Goal: Task Accomplishment & Management: Manage account settings

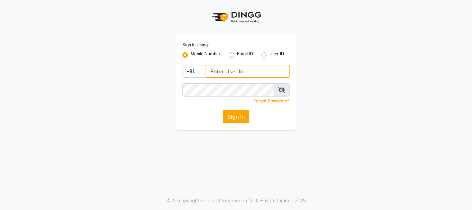
type input "9889882928"
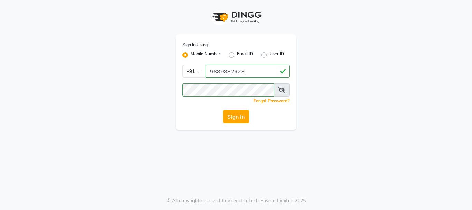
click at [236, 114] on button "Sign In" at bounding box center [236, 116] width 26 height 13
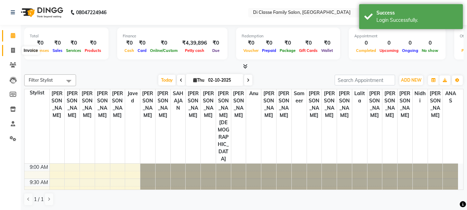
click at [13, 49] on icon at bounding box center [13, 50] width 4 height 5
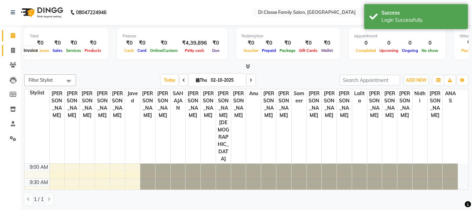
select select "4704"
select select "service"
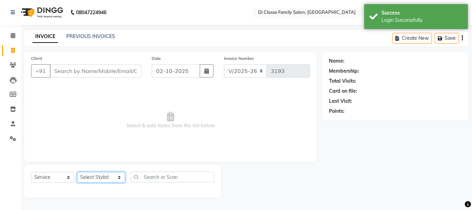
click at [98, 179] on select "Select Stylist [PERSON_NAME] [PERSON_NAME] Front Desk [PERSON_NAME] [PERSON_NAM…" at bounding box center [101, 177] width 48 height 11
click at [99, 177] on select "Select Stylist [PERSON_NAME] [PERSON_NAME] Front Desk [PERSON_NAME] [PERSON_NAM…" at bounding box center [101, 177] width 48 height 11
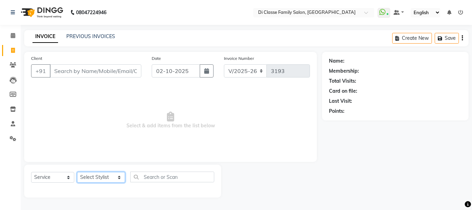
select select "91681"
click at [77, 172] on select "Select Stylist [PERSON_NAME] [PERSON_NAME] Front Desk [PERSON_NAME] [PERSON_NAM…" at bounding box center [101, 177] width 48 height 11
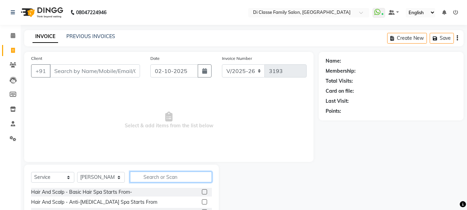
click at [175, 181] on input "text" at bounding box center [171, 177] width 82 height 11
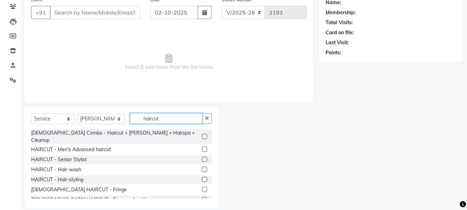
scroll to position [67, 0]
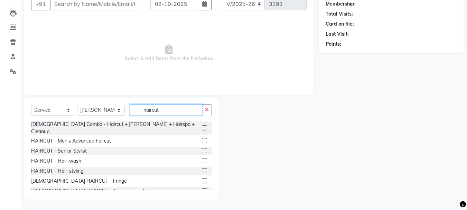
type input "haircut"
click at [202, 138] on label at bounding box center [204, 140] width 5 height 5
click at [202, 139] on input "checkbox" at bounding box center [204, 141] width 4 height 4
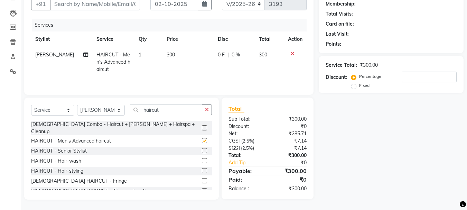
checkbox input "false"
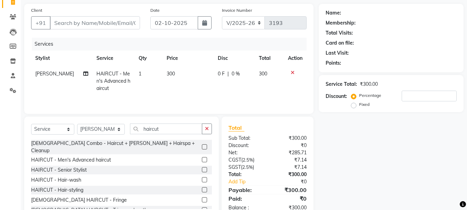
scroll to position [33, 0]
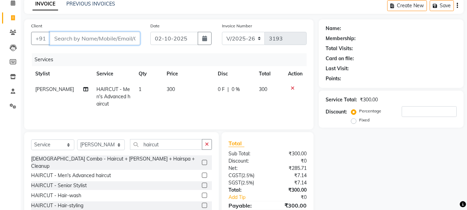
click at [98, 39] on input "Client" at bounding box center [95, 38] width 90 height 13
type input "9"
type input "0"
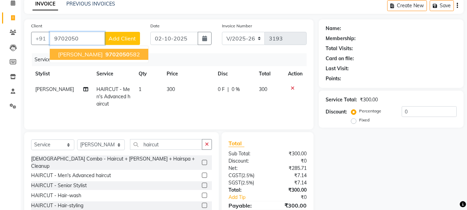
click at [86, 54] on span "[PERSON_NAME]" at bounding box center [80, 54] width 45 height 7
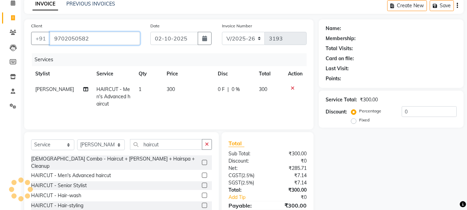
type input "9702050582"
select select "2: Object"
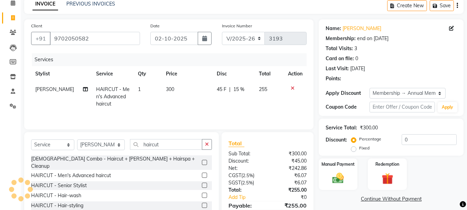
type input "15"
click at [329, 182] on img at bounding box center [338, 178] width 19 height 14
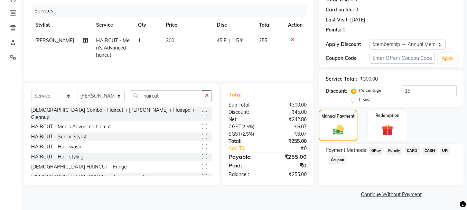
scroll to position [47, 0]
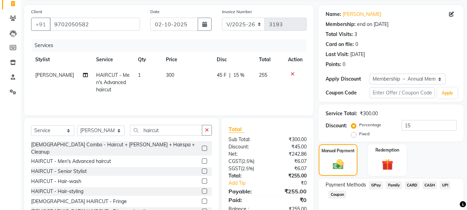
click at [444, 185] on span "UPI" at bounding box center [445, 185] width 11 height 8
click at [270, 81] on td "255" at bounding box center [269, 82] width 29 height 30
select select "91681"
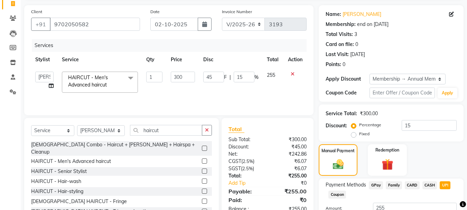
click at [259, 85] on td "45 F | 15 %" at bounding box center [231, 81] width 64 height 29
click at [214, 76] on input "45" at bounding box center [213, 77] width 21 height 11
type input "45"
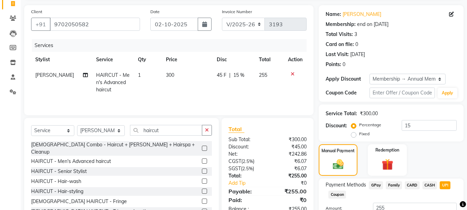
click at [222, 86] on td "45 F | 15 %" at bounding box center [234, 82] width 42 height 30
select select "91681"
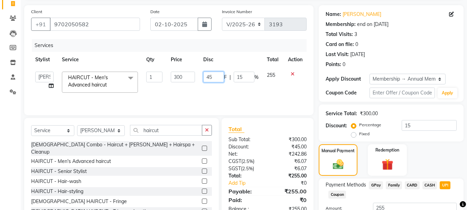
click at [217, 78] on input "45" at bounding box center [213, 77] width 21 height 11
type input "4"
type input "2"
type input "50"
click at [218, 90] on td "50 F | 15 %" at bounding box center [231, 81] width 64 height 29
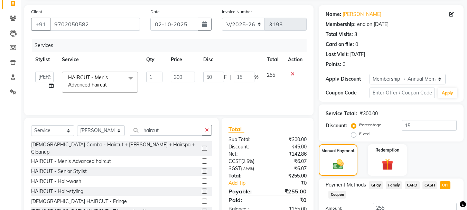
select select "91681"
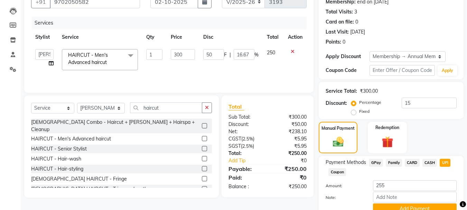
scroll to position [81, 0]
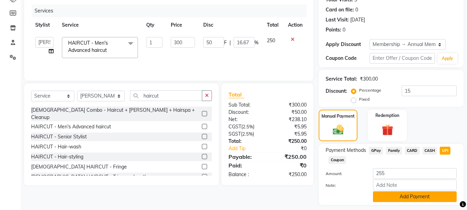
click at [416, 195] on button "Add Payment" at bounding box center [415, 196] width 84 height 11
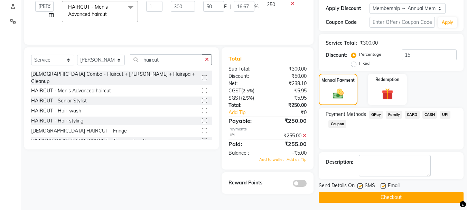
scroll to position [120, 0]
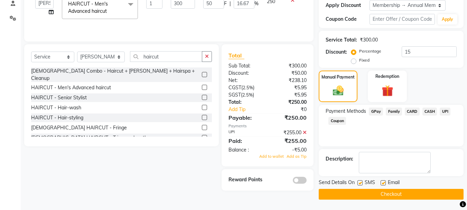
click at [397, 193] on button "Checkout" at bounding box center [391, 194] width 145 height 11
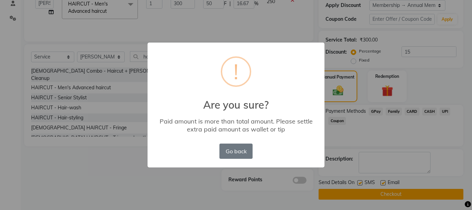
click at [210, 183] on div "× ! Are you sure? Paid amount is more than total amount. Please settle extra pa…" at bounding box center [236, 105] width 472 height 210
click at [229, 160] on div "Go back No OK" at bounding box center [236, 151] width 37 height 19
click at [380, 130] on div "× ! Are you sure? Paid amount is more than total amount. Please settle extra pa…" at bounding box center [236, 105] width 472 height 210
click at [380, 132] on div "× ! Are you sure? Paid amount is more than total amount. Please settle extra pa…" at bounding box center [236, 105] width 472 height 210
click at [244, 151] on button "Go back" at bounding box center [236, 151] width 33 height 15
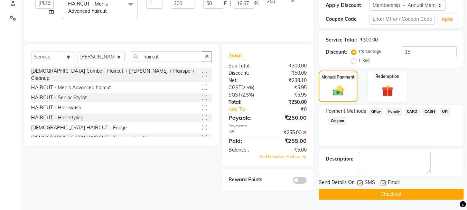
click at [351, 196] on button "Checkout" at bounding box center [391, 194] width 145 height 11
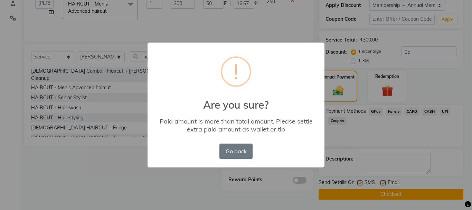
click at [107, 141] on div "× ! Are you sure? Paid amount is more than total amount. Please settle extra pa…" at bounding box center [236, 105] width 472 height 210
drag, startPoint x: 112, startPoint y: 158, endPoint x: 152, endPoint y: 168, distance: 41.4
click at [138, 165] on div "× ! Are you sure? Paid amount is more than total amount. Please settle extra pa…" at bounding box center [236, 105] width 472 height 210
click at [223, 150] on button "Go back" at bounding box center [236, 151] width 33 height 15
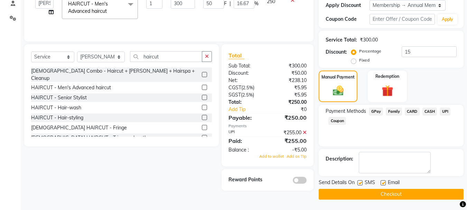
click at [444, 112] on span "UPI" at bounding box center [445, 112] width 11 height 8
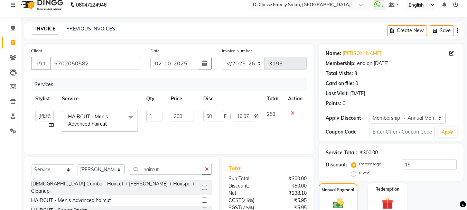
scroll to position [0, 0]
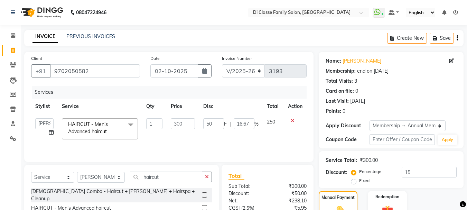
click at [225, 133] on td "50 F | 16.67 %" at bounding box center [231, 128] width 64 height 29
click at [249, 125] on input "16.67" at bounding box center [244, 123] width 21 height 11
type input "1"
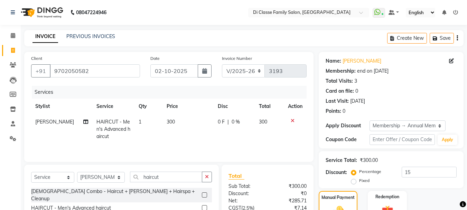
click at [239, 138] on td "0 F | 0 %" at bounding box center [234, 129] width 41 height 30
select select "91681"
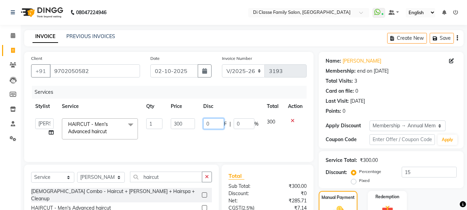
click at [220, 122] on input "0" at bounding box center [213, 123] width 21 height 11
type input "50"
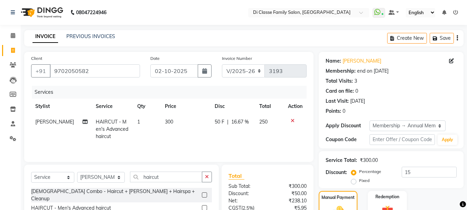
click at [218, 137] on td "50 F | 16.67 %" at bounding box center [233, 129] width 45 height 30
select select "91681"
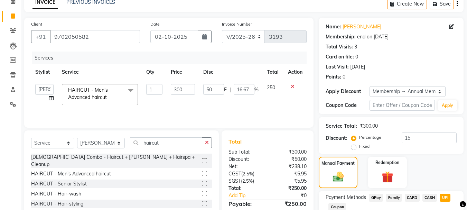
scroll to position [35, 0]
click at [215, 89] on input "50" at bounding box center [213, 89] width 21 height 11
type input "5"
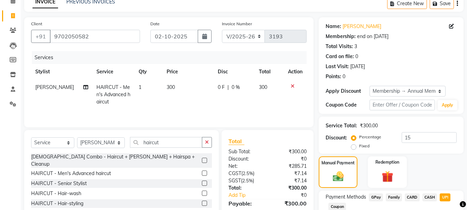
click at [214, 102] on td "0 F | 0 %" at bounding box center [234, 95] width 41 height 30
select select "91681"
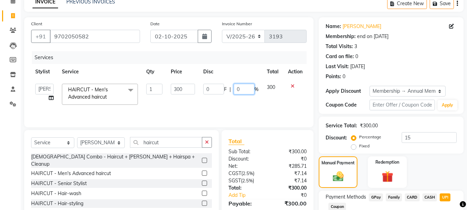
click at [240, 91] on input "0" at bounding box center [244, 89] width 21 height 11
type input "15"
click at [238, 101] on td "0 F | 15 %" at bounding box center [231, 94] width 64 height 29
select select "91681"
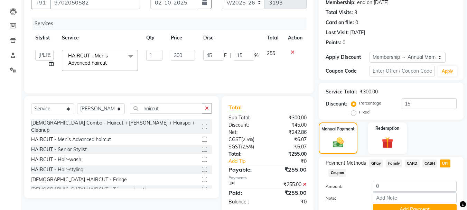
scroll to position [69, 0]
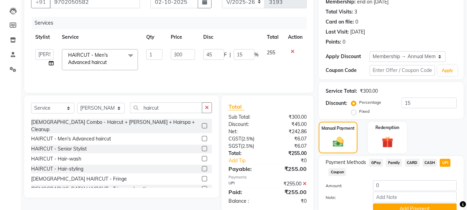
click at [399, 206] on button "Add Payment" at bounding box center [415, 208] width 84 height 11
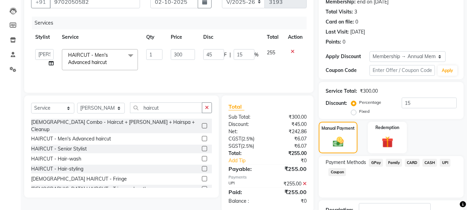
scroll to position [120, 0]
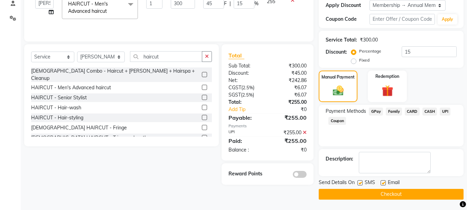
click at [391, 196] on button "Checkout" at bounding box center [391, 194] width 145 height 11
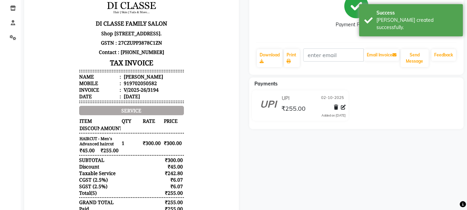
scroll to position [104, 0]
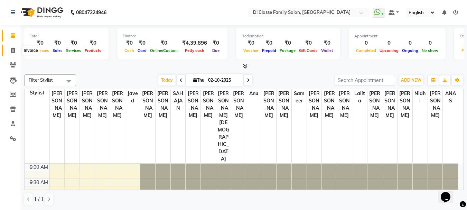
click at [14, 51] on icon at bounding box center [13, 50] width 4 height 5
select select "service"
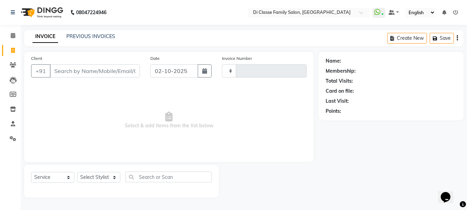
type input "3193"
select select "4704"
click at [68, 70] on input "Client" at bounding box center [96, 70] width 92 height 13
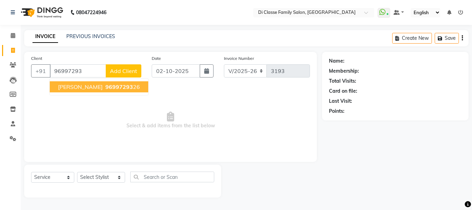
click at [62, 90] on span "[PERSON_NAME]" at bounding box center [80, 86] width 45 height 7
type input "9699729326"
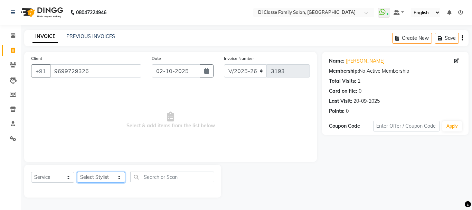
click at [91, 174] on select "Select Stylist ANAS Anu AYAZ KADRI Front Desk Javed KOMAL lalita Muskan Nidhi P…" at bounding box center [101, 177] width 48 height 11
select select "92904"
click at [77, 172] on select "Select Stylist ANAS Anu AYAZ KADRI Front Desk Javed KOMAL lalita Muskan Nidhi P…" at bounding box center [101, 177] width 48 height 11
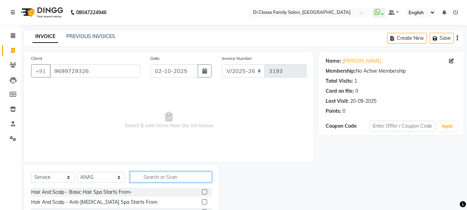
click at [150, 177] on input "text" at bounding box center [171, 177] width 82 height 11
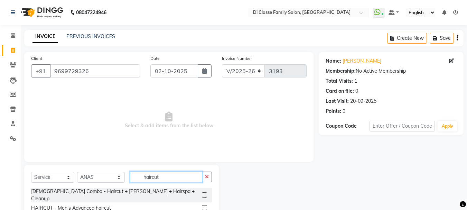
type input "haircut"
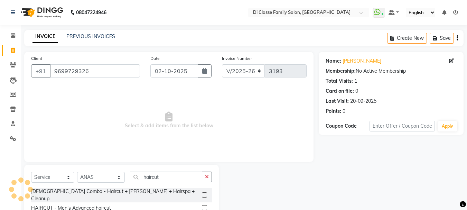
click at [202, 205] on label at bounding box center [204, 207] width 5 height 5
click at [202, 206] on input "checkbox" at bounding box center [204, 208] width 4 height 4
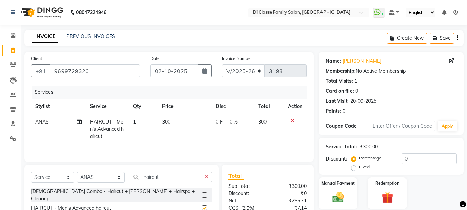
checkbox input "false"
click at [175, 177] on input "haircut" at bounding box center [166, 177] width 72 height 11
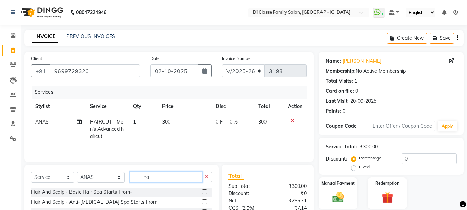
type input "h"
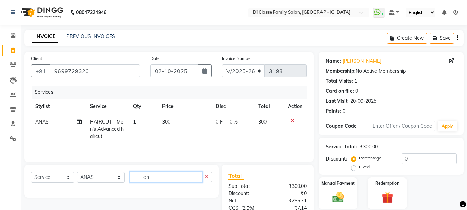
type input "a"
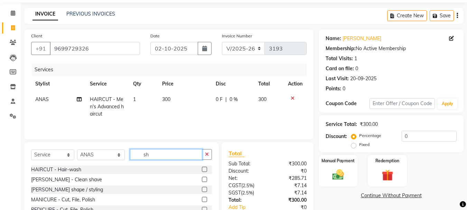
scroll to position [35, 0]
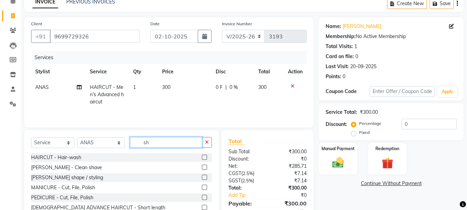
type input "sh"
click at [202, 167] on label at bounding box center [204, 167] width 5 height 5
click at [202, 167] on input "checkbox" at bounding box center [204, 167] width 4 height 4
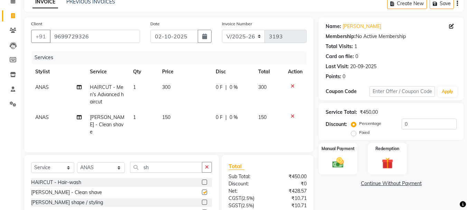
checkbox input "false"
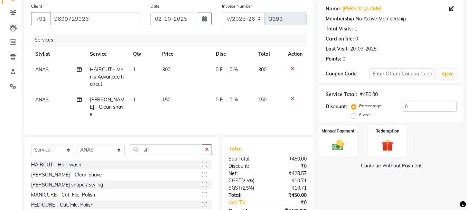
scroll to position [69, 0]
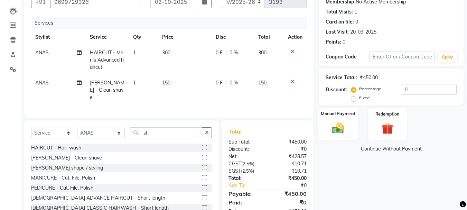
click at [332, 129] on img at bounding box center [338, 128] width 19 height 14
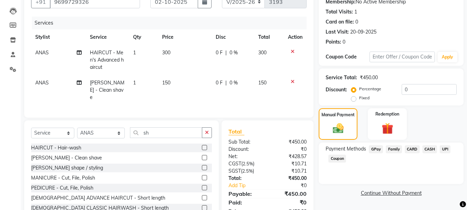
click at [445, 150] on span "UPI" at bounding box center [445, 149] width 11 height 8
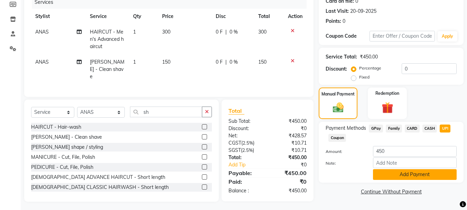
click at [421, 174] on button "Add Payment" at bounding box center [415, 174] width 84 height 11
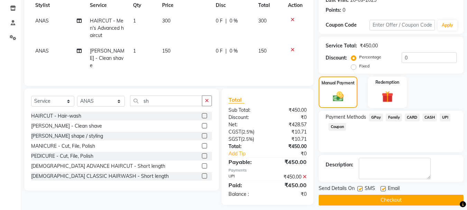
scroll to position [107, 0]
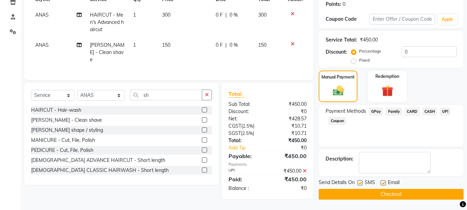
click at [405, 194] on button "Checkout" at bounding box center [391, 194] width 145 height 11
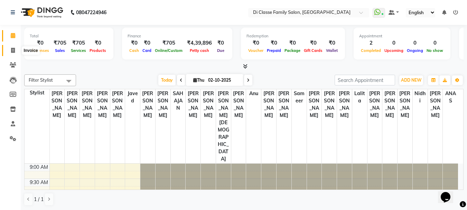
click at [14, 50] on icon at bounding box center [13, 50] width 4 height 5
select select "service"
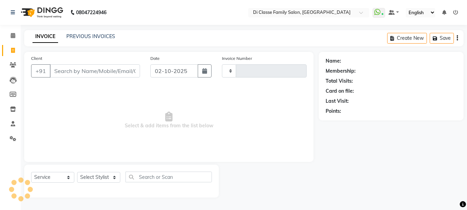
type input "3195"
select select "4704"
click at [89, 73] on input "Client" at bounding box center [96, 70] width 92 height 13
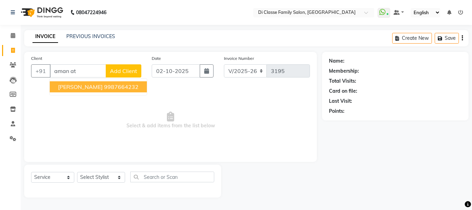
click at [104, 85] on ngb-highlight "9987664232" at bounding box center [121, 86] width 35 height 7
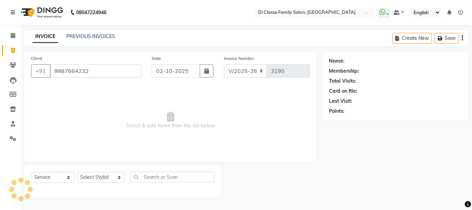
type input "9987664232"
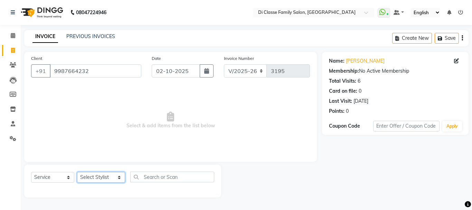
click at [98, 176] on select "Select Stylist [PERSON_NAME] [PERSON_NAME] Front Desk [PERSON_NAME] [PERSON_NAM…" at bounding box center [101, 177] width 48 height 11
select select "51560"
click at [77, 172] on select "Select Stylist [PERSON_NAME] [PERSON_NAME] Front Desk [PERSON_NAME] [PERSON_NAM…" at bounding box center [101, 177] width 48 height 11
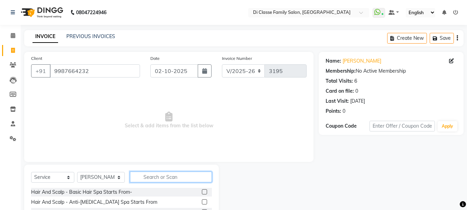
click at [149, 175] on input "text" at bounding box center [171, 177] width 82 height 11
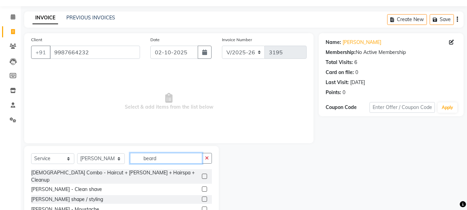
scroll to position [35, 0]
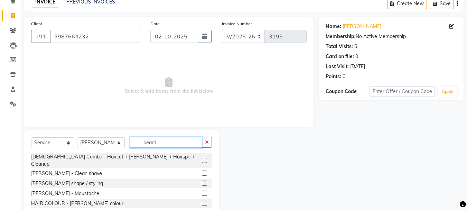
type input "beard"
click at [204, 170] on label at bounding box center [204, 172] width 5 height 5
click at [204, 171] on input "checkbox" at bounding box center [204, 173] width 4 height 4
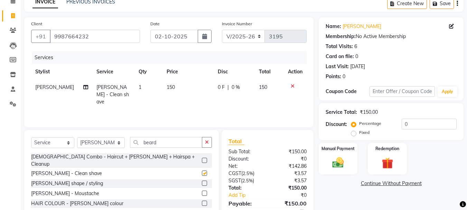
checkbox input "false"
click at [291, 85] on icon at bounding box center [293, 86] width 4 height 5
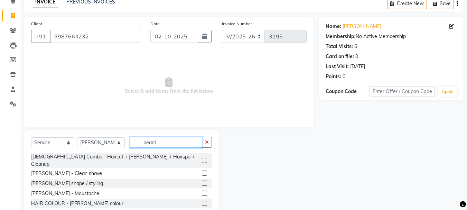
click at [177, 144] on input "beard" at bounding box center [166, 142] width 72 height 11
type input "b"
type input "bear"
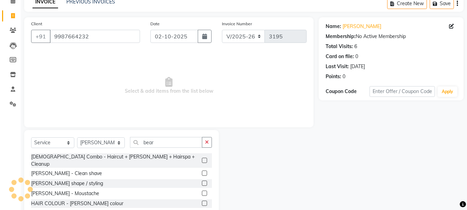
click at [205, 181] on label at bounding box center [204, 183] width 5 height 5
click at [205, 181] on input "checkbox" at bounding box center [204, 183] width 4 height 4
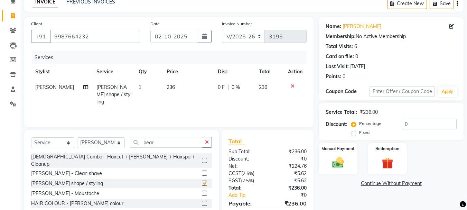
checkbox input "false"
click at [215, 98] on td "0 F | 0 %" at bounding box center [234, 95] width 41 height 30
select select "51560"
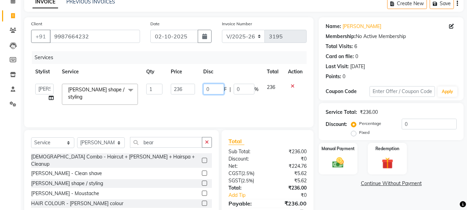
click at [219, 91] on input "0" at bounding box center [213, 89] width 21 height 11
type input "50"
click at [224, 96] on td "50 F | 0 %" at bounding box center [231, 94] width 64 height 29
select select "51560"
click at [221, 88] on input "50" at bounding box center [213, 89] width 21 height 11
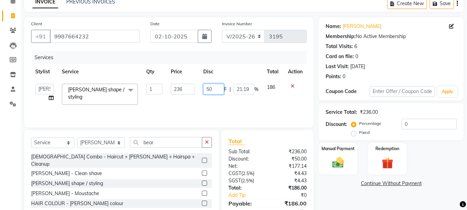
type input "5"
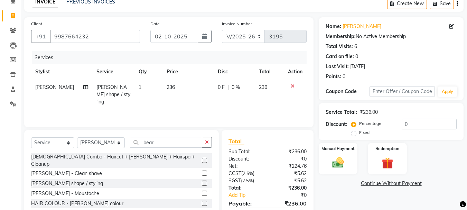
click at [238, 98] on td "0 F | 0 %" at bounding box center [234, 95] width 41 height 30
select select "51560"
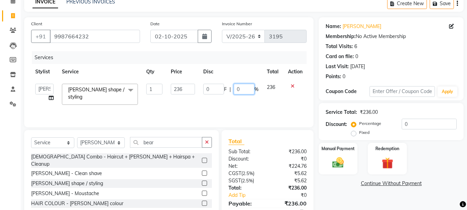
click at [243, 90] on input "0" at bounding box center [244, 89] width 21 height 11
type input "15"
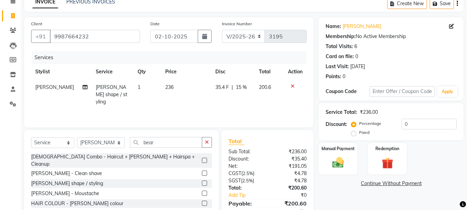
click at [248, 98] on td "35.4 F | 15 %" at bounding box center [233, 95] width 44 height 30
select select "51560"
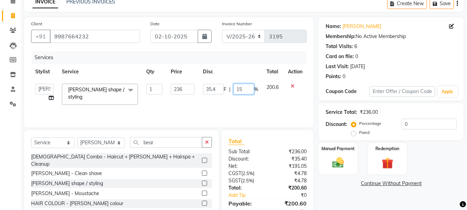
click at [248, 95] on td "35.4 F | 15 %" at bounding box center [231, 94] width 64 height 29
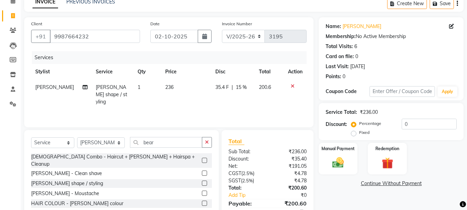
click at [228, 82] on td "35.4 F | 15 %" at bounding box center [233, 95] width 44 height 30
select select "51560"
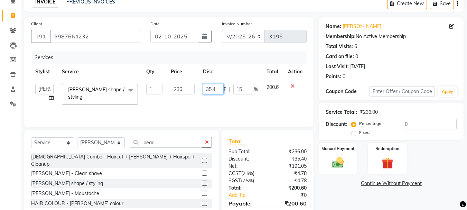
click at [220, 90] on input "35.4" at bounding box center [213, 89] width 21 height 11
type input "36"
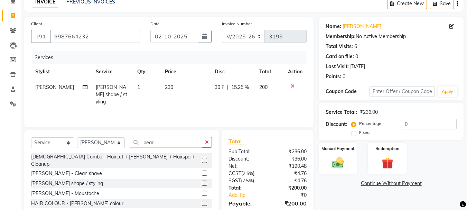
click at [229, 107] on td "36 F | 15.25 %" at bounding box center [233, 95] width 45 height 30
select select "51560"
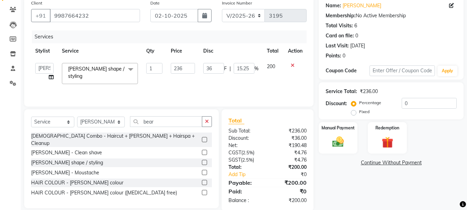
scroll to position [67, 0]
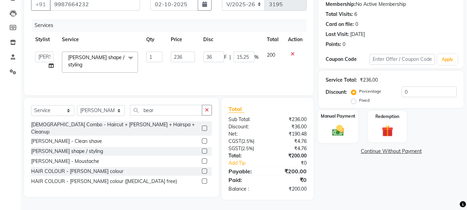
click at [346, 130] on img at bounding box center [338, 130] width 19 height 14
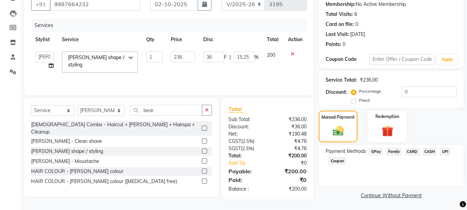
click at [446, 152] on span "UPI" at bounding box center [445, 152] width 11 height 8
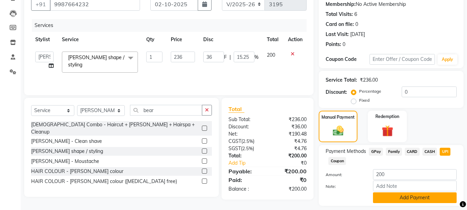
click at [410, 198] on button "Add Payment" at bounding box center [415, 197] width 84 height 11
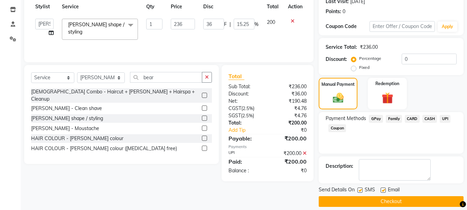
scroll to position [107, 0]
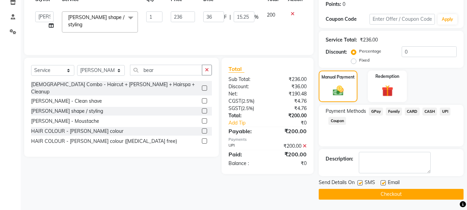
click at [397, 191] on button "Checkout" at bounding box center [391, 194] width 145 height 11
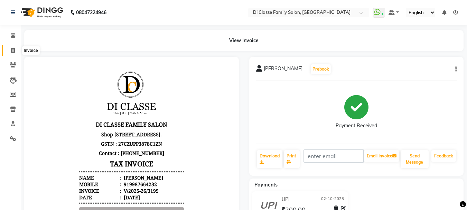
click at [12, 51] on icon at bounding box center [13, 50] width 4 height 5
select select "service"
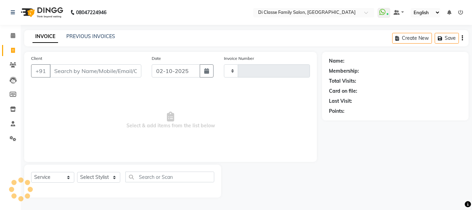
type input "3196"
select select "4704"
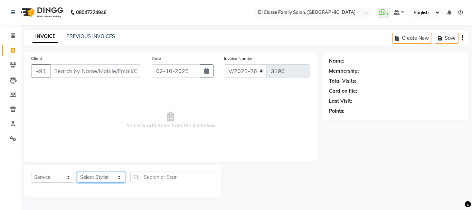
click at [94, 176] on select "Select Stylist [PERSON_NAME] [PERSON_NAME] Front Desk [PERSON_NAME] [PERSON_NAM…" at bounding box center [101, 177] width 48 height 11
select select "79582"
click at [77, 172] on select "Select Stylist [PERSON_NAME] [PERSON_NAME] Front Desk [PERSON_NAME] [PERSON_NAM…" at bounding box center [101, 177] width 48 height 11
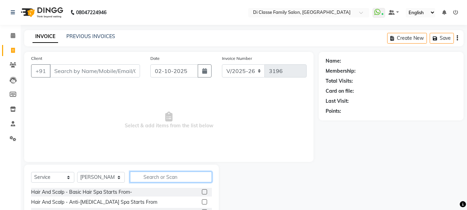
click at [155, 176] on input "text" at bounding box center [171, 177] width 82 height 11
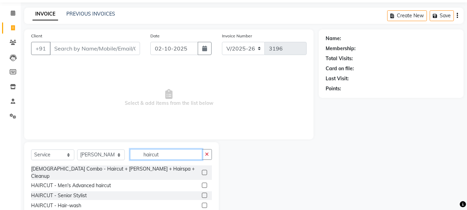
scroll to position [35, 0]
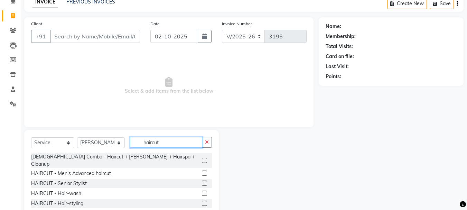
type input "haircut"
click at [202, 170] on label at bounding box center [204, 172] width 5 height 5
click at [202, 171] on input "checkbox" at bounding box center [204, 173] width 4 height 4
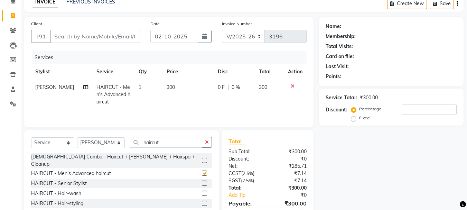
checkbox input "false"
click at [172, 141] on input "haircut" at bounding box center [166, 142] width 72 height 11
type input "h"
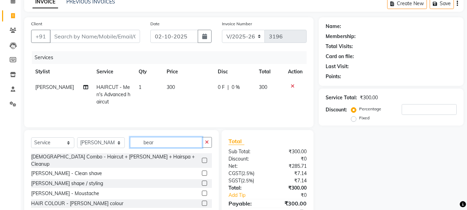
type input "bear"
click at [204, 181] on label at bounding box center [204, 183] width 5 height 5
click at [204, 181] on input "checkbox" at bounding box center [204, 183] width 4 height 4
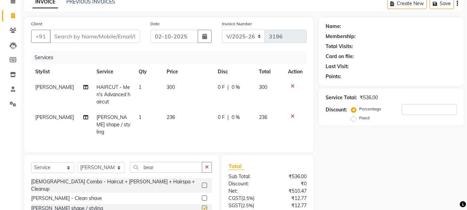
checkbox input "false"
click at [87, 37] on input "Client" at bounding box center [95, 36] width 90 height 13
type input "9"
type input "0"
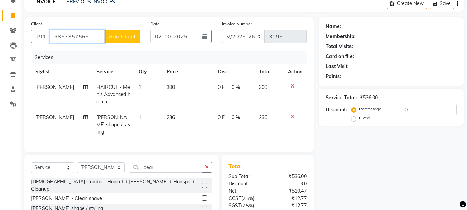
click at [91, 37] on input "9867357565" at bounding box center [77, 36] width 55 height 13
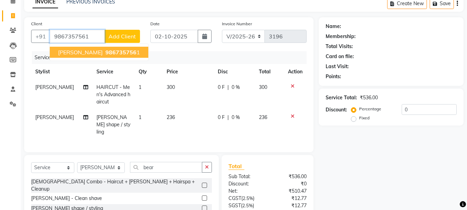
type input "9867357561"
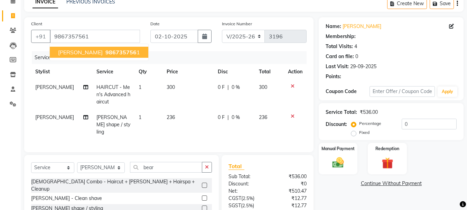
select select "2: Object"
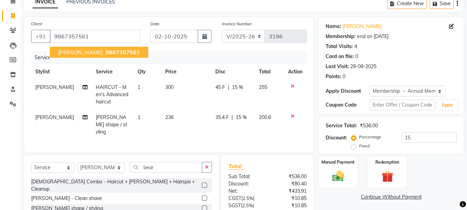
click at [100, 50] on span "suraj chandrashekhar" at bounding box center [80, 52] width 45 height 7
type input "0"
select select "2: Object"
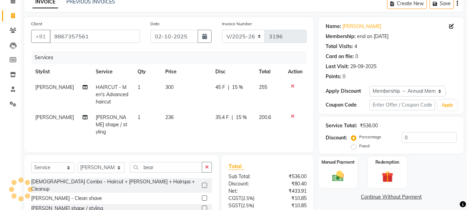
type input "15"
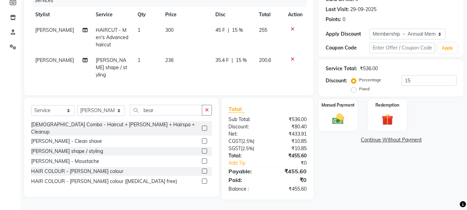
scroll to position [97, 0]
click at [226, 63] on td "35.4 F | 15 %" at bounding box center [233, 68] width 44 height 30
select select "79582"
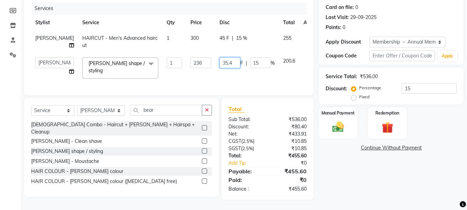
click at [220, 59] on input "35.4" at bounding box center [230, 62] width 21 height 11
type input "36"
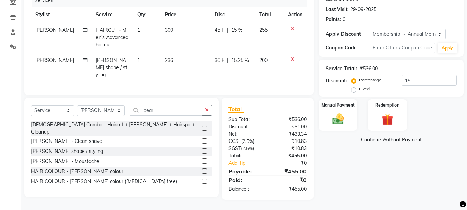
click at [221, 72] on td "36 F | 15.25 %" at bounding box center [233, 68] width 45 height 30
select select "79582"
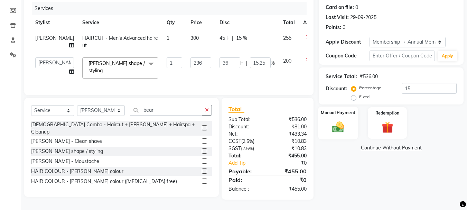
click at [328, 109] on label "Manual Payment" at bounding box center [338, 112] width 35 height 7
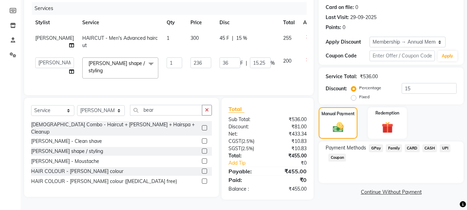
click at [444, 144] on span "UPI" at bounding box center [445, 148] width 11 height 8
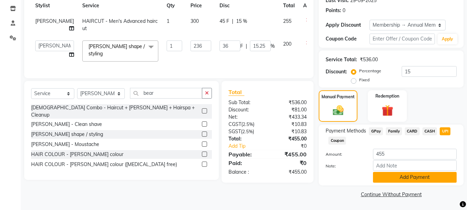
click at [413, 176] on button "Add Payment" at bounding box center [415, 177] width 84 height 11
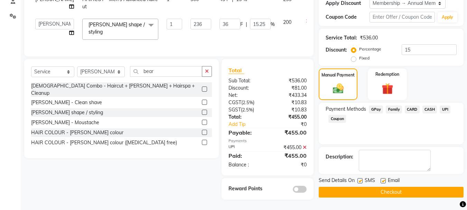
scroll to position [135, 0]
click at [404, 187] on button "Checkout" at bounding box center [391, 192] width 145 height 11
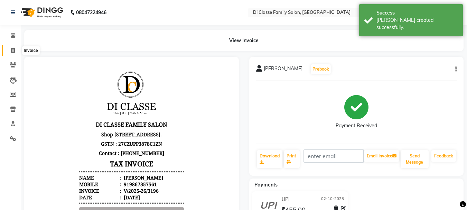
click at [12, 50] on icon at bounding box center [13, 50] width 4 height 5
select select "service"
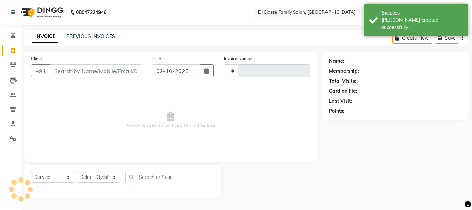
type input "3197"
select select "4704"
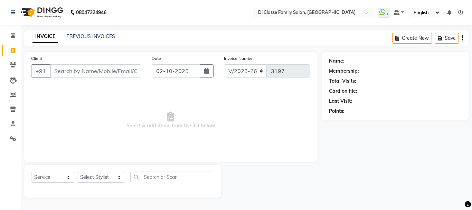
click at [87, 68] on input "Client" at bounding box center [96, 70] width 92 height 13
click at [109, 179] on select "Select Stylist ANAS Anu AYAZ KADRI Front Desk Javed KOMAL lalita Muskan Nidhi P…" at bounding box center [101, 177] width 48 height 11
select select "91681"
click at [77, 172] on select "Select Stylist ANAS Anu AYAZ KADRI Front Desk Javed KOMAL lalita Muskan Nidhi P…" at bounding box center [101, 177] width 48 height 11
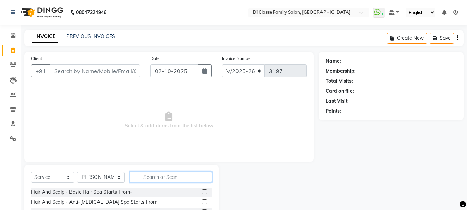
click at [147, 176] on input "text" at bounding box center [171, 177] width 82 height 11
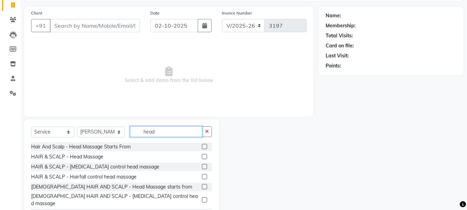
scroll to position [67, 0]
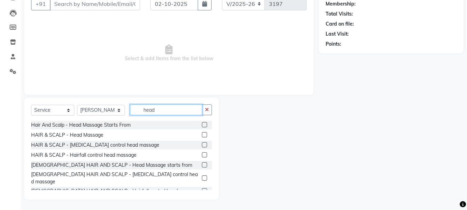
type input "head"
click at [202, 125] on label at bounding box center [204, 124] width 5 height 5
click at [202, 125] on input "checkbox" at bounding box center [204, 125] width 4 height 4
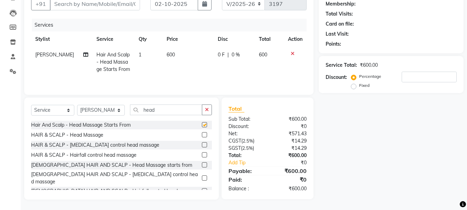
checkbox input "false"
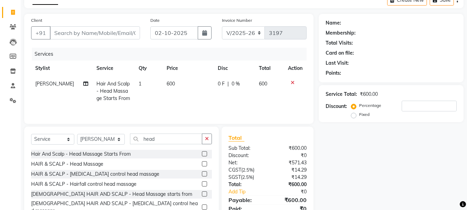
scroll to position [0, 0]
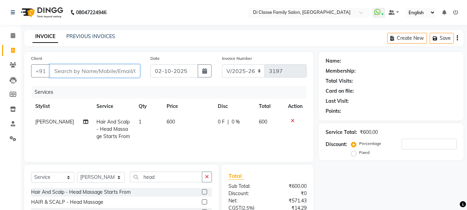
click at [85, 70] on input "Client" at bounding box center [95, 70] width 90 height 13
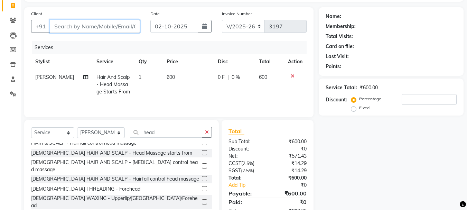
scroll to position [33, 0]
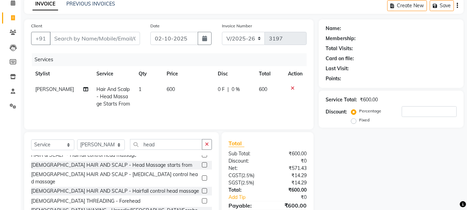
click at [173, 87] on td "600" at bounding box center [188, 97] width 51 height 30
select select "91681"
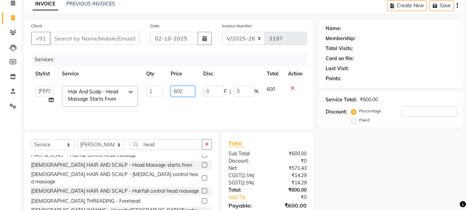
drag, startPoint x: 187, startPoint y: 90, endPoint x: 152, endPoint y: 91, distance: 35.6
click at [152, 91] on tr "ANAS Anu AYAZ KADRI Front Desk Javed KOMAL lalita Muskan Nidhi Payal Pooja Jadh…" at bounding box center [169, 96] width 276 height 29
type input "500"
click at [208, 107] on tr "ANAS Anu AYAZ KADRI Front Desk Javed KOMAL lalita Muskan Nidhi Payal Pooja Jadh…" at bounding box center [169, 96] width 276 height 29
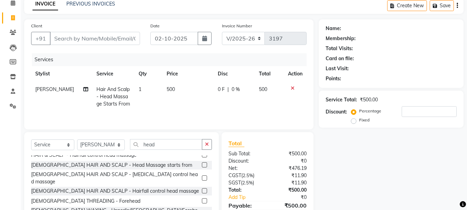
scroll to position [67, 0]
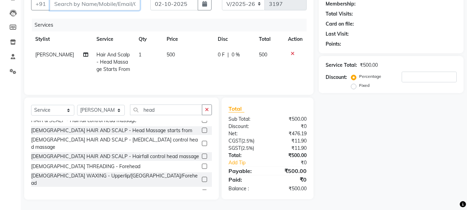
click at [96, 9] on input "Client" at bounding box center [95, 3] width 90 height 13
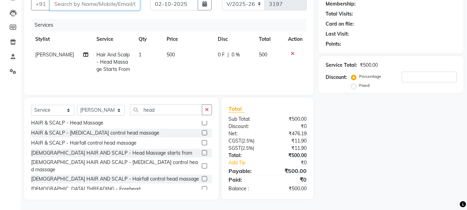
scroll to position [0, 0]
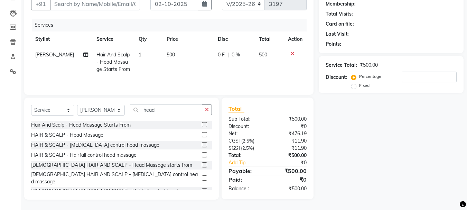
click at [202, 136] on label at bounding box center [204, 134] width 5 height 5
click at [202, 136] on input "checkbox" at bounding box center [204, 135] width 4 height 4
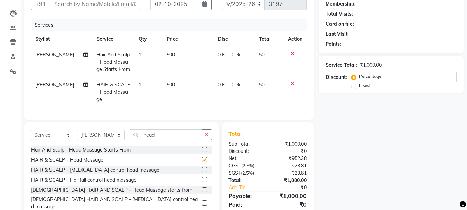
checkbox input "false"
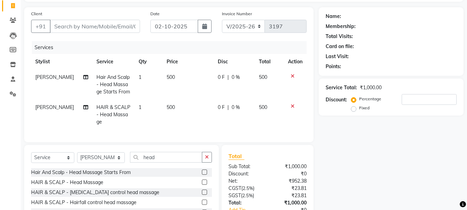
scroll to position [33, 0]
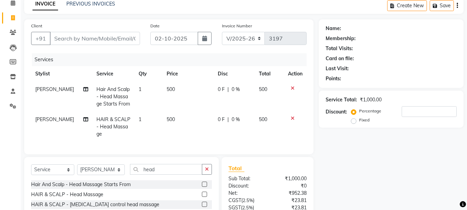
click at [293, 87] on icon at bounding box center [293, 88] width 4 height 5
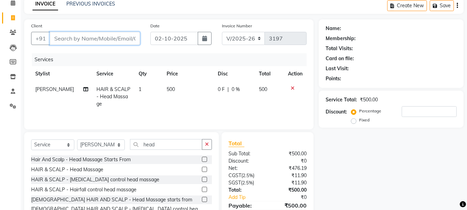
click at [69, 38] on input "Client" at bounding box center [95, 38] width 90 height 13
type input "9"
type input "0"
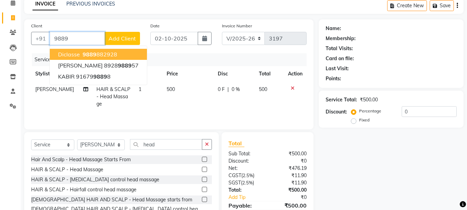
click at [78, 55] on span "diclasse" at bounding box center [69, 54] width 22 height 7
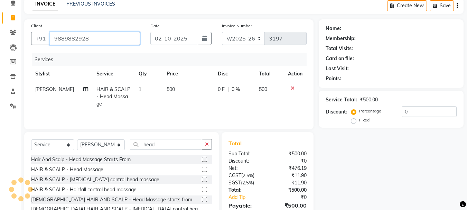
type input "9889882928"
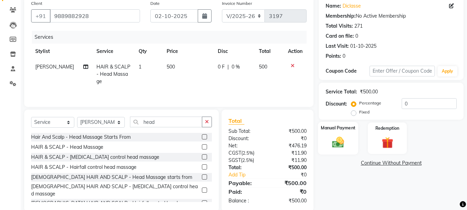
scroll to position [67, 0]
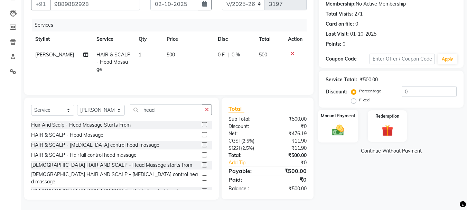
click at [342, 129] on img at bounding box center [338, 130] width 19 height 14
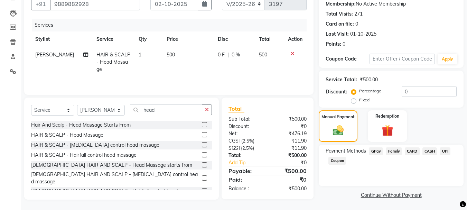
click at [426, 151] on span "CASH" at bounding box center [430, 151] width 15 height 8
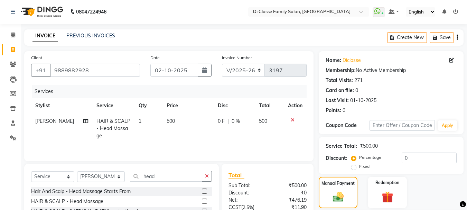
scroll to position [0, 0]
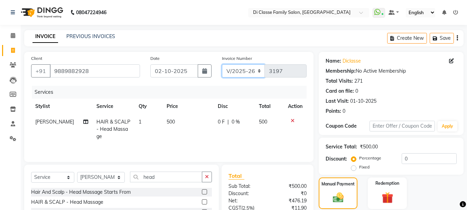
drag, startPoint x: 231, startPoint y: 70, endPoint x: 235, endPoint y: 76, distance: 8.0
click at [231, 71] on select "INV/2025 V/2025-26" at bounding box center [243, 70] width 43 height 13
select select "8539"
click at [222, 64] on select "INV/2025 V/2025-26" at bounding box center [243, 70] width 43 height 13
type input "0291"
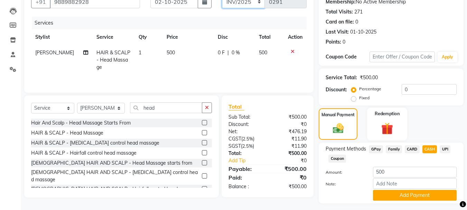
scroll to position [87, 0]
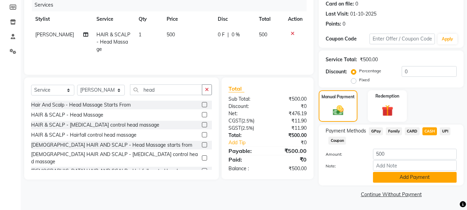
click at [410, 179] on button "Add Payment" at bounding box center [415, 177] width 84 height 11
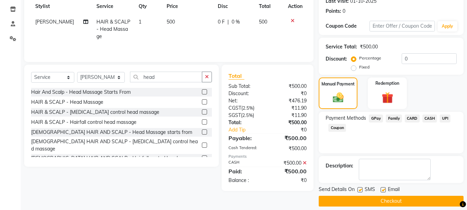
scroll to position [107, 0]
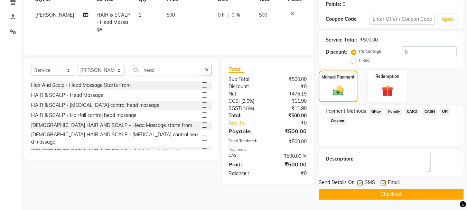
click at [406, 195] on button "Checkout" at bounding box center [391, 194] width 145 height 11
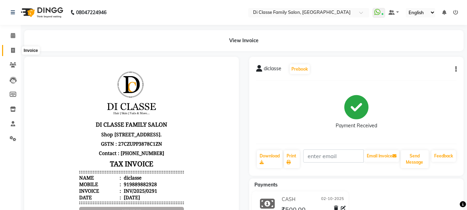
click at [16, 50] on span at bounding box center [13, 51] width 12 height 8
select select "service"
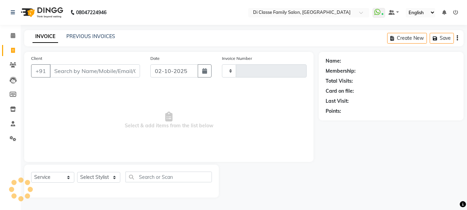
type input "3197"
select select "4704"
click at [94, 71] on input "Client" at bounding box center [96, 70] width 92 height 13
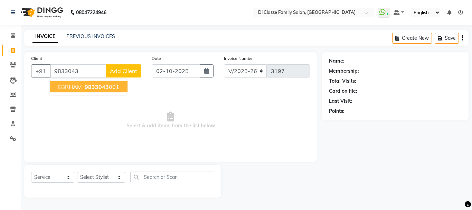
click at [89, 86] on span "9833043" at bounding box center [97, 86] width 24 height 7
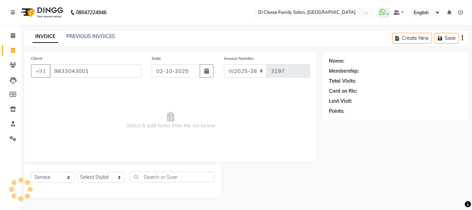
type input "9833043001"
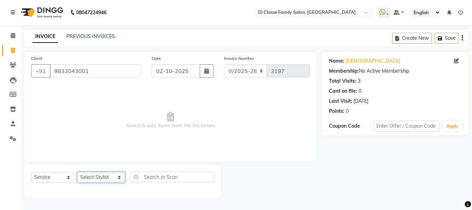
click at [94, 175] on select "Select Stylist ANAS Anu AYAZ KADRI Front Desk Javed KOMAL lalita Muskan Nidhi P…" at bounding box center [101, 177] width 48 height 11
select select "75587"
click at [77, 172] on select "Select Stylist ANAS Anu AYAZ KADRI Front Desk Javed KOMAL lalita Muskan Nidhi P…" at bounding box center [101, 177] width 48 height 11
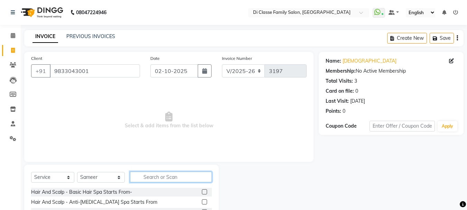
drag, startPoint x: 131, startPoint y: 181, endPoint x: 138, endPoint y: 180, distance: 7.0
click at [132, 181] on input "text" at bounding box center [171, 177] width 82 height 11
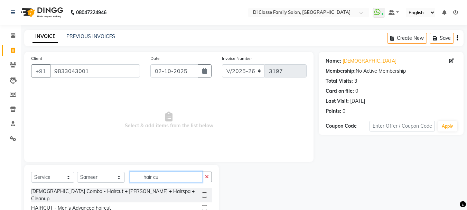
type input "hair cu"
click at [202, 205] on label at bounding box center [204, 207] width 5 height 5
click at [202, 206] on input "checkbox" at bounding box center [204, 208] width 4 height 4
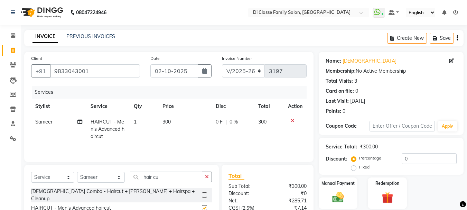
checkbox input "false"
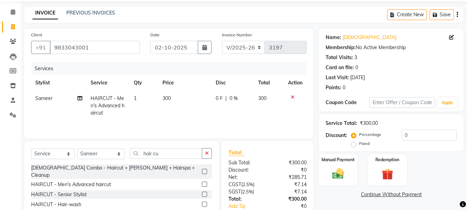
scroll to position [67, 0]
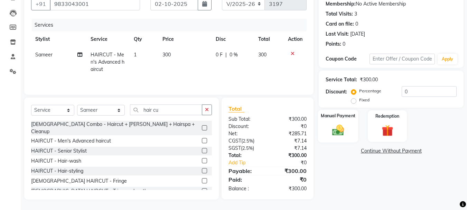
click at [345, 121] on div "Manual Payment" at bounding box center [338, 126] width 40 height 33
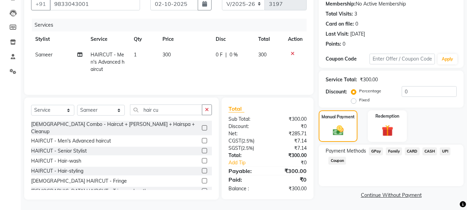
click at [431, 152] on span "CASH" at bounding box center [430, 151] width 15 height 8
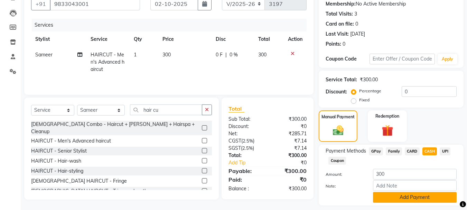
click at [400, 198] on button "Add Payment" at bounding box center [415, 197] width 84 height 11
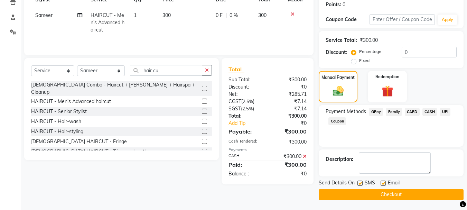
scroll to position [107, 0]
click at [381, 192] on button "Checkout" at bounding box center [391, 194] width 145 height 11
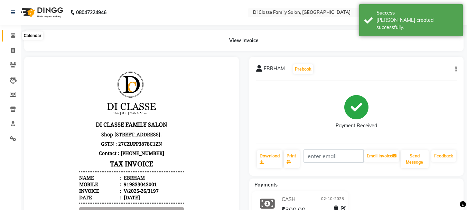
click at [13, 35] on icon at bounding box center [13, 35] width 4 height 5
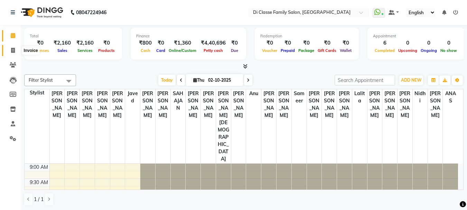
click at [11, 48] on icon at bounding box center [13, 50] width 4 height 5
select select "service"
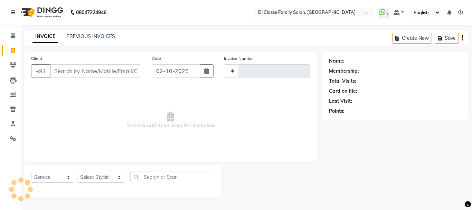
type input "3198"
select select "4704"
click at [93, 35] on link "PREVIOUS INVOICES" at bounding box center [90, 36] width 49 height 6
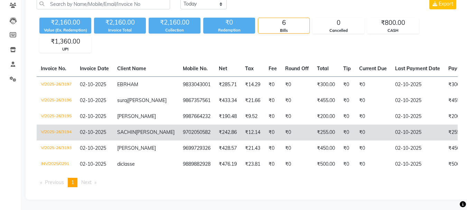
scroll to position [78, 0]
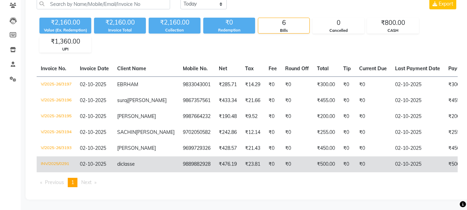
click at [98, 161] on span "02-10-2025" at bounding box center [93, 164] width 26 height 6
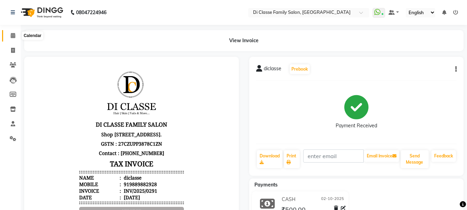
click at [13, 35] on icon at bounding box center [13, 35] width 4 height 5
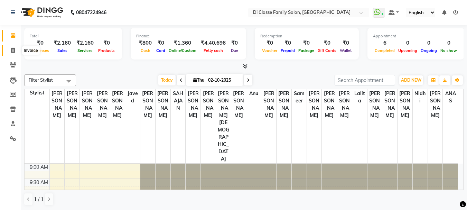
click at [8, 47] on span at bounding box center [13, 51] width 12 height 8
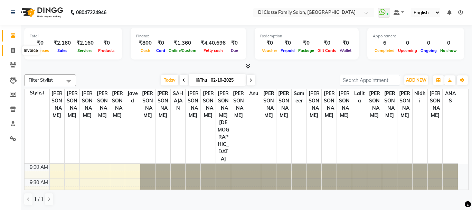
select select "4704"
select select "service"
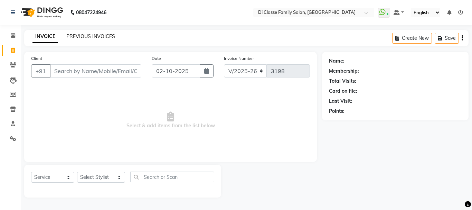
click at [77, 34] on link "PREVIOUS INVOICES" at bounding box center [90, 36] width 49 height 6
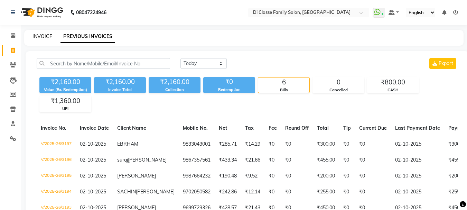
click at [48, 36] on link "INVOICE" at bounding box center [43, 36] width 20 height 6
select select "service"
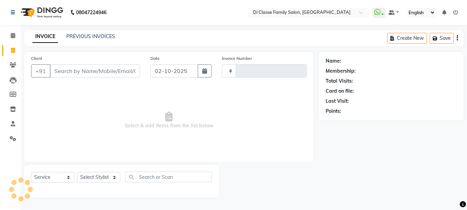
type input "3198"
select select "4704"
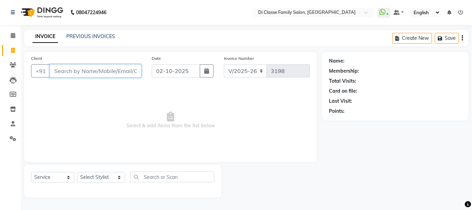
click at [102, 73] on input "Client" at bounding box center [96, 70] width 92 height 13
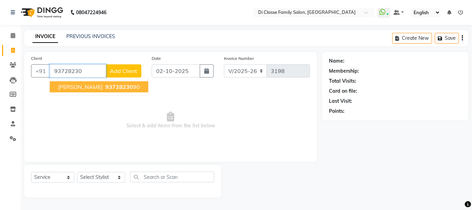
click at [105, 84] on span "93728230" at bounding box center [119, 86] width 28 height 7
type input "9372823090"
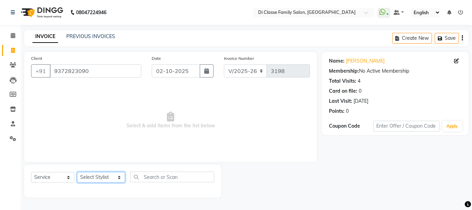
click at [87, 176] on select "Select Stylist [PERSON_NAME] [PERSON_NAME] Front Desk [PERSON_NAME] [PERSON_NAM…" at bounding box center [101, 177] width 48 height 11
select select "92904"
click at [77, 172] on select "Select Stylist [PERSON_NAME] [PERSON_NAME] Front Desk [PERSON_NAME] [PERSON_NAM…" at bounding box center [101, 177] width 48 height 11
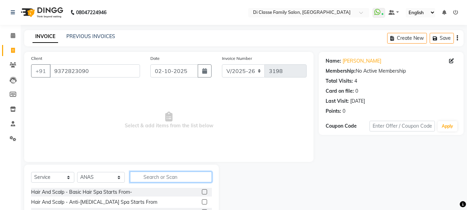
click at [152, 176] on input "text" at bounding box center [171, 177] width 82 height 11
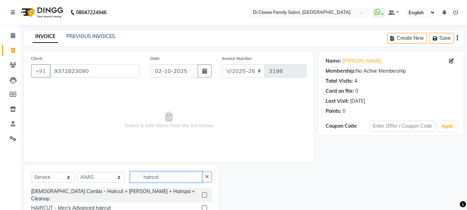
type input "haircut"
click at [202, 205] on label at bounding box center [204, 207] width 5 height 5
click at [202, 206] on input "checkbox" at bounding box center [204, 208] width 4 height 4
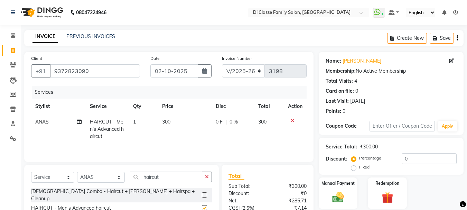
checkbox input "false"
drag, startPoint x: 161, startPoint y: 170, endPoint x: 149, endPoint y: 177, distance: 13.9
drag, startPoint x: 164, startPoint y: 178, endPoint x: 134, endPoint y: 176, distance: 29.8
click at [134, 176] on input "haircut" at bounding box center [166, 177] width 72 height 11
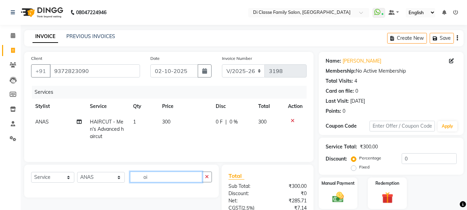
type input "o"
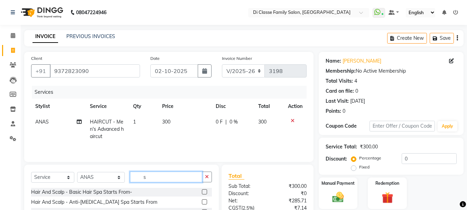
type input "sh"
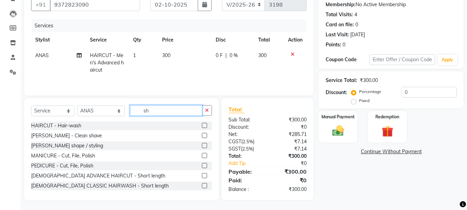
scroll to position [67, 0]
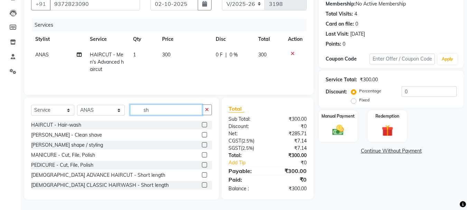
drag, startPoint x: 153, startPoint y: 110, endPoint x: 134, endPoint y: 110, distance: 19.0
click at [134, 110] on input "sh" at bounding box center [166, 109] width 72 height 11
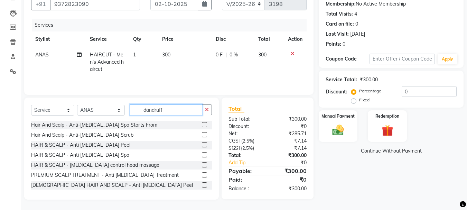
type input "dandruff"
click at [202, 125] on label at bounding box center [204, 124] width 5 height 5
click at [202, 125] on input "checkbox" at bounding box center [204, 125] width 4 height 4
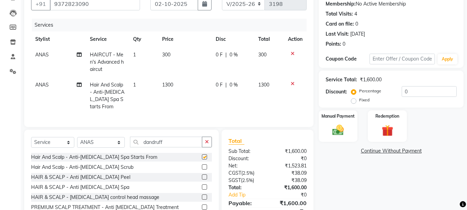
checkbox input "false"
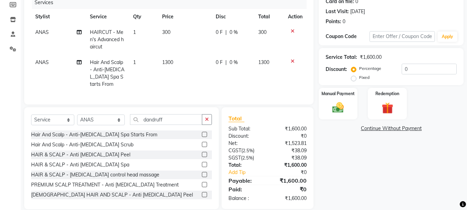
scroll to position [102, 0]
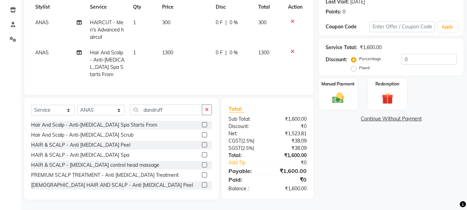
click at [292, 50] on icon at bounding box center [293, 51] width 4 height 5
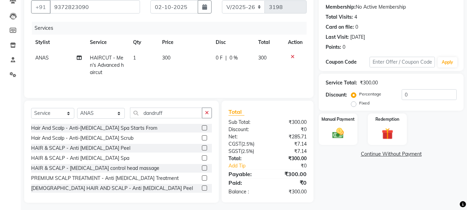
scroll to position [67, 0]
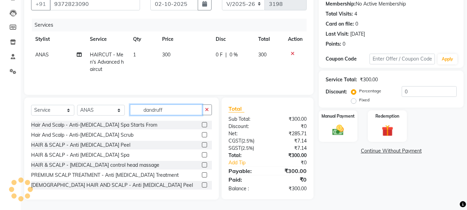
drag, startPoint x: 165, startPoint y: 108, endPoint x: 138, endPoint y: 105, distance: 27.5
click at [139, 106] on input "dandruff" at bounding box center [166, 109] width 72 height 11
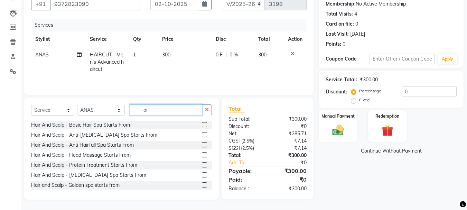
scroll to position [67, 0]
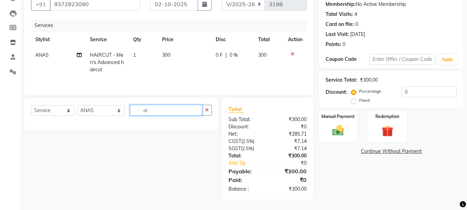
type input "o"
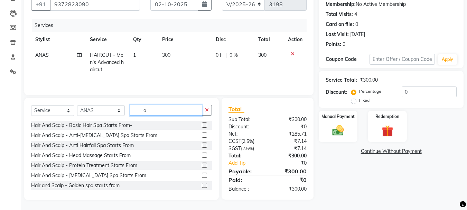
scroll to position [67, 0]
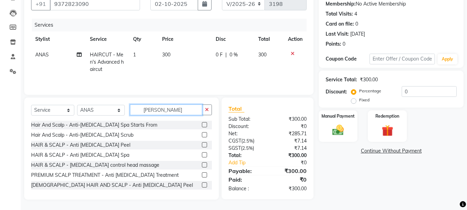
type input "dan"
drag, startPoint x: 198, startPoint y: 165, endPoint x: 195, endPoint y: 165, distance: 3.8
click at [196, 165] on div "HAIR & SCALP - [MEDICAL_DATA] control head massage" at bounding box center [121, 165] width 181 height 9
click at [202, 165] on label at bounding box center [204, 164] width 5 height 5
click at [202, 165] on input "checkbox" at bounding box center [204, 165] width 4 height 4
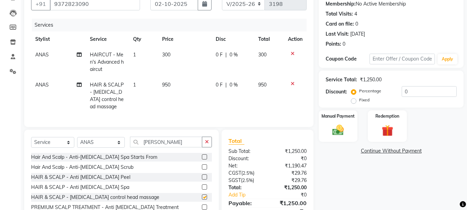
checkbox input "false"
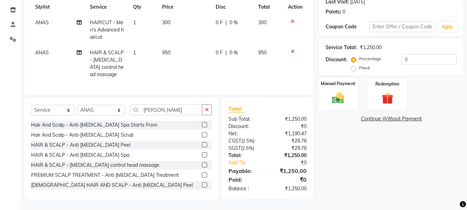
click at [343, 95] on img at bounding box center [338, 98] width 19 height 14
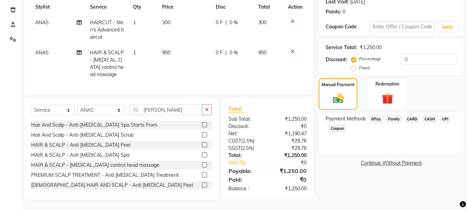
click at [446, 115] on span "UPI" at bounding box center [445, 119] width 11 height 8
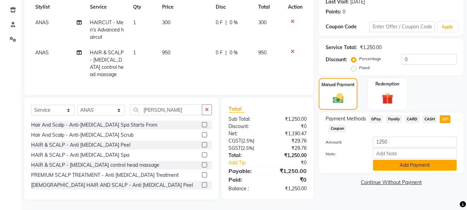
click at [400, 163] on button "Add Payment" at bounding box center [415, 165] width 84 height 11
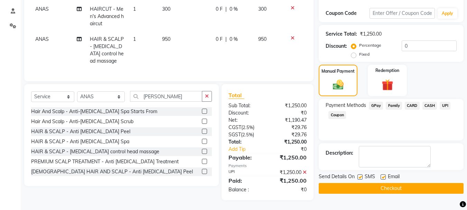
scroll to position [119, 0]
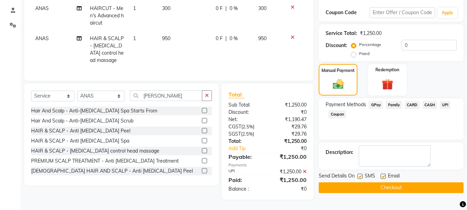
click at [372, 182] on button "Checkout" at bounding box center [391, 187] width 145 height 11
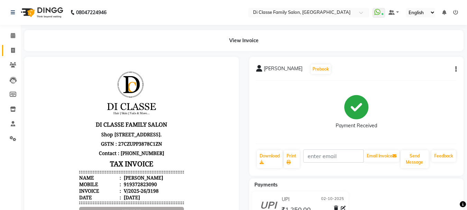
drag, startPoint x: 11, startPoint y: 45, endPoint x: 17, endPoint y: 49, distance: 8.0
click at [11, 45] on link "Invoice" at bounding box center [10, 50] width 17 height 11
select select "4704"
select select "service"
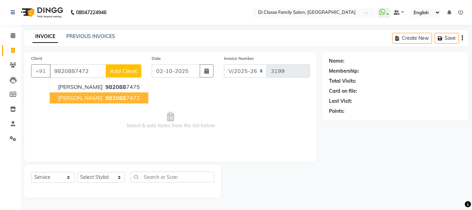
type input "9820887472"
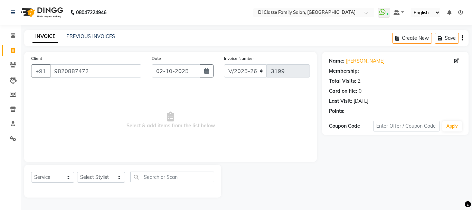
select select "2: Object"
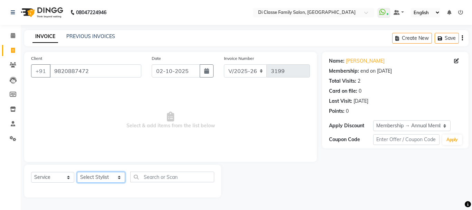
click at [92, 179] on select "Select Stylist [PERSON_NAME] [PERSON_NAME] Front Desk [PERSON_NAME] [PERSON_NAM…" at bounding box center [101, 177] width 48 height 11
select select "59601"
click at [77, 172] on select "Select Stylist [PERSON_NAME] [PERSON_NAME] Front Desk [PERSON_NAME] [PERSON_NAM…" at bounding box center [101, 177] width 48 height 11
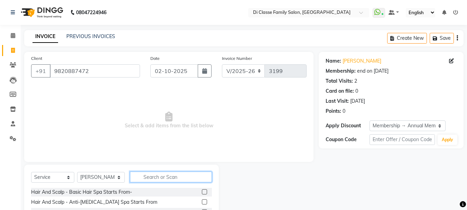
click at [161, 178] on input "text" at bounding box center [171, 177] width 82 height 11
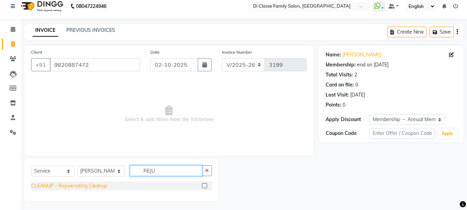
scroll to position [8, 0]
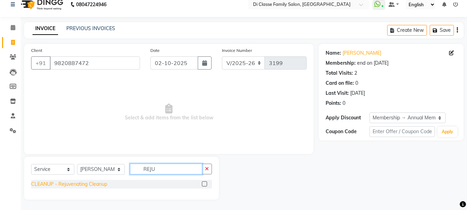
type input "REJU"
click at [89, 183] on div "CLEANUP - Rejuvenating Cleanup" at bounding box center [69, 184] width 76 height 7
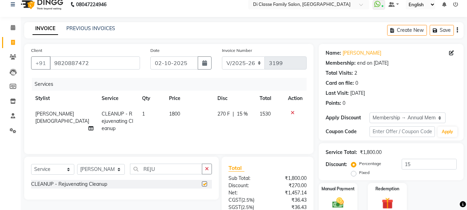
checkbox input "false"
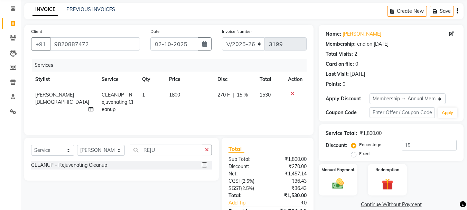
scroll to position [67, 0]
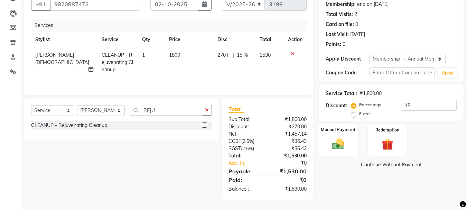
click at [340, 131] on label "Manual Payment" at bounding box center [338, 129] width 35 height 7
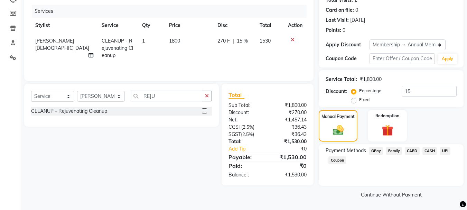
scroll to position [81, 0]
click at [442, 150] on span "UPI" at bounding box center [445, 151] width 11 height 8
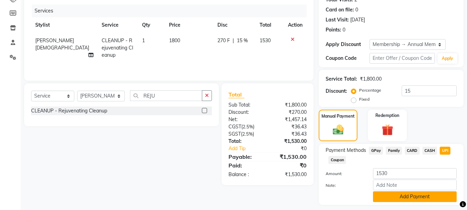
click at [436, 199] on button "Add Payment" at bounding box center [415, 196] width 84 height 11
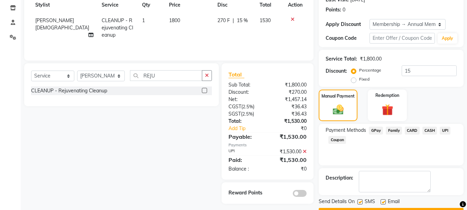
scroll to position [120, 0]
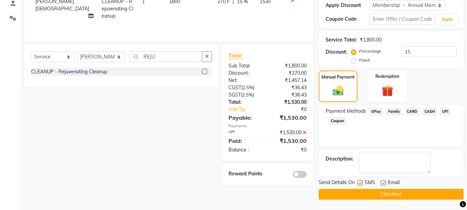
click at [437, 194] on button "Checkout" at bounding box center [391, 194] width 145 height 11
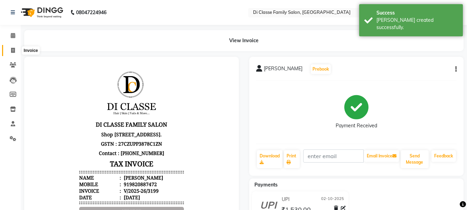
click at [10, 49] on span at bounding box center [13, 51] width 12 height 8
select select "4704"
select select "service"
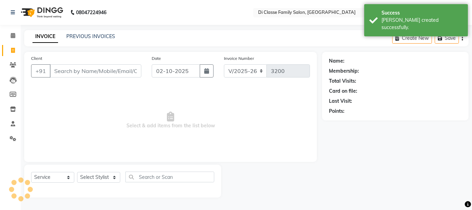
click at [56, 36] on link "INVOICE" at bounding box center [46, 36] width 26 height 12
click at [61, 34] on div "INVOICE PREVIOUS INVOICES" at bounding box center [69, 36] width 91 height 7
click at [66, 35] on link "PREVIOUS INVOICES" at bounding box center [90, 36] width 49 height 6
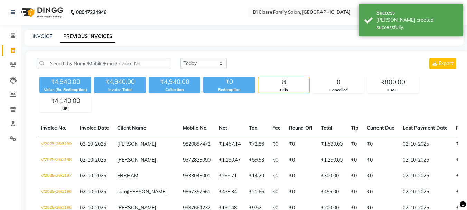
click at [45, 43] on div "INVOICE PREVIOUS INVOICES" at bounding box center [244, 38] width 440 height 16
click at [48, 34] on link "INVOICE" at bounding box center [43, 36] width 20 height 6
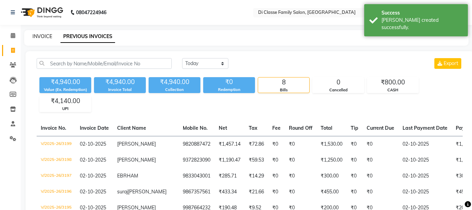
select select "4704"
select select "service"
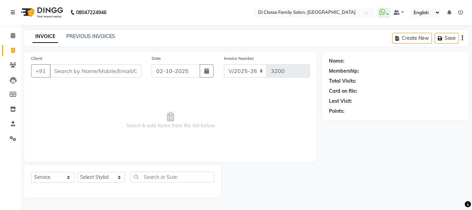
click at [63, 35] on div "INVOICE PREVIOUS INVOICES" at bounding box center [69, 36] width 91 height 7
click at [72, 34] on link "PREVIOUS INVOICES" at bounding box center [90, 36] width 49 height 6
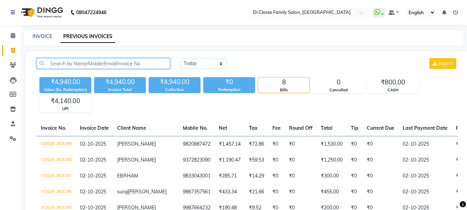
drag, startPoint x: 105, startPoint y: 63, endPoint x: 105, endPoint y: 70, distance: 7.6
click at [105, 70] on div "Today Yesterday Custom Range Export" at bounding box center [247, 66] width 432 height 16
type input "M"
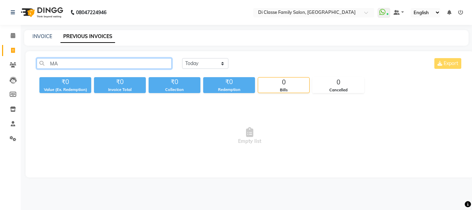
type input "M"
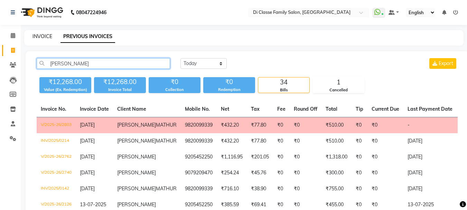
type input "[PERSON_NAME]"
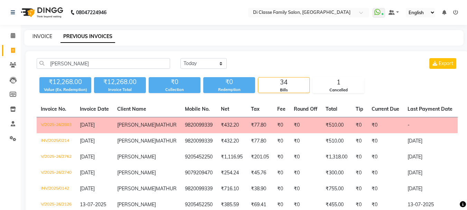
click at [46, 37] on link "INVOICE" at bounding box center [43, 36] width 20 height 6
select select "service"
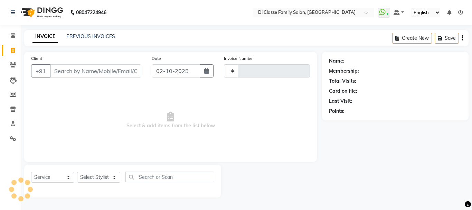
type input "3200"
select select "4704"
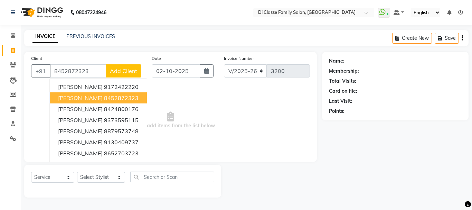
type input "8452872323"
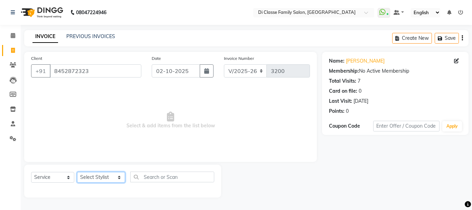
click at [111, 174] on select "Select Stylist ANAS Anu AYAZ KADRI Front Desk Javed KOMAL lalita Muskan Nidhi P…" at bounding box center [101, 177] width 48 height 11
select select "60020"
click at [77, 172] on select "Select Stylist ANAS Anu AYAZ KADRI Front Desk Javed KOMAL lalita Muskan Nidhi P…" at bounding box center [101, 177] width 48 height 11
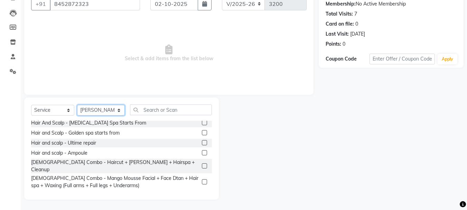
scroll to position [104, 0]
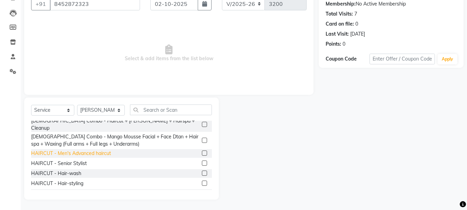
click at [98, 150] on div "HAIRCUT - Men's Advanced haircut" at bounding box center [71, 153] width 80 height 7
checkbox input "false"
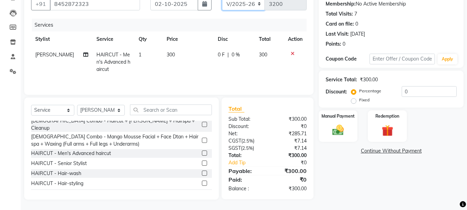
click at [255, 7] on select "INV/2025 V/2025-26" at bounding box center [243, 3] width 43 height 13
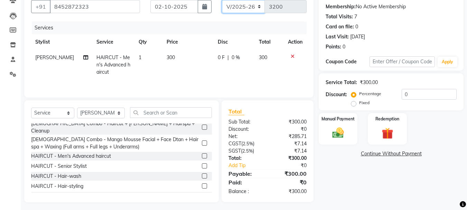
select select "8539"
click at [222, 0] on select "INV/2025 V/2025-26" at bounding box center [243, 6] width 43 height 13
type input "0292"
click at [349, 131] on div "Manual Payment" at bounding box center [338, 128] width 40 height 33
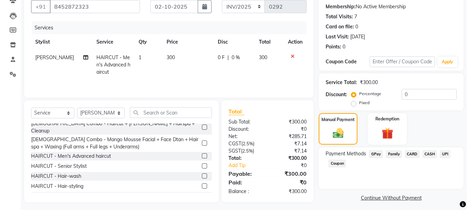
click at [423, 151] on span "CASH" at bounding box center [430, 154] width 15 height 8
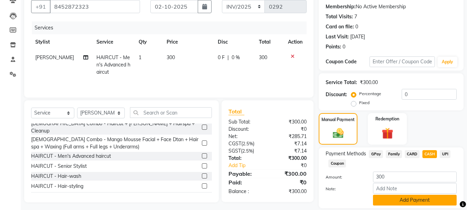
click at [423, 199] on button "Add Payment" at bounding box center [415, 200] width 84 height 11
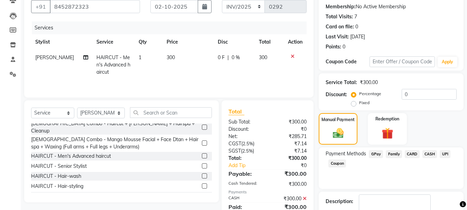
scroll to position [107, 0]
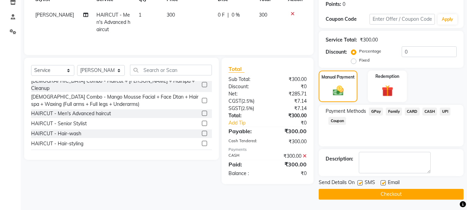
click at [425, 188] on div "Send Details On SMS Email Checkout" at bounding box center [391, 189] width 145 height 21
click at [424, 193] on button "Checkout" at bounding box center [391, 194] width 145 height 11
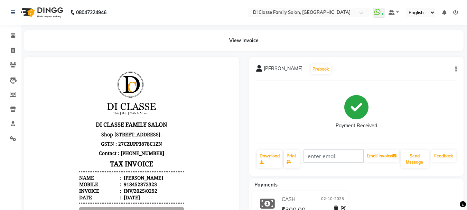
drag, startPoint x: 456, startPoint y: 68, endPoint x: 451, endPoint y: 70, distance: 5.3
click at [457, 69] on div "ANIKET kAMATH Prebook Payment Received Download Print Email Invoice Send Messag…" at bounding box center [356, 116] width 215 height 119
click at [455, 69] on icon "button" at bounding box center [455, 69] width 1 height 0
click at [434, 67] on div "Edit Item Staff" at bounding box center [421, 65] width 47 height 9
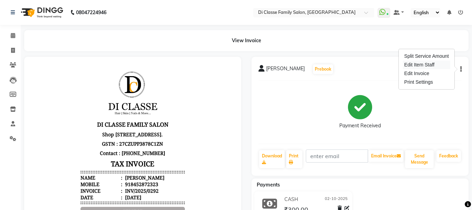
select select "60020"
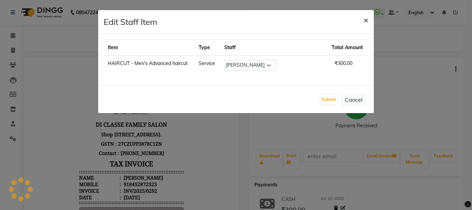
click at [366, 19] on span "×" at bounding box center [366, 20] width 5 height 10
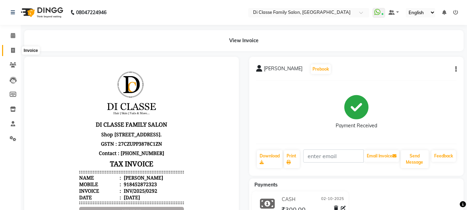
click at [13, 51] on icon at bounding box center [13, 50] width 4 height 5
select select "4704"
select select "service"
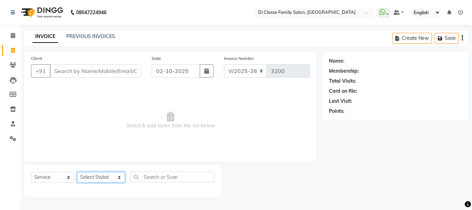
click at [99, 177] on select "Select Stylist ANAS Anu AYAZ KADRI Front Desk Javed KOMAL lalita Muskan Nidhi P…" at bounding box center [101, 177] width 48 height 11
select select "59601"
click at [77, 172] on select "Select Stylist ANAS Anu AYAZ KADRI Front Desk Javed KOMAL lalita Muskan Nidhi P…" at bounding box center [101, 177] width 48 height 11
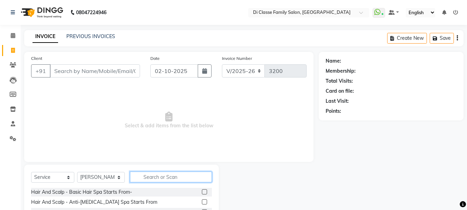
click at [161, 177] on input "text" at bounding box center [171, 177] width 82 height 11
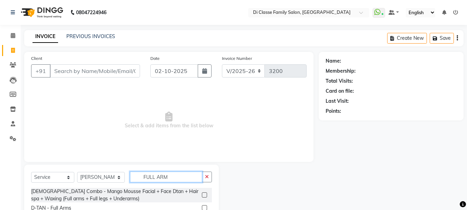
type input "FULL ARMS"
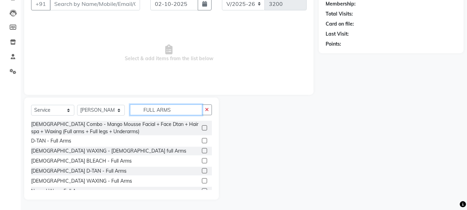
scroll to position [17, 0]
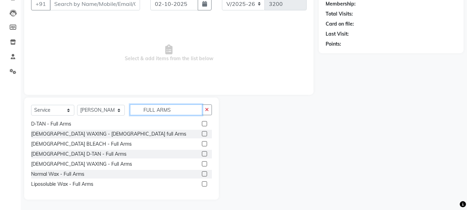
drag, startPoint x: 174, startPoint y: 109, endPoint x: 70, endPoint y: 109, distance: 104.1
click at [70, 109] on div "Select Service Product Membership Package Voucher Prepaid Gift Card Select Styl…" at bounding box center [121, 112] width 181 height 16
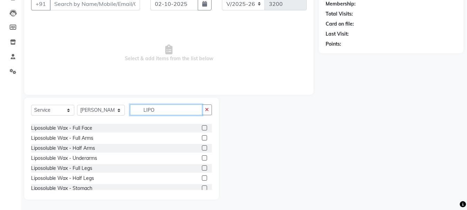
scroll to position [0, 0]
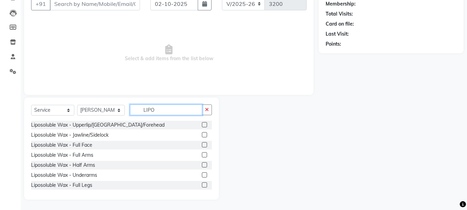
type input "LIPO"
click at [202, 156] on label at bounding box center [204, 154] width 5 height 5
click at [202, 156] on input "checkbox" at bounding box center [204, 155] width 4 height 4
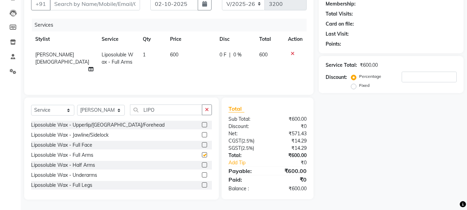
checkbox input "false"
drag, startPoint x: 159, startPoint y: 108, endPoint x: 134, endPoint y: 107, distance: 24.6
click at [134, 107] on input "LIPO" at bounding box center [166, 109] width 72 height 11
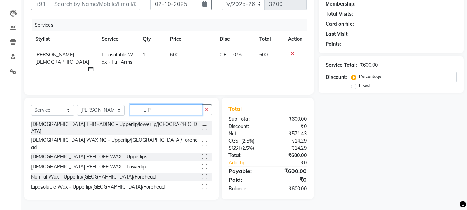
type input "LIPO"
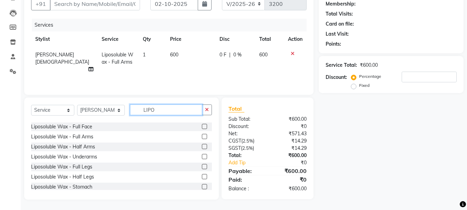
scroll to position [35, 0]
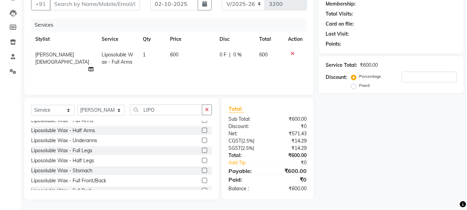
click at [202, 159] on label at bounding box center [204, 160] width 5 height 5
click at [202, 159] on input "checkbox" at bounding box center [204, 160] width 4 height 4
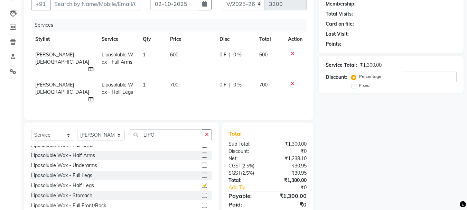
checkbox input "false"
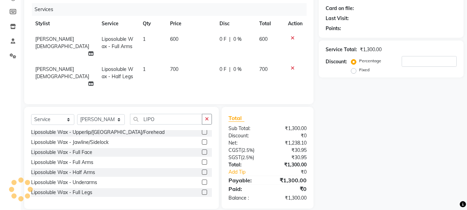
scroll to position [0, 0]
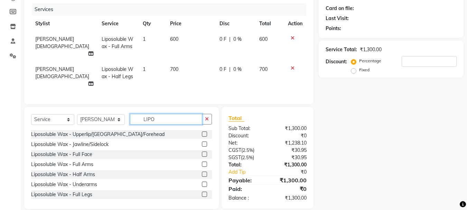
drag, startPoint x: 165, startPoint y: 111, endPoint x: 143, endPoint y: 111, distance: 21.8
click at [143, 114] on input "LIPO" at bounding box center [166, 119] width 72 height 11
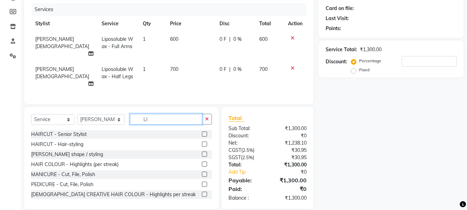
type input "L"
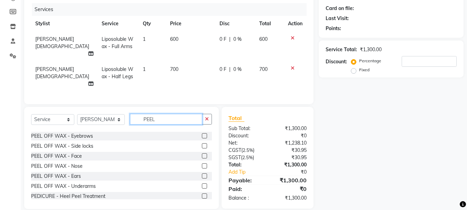
scroll to position [35, 0]
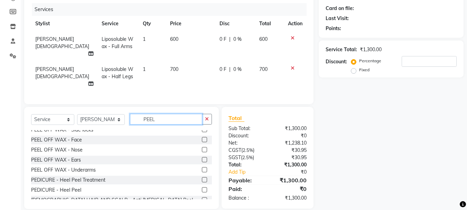
type input "PEEL"
click at [202, 167] on label at bounding box center [204, 169] width 5 height 5
click at [202, 168] on input "checkbox" at bounding box center [204, 170] width 4 height 4
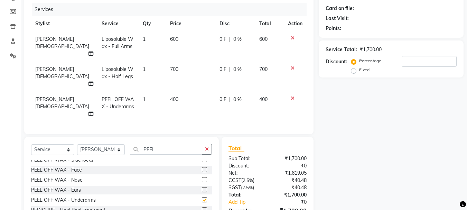
checkbox input "false"
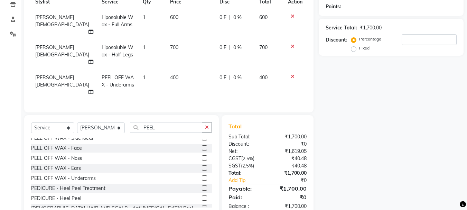
scroll to position [105, 0]
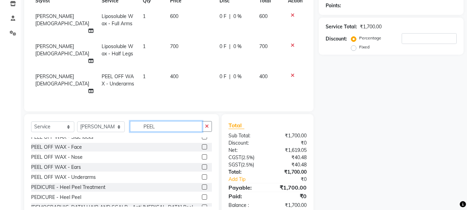
drag, startPoint x: 159, startPoint y: 111, endPoint x: 139, endPoint y: 111, distance: 20.4
click at [139, 121] on input "PEEL" at bounding box center [166, 126] width 72 height 11
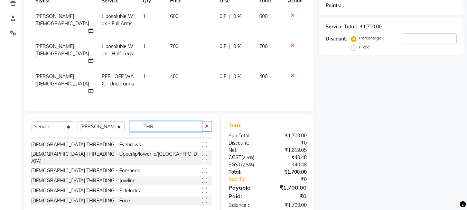
scroll to position [1, 0]
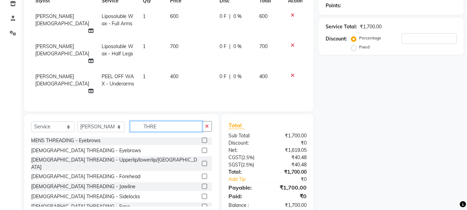
type input "THRE"
click at [202, 148] on label at bounding box center [204, 150] width 5 height 5
click at [202, 148] on input "checkbox" at bounding box center [204, 150] width 4 height 4
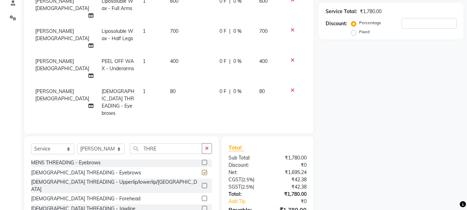
checkbox input "false"
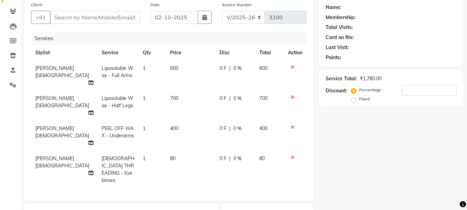
scroll to position [104, 0]
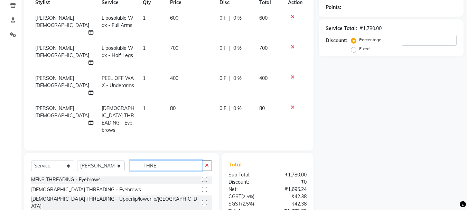
drag, startPoint x: 165, startPoint y: 141, endPoint x: 133, endPoint y: 141, distance: 31.8
click at [133, 160] on input "THRE" at bounding box center [166, 165] width 72 height 11
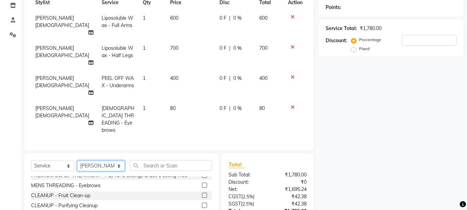
drag, startPoint x: 93, startPoint y: 142, endPoint x: 99, endPoint y: 141, distance: 5.9
click at [99, 160] on select "Select Stylist ANAS Anu AYAZ KADRI Front Desk Javed KOMAL lalita Muskan Nidhi P…" at bounding box center [101, 165] width 48 height 11
select select "60020"
click at [77, 160] on select "Select Stylist ANAS Anu AYAZ KADRI Front Desk Javed KOMAL lalita Muskan Nidhi P…" at bounding box center [101, 165] width 48 height 11
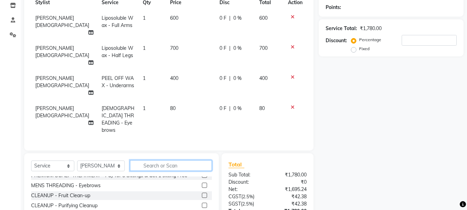
drag, startPoint x: 147, startPoint y: 139, endPoint x: 141, endPoint y: 139, distance: 6.3
click at [144, 160] on input "text" at bounding box center [171, 165] width 82 height 11
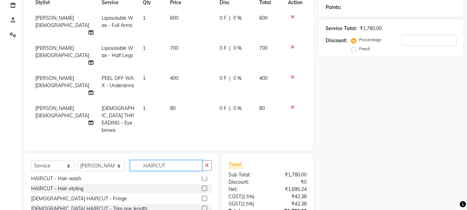
scroll to position [51, 0]
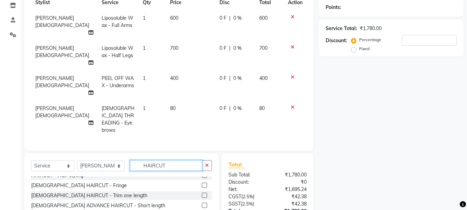
type input "HAIRCUT"
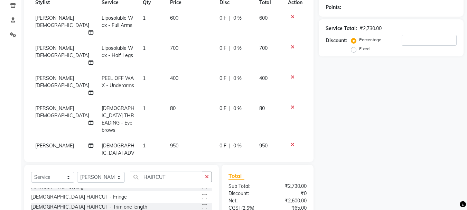
checkbox input "false"
drag, startPoint x: 167, startPoint y: 178, endPoint x: 114, endPoint y: 167, distance: 54.3
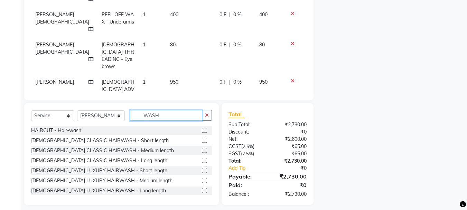
scroll to position [171, 0]
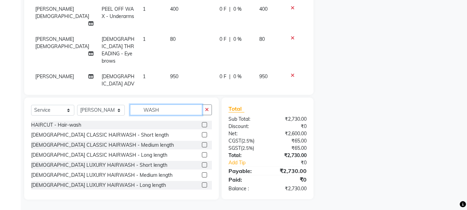
type input "WASH"
click at [202, 145] on label at bounding box center [204, 144] width 5 height 5
click at [202, 145] on input "checkbox" at bounding box center [204, 145] width 4 height 4
checkbox input "false"
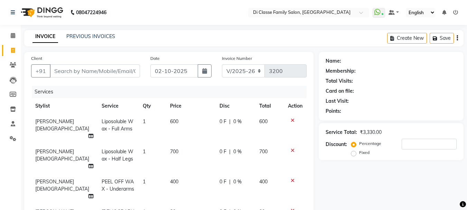
scroll to position [0, 0]
click at [91, 69] on input "Client" at bounding box center [95, 70] width 90 height 13
click at [77, 68] on input "Client" at bounding box center [95, 70] width 90 height 13
type input "9"
type input "0"
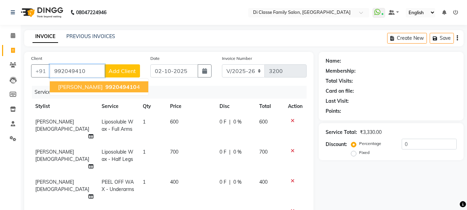
click at [91, 89] on span "VIVEK POPETA" at bounding box center [80, 86] width 45 height 7
type input "9920494104"
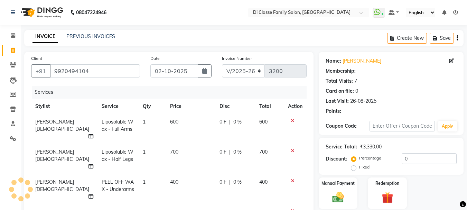
type input "15"
select select "2: Object"
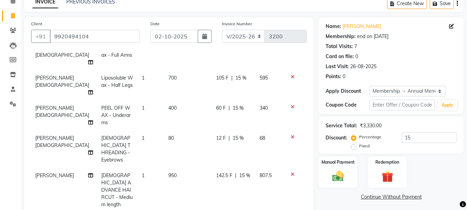
scroll to position [69, 0]
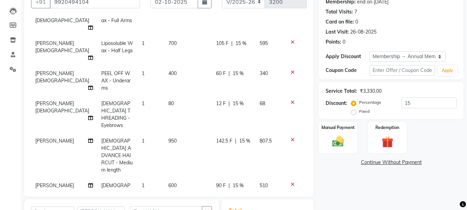
click at [221, 137] on span "142.5 F" at bounding box center [224, 140] width 16 height 7
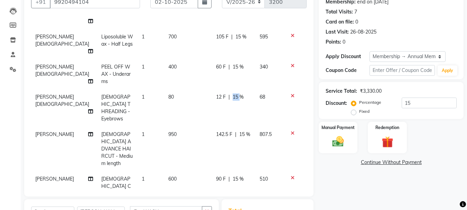
select select "60020"
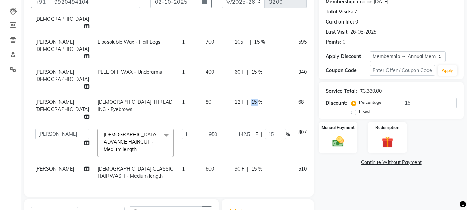
click at [231, 110] on td "12 F | 15 %" at bounding box center [263, 109] width 64 height 30
select select "59601"
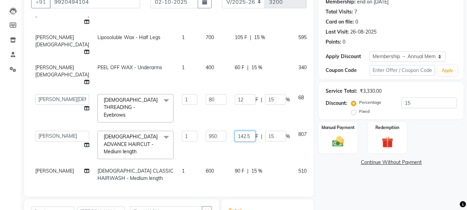
click at [235, 131] on input "142.5" at bounding box center [245, 136] width 21 height 11
type input "143"
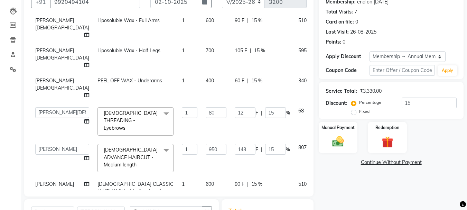
click at [243, 176] on td "90 F | 15 %" at bounding box center [263, 187] width 64 height 23
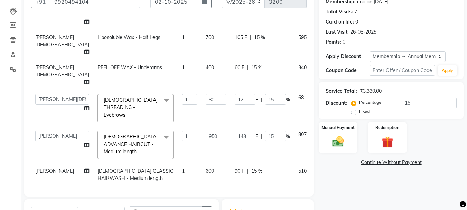
select select "60020"
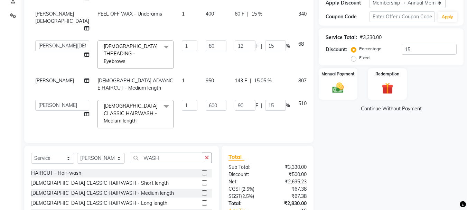
scroll to position [102, 0]
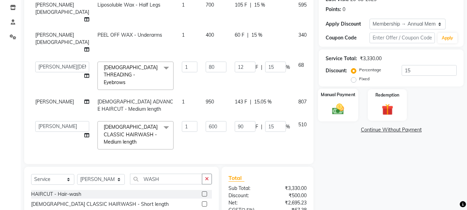
click at [342, 108] on img at bounding box center [338, 109] width 19 height 14
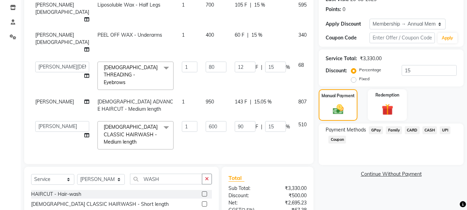
drag, startPoint x: 445, startPoint y: 128, endPoint x: 388, endPoint y: 103, distance: 62.7
click at [445, 128] on span "UPI" at bounding box center [445, 130] width 11 height 8
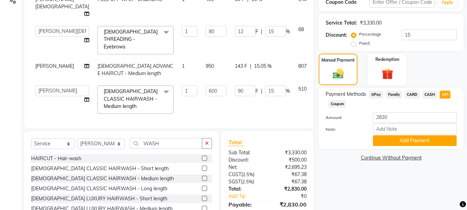
scroll to position [171, 0]
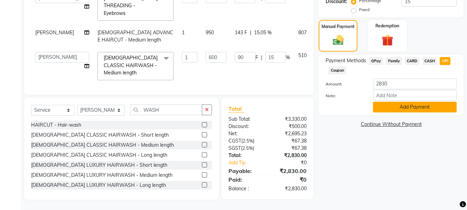
click at [393, 109] on button "Add Payment" at bounding box center [415, 107] width 84 height 11
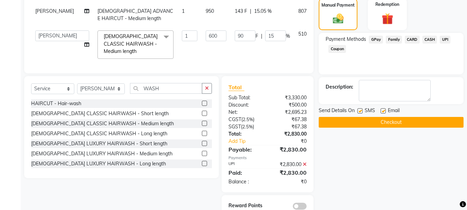
scroll to position [209, 0]
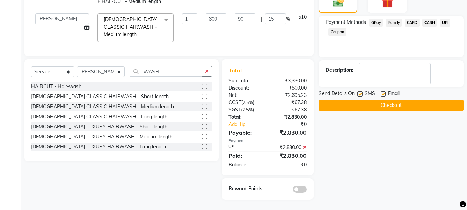
click at [391, 107] on button "Checkout" at bounding box center [391, 105] width 145 height 11
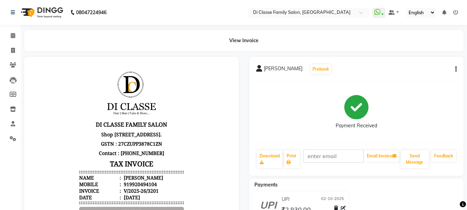
click at [457, 67] on div "VIVEK POPETA Prebook Payment Received Download Print Email Invoice Send Message…" at bounding box center [356, 116] width 215 height 119
click at [457, 68] on div "VIVEK POPETA Prebook Payment Received Download Print Email Invoice Send Message…" at bounding box center [356, 116] width 215 height 119
click at [455, 69] on icon "button" at bounding box center [455, 69] width 1 height 0
click at [424, 65] on div "Edit Item Staff" at bounding box center [421, 65] width 47 height 9
select select
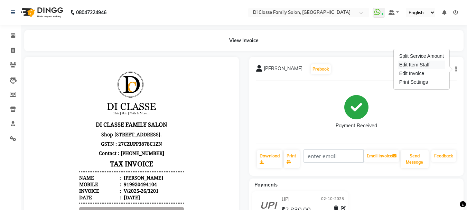
select select
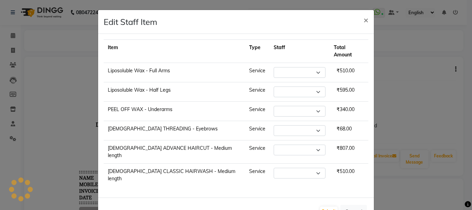
select select "59601"
select select "60020"
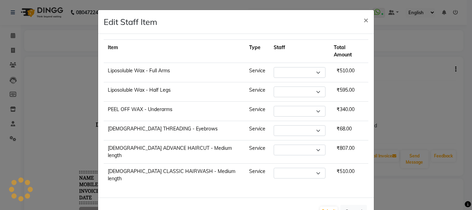
select select "60020"
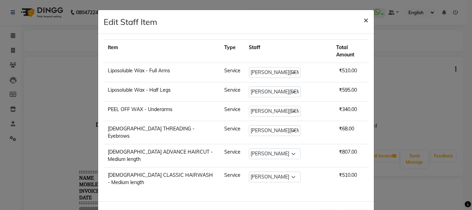
click at [364, 22] on span "×" at bounding box center [366, 20] width 5 height 10
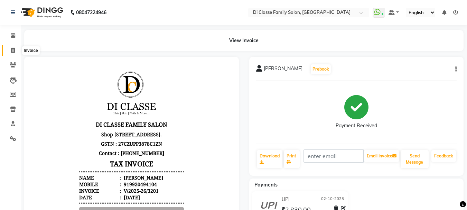
click at [13, 51] on icon at bounding box center [13, 50] width 4 height 5
select select "service"
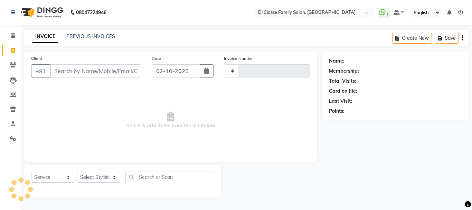
type input "3202"
select select "4704"
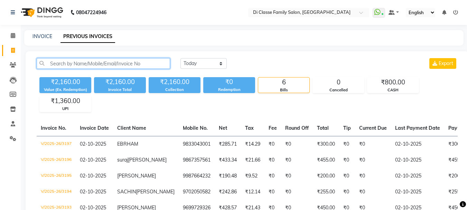
click at [89, 63] on input "text" at bounding box center [103, 63] width 133 height 11
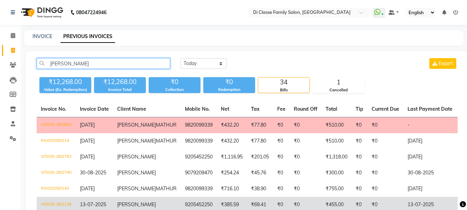
scroll to position [69, 0]
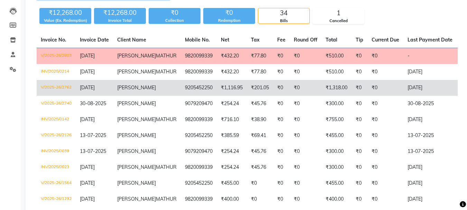
type input "[PERSON_NAME]"
click at [322, 96] on td "₹1,318.00" at bounding box center [337, 88] width 30 height 16
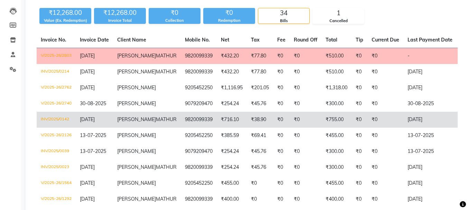
click at [293, 128] on td "₹0" at bounding box center [306, 120] width 32 height 16
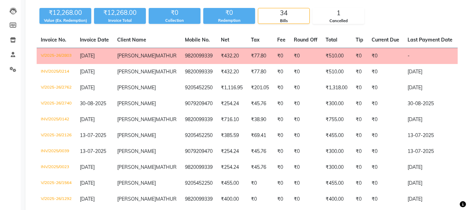
scroll to position [0, 0]
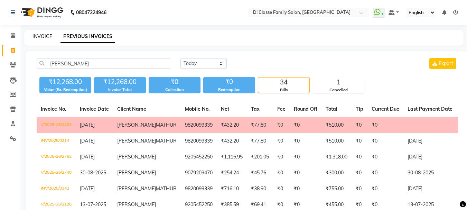
click at [40, 38] on link "INVOICE" at bounding box center [43, 36] width 20 height 6
select select "service"
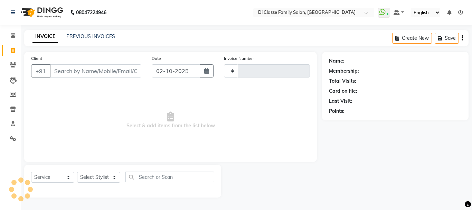
type input "3200"
select select "4704"
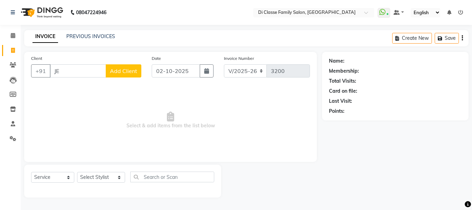
type input "J"
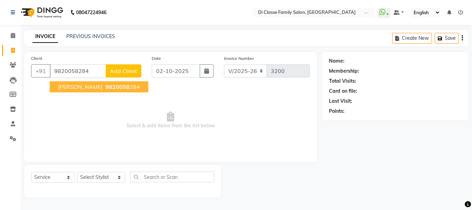
type input "9820058284"
select select "2: Object"
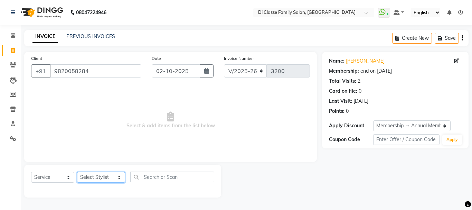
click at [83, 174] on select "Select Stylist [PERSON_NAME] [PERSON_NAME] Front Desk [PERSON_NAME] [PERSON_NAM…" at bounding box center [101, 177] width 48 height 11
select select "87852"
click at [77, 172] on select "Select Stylist [PERSON_NAME] [PERSON_NAME] Front Desk [PERSON_NAME] [PERSON_NAM…" at bounding box center [101, 177] width 48 height 11
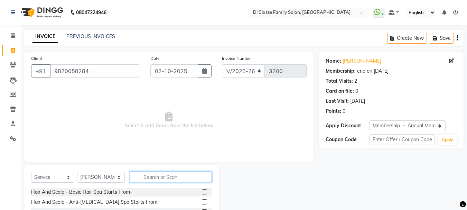
click at [140, 173] on input "text" at bounding box center [171, 177] width 82 height 11
type input "MINTR"
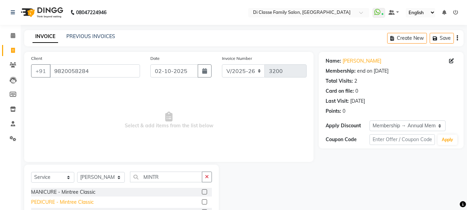
click at [88, 198] on div "PEDICURE - Mintree Classic" at bounding box center [62, 201] width 63 height 7
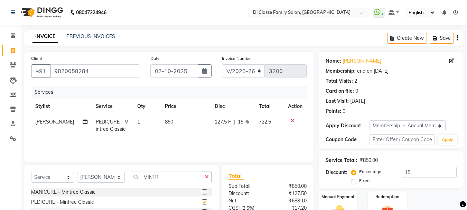
checkbox input "false"
click at [203, 113] on th "Price" at bounding box center [186, 107] width 50 height 16
click at [212, 132] on td "127.5 F | 15 %" at bounding box center [233, 125] width 45 height 23
select select "87852"
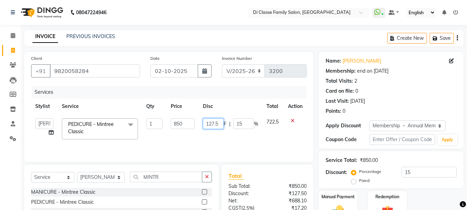
click at [213, 127] on input "127.5" at bounding box center [213, 123] width 21 height 11
type input "128"
click at [237, 141] on div "Services Stylist Service Qty Price Disc Total Action ANAS Anu [PERSON_NAME] Fro…" at bounding box center [169, 120] width 276 height 69
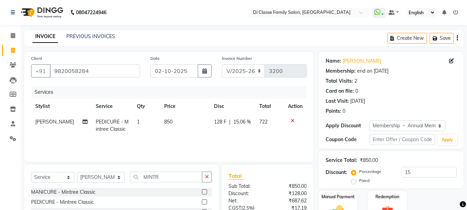
scroll to position [67, 0]
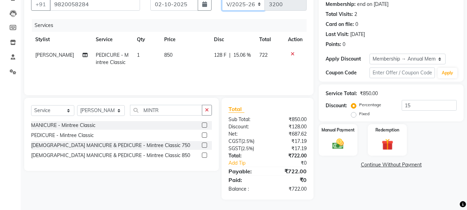
drag, startPoint x: 231, startPoint y: 2, endPoint x: 235, endPoint y: 12, distance: 11.0
click at [231, 2] on select "INV/2025 V/2025-26" at bounding box center [243, 4] width 43 height 13
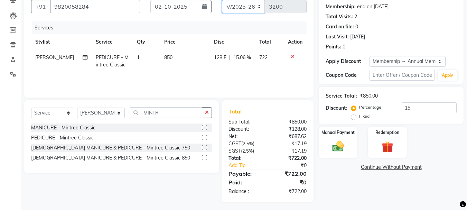
click at [222, 0] on select "INV/2025 V/2025-26" at bounding box center [243, 6] width 43 height 13
click at [254, 9] on select "INV/2025 V/2025-26" at bounding box center [243, 6] width 43 height 13
select select "8539"
click at [222, 0] on select "INV/2025 V/2025-26" at bounding box center [243, 6] width 43 height 13
type input "0293"
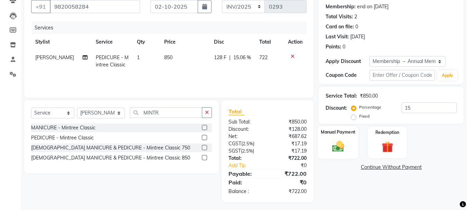
click at [336, 145] on img at bounding box center [338, 146] width 19 height 14
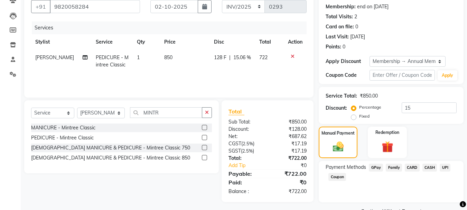
click at [426, 166] on span "CASH" at bounding box center [430, 168] width 15 height 8
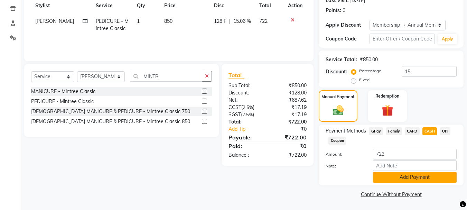
click at [426, 172] on button "Add Payment" at bounding box center [415, 177] width 84 height 11
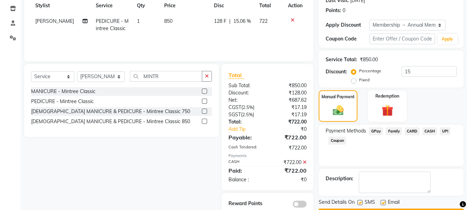
scroll to position [120, 0]
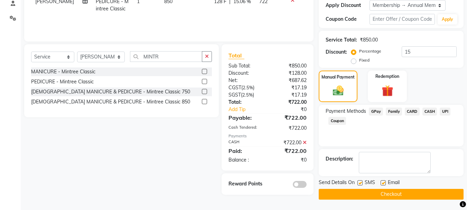
click at [432, 191] on button "Checkout" at bounding box center [391, 194] width 145 height 11
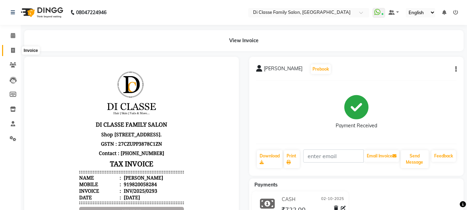
click at [13, 52] on icon at bounding box center [13, 50] width 4 height 5
select select "service"
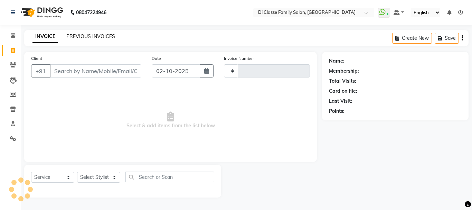
click at [76, 35] on link "PREVIOUS INVOICES" at bounding box center [90, 36] width 49 height 6
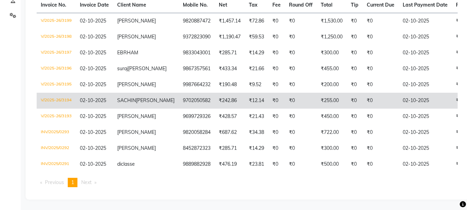
scroll to position [156, 0]
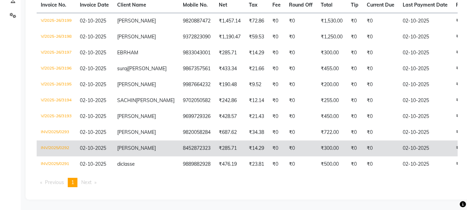
click at [49, 140] on td "INV/2025/0292" at bounding box center [56, 148] width 39 height 16
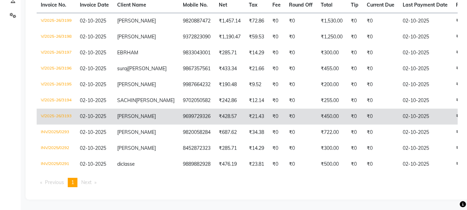
click at [64, 109] on td "V/2025-26/3193" at bounding box center [56, 117] width 39 height 16
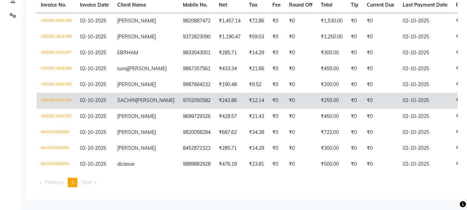
click at [63, 93] on td "V/2025-26/3194" at bounding box center [56, 101] width 39 height 16
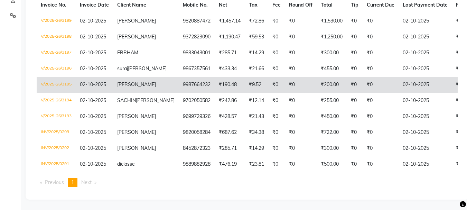
click at [68, 77] on td "V/2025-26/3195" at bounding box center [56, 85] width 39 height 16
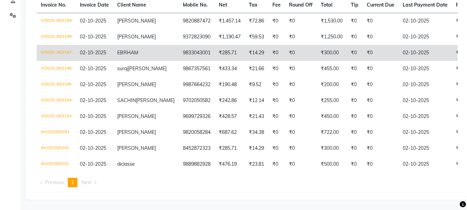
click at [62, 45] on td "V/2025-26/3197" at bounding box center [56, 53] width 39 height 16
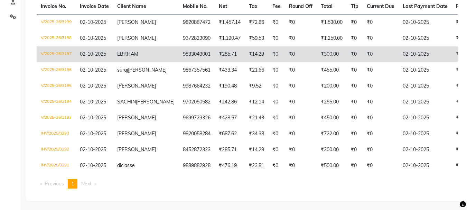
scroll to position [121, 0]
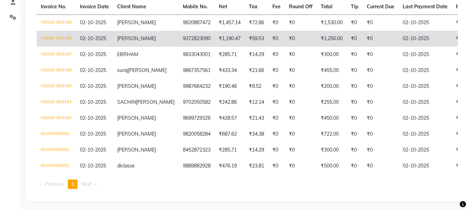
click at [46, 43] on td "V/2025-26/3198" at bounding box center [56, 39] width 39 height 16
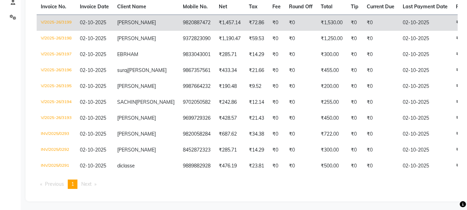
click at [63, 20] on td "V/2025-26/3199" at bounding box center [56, 23] width 39 height 16
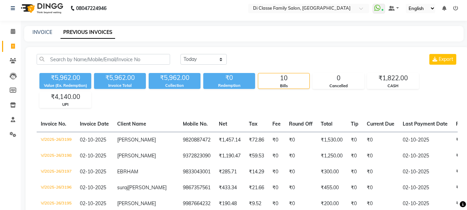
scroll to position [0, 0]
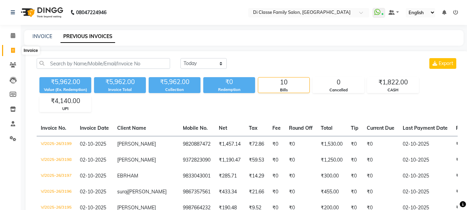
click at [15, 51] on icon at bounding box center [13, 50] width 4 height 5
select select "4704"
select select "service"
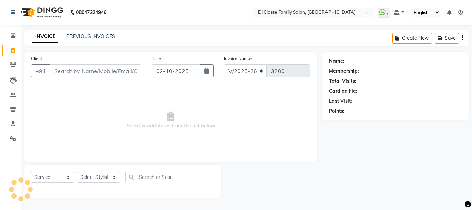
click at [74, 70] on input "Client" at bounding box center [96, 70] width 92 height 13
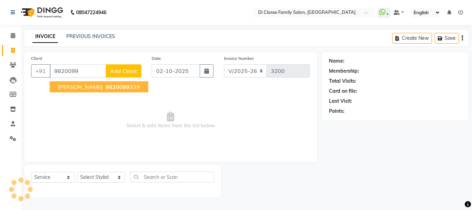
click at [81, 88] on span "[PERSON_NAME]" at bounding box center [80, 86] width 45 height 7
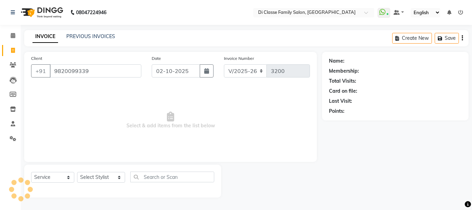
type input "9820099339"
select select "2: Object"
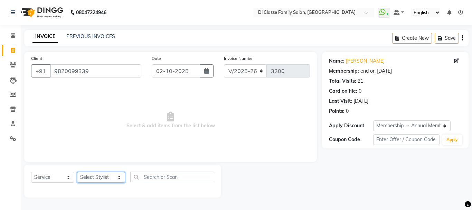
drag, startPoint x: 100, startPoint y: 178, endPoint x: 96, endPoint y: 177, distance: 3.5
click at [100, 178] on select "Select Stylist ANAS Anu AYAZ KADRI Front Desk Javed KOMAL lalita Muskan Nidhi P…" at bounding box center [101, 177] width 48 height 11
select select "28413"
click at [77, 172] on select "Select Stylist ANAS Anu AYAZ KADRI Front Desk Javed KOMAL lalita Muskan Nidhi P…" at bounding box center [101, 177] width 48 height 11
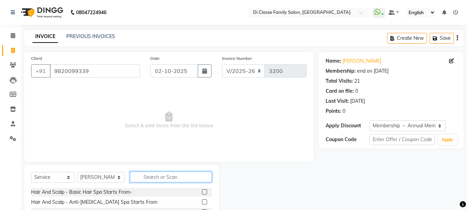
click at [147, 181] on input "text" at bounding box center [171, 177] width 82 height 11
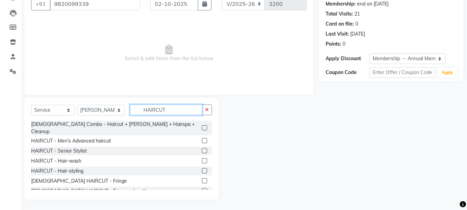
type input "HAIRCUT"
click at [202, 138] on label at bounding box center [204, 140] width 5 height 5
click at [202, 139] on input "checkbox" at bounding box center [204, 141] width 4 height 4
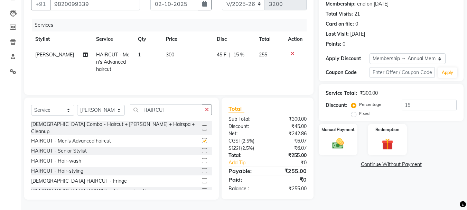
checkbox input "false"
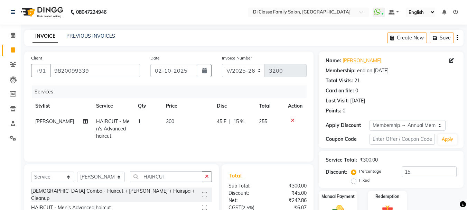
scroll to position [0, 0]
click at [251, 70] on select "INV/2025 V/2025-26" at bounding box center [243, 70] width 43 height 13
select select "8539"
click at [222, 64] on select "INV/2025 V/2025-26" at bounding box center [243, 70] width 43 height 13
type input "0294"
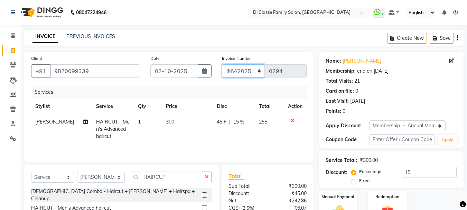
scroll to position [67, 0]
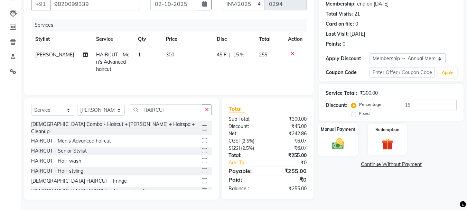
click at [345, 141] on img at bounding box center [338, 144] width 19 height 14
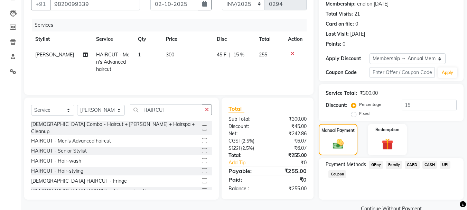
scroll to position [81, 0]
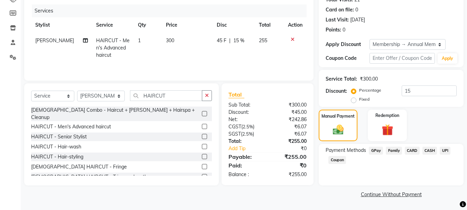
click at [426, 150] on span "CASH" at bounding box center [430, 151] width 15 height 8
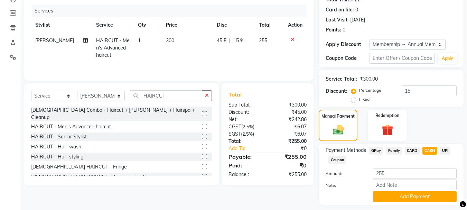
scroll to position [101, 0]
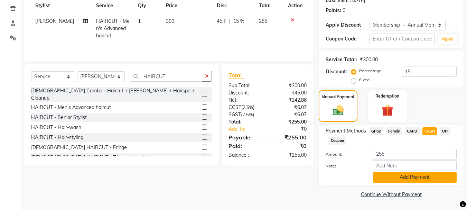
click at [400, 178] on button "Add Payment" at bounding box center [415, 177] width 84 height 11
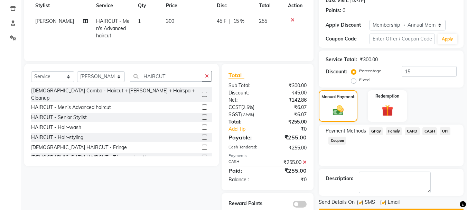
scroll to position [120, 0]
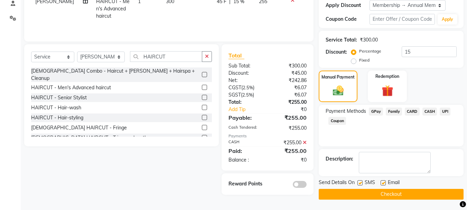
click at [374, 196] on button "Checkout" at bounding box center [391, 194] width 145 height 11
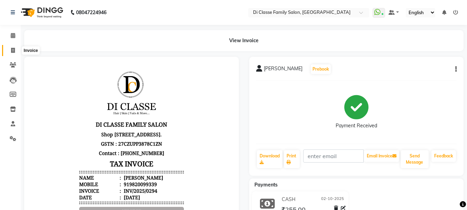
click at [15, 53] on span at bounding box center [13, 51] width 12 height 8
select select "4704"
select select "service"
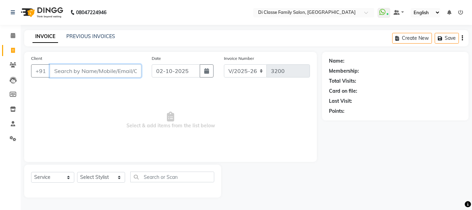
click at [88, 70] on input "Client" at bounding box center [96, 70] width 92 height 13
type input "9819460518"
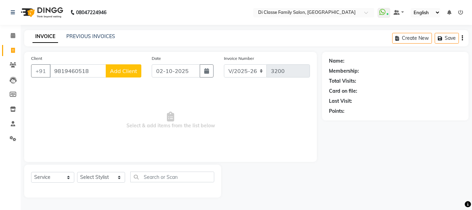
click at [124, 70] on span "Add Client" at bounding box center [123, 70] width 27 height 7
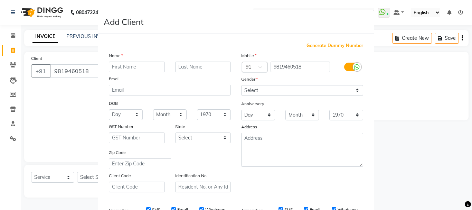
click at [141, 70] on input "text" at bounding box center [137, 67] width 56 height 11
type input "n"
type input "NIDHI"
click at [185, 66] on input "text" at bounding box center [203, 67] width 56 height 11
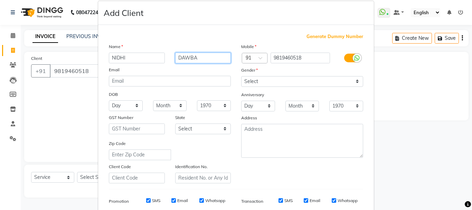
scroll to position [35, 0]
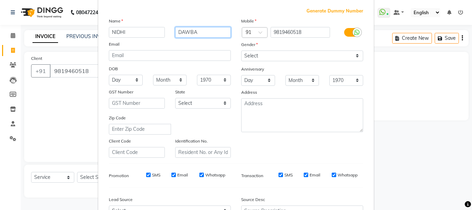
type input "DAWBA"
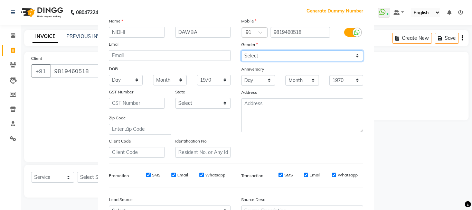
click at [279, 54] on select "Select Male Female Other Prefer Not To Say" at bounding box center [302, 55] width 122 height 11
select select "female"
click at [241, 50] on select "Select Male Female Other Prefer Not To Say" at bounding box center [302, 55] width 122 height 11
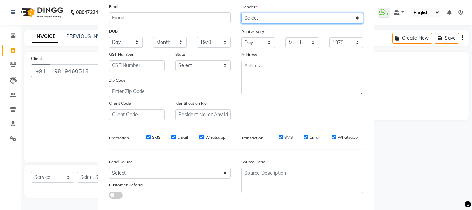
scroll to position [109, 0]
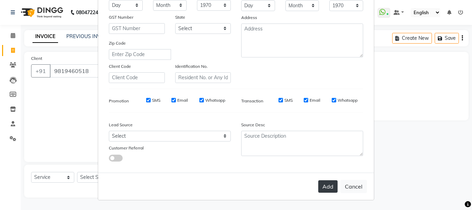
click at [327, 185] on button "Add" at bounding box center [327, 186] width 19 height 12
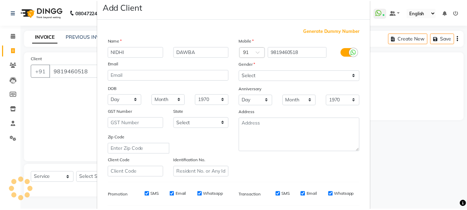
scroll to position [0, 0]
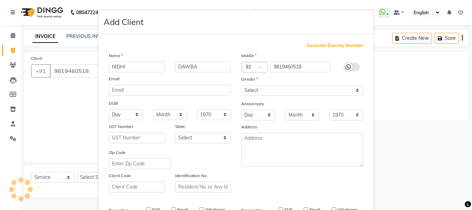
select select
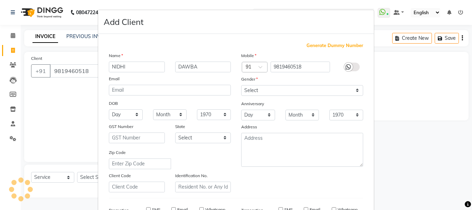
select select
checkbox input "false"
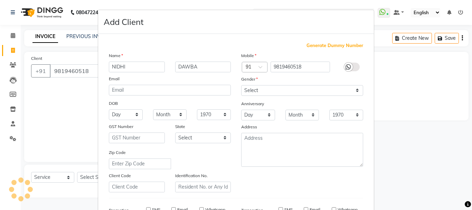
checkbox input "false"
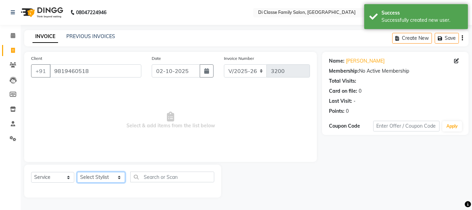
click at [99, 178] on select "Select Stylist ANAS Anu AYAZ KADRI Front Desk Javed KOMAL lalita Muskan Nidhi P…" at bounding box center [101, 177] width 48 height 11
select select "28414"
click at [77, 172] on select "Select Stylist ANAS Anu AYAZ KADRI Front Desk Javed KOMAL lalita Muskan Nidhi P…" at bounding box center [101, 177] width 48 height 11
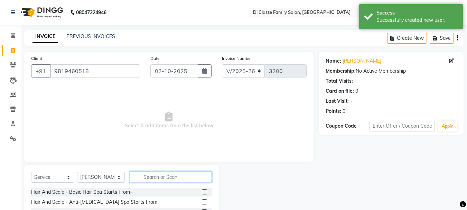
click at [146, 176] on input "text" at bounding box center [171, 177] width 82 height 11
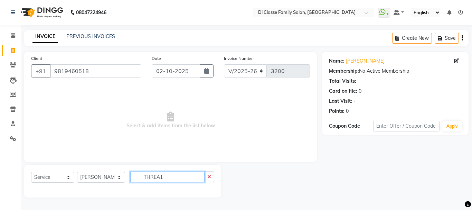
click at [167, 178] on input "THREA1" at bounding box center [167, 177] width 74 height 11
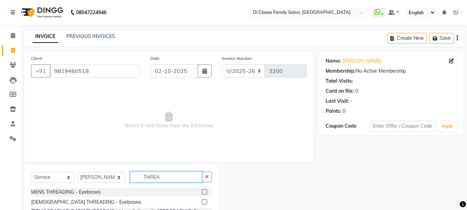
scroll to position [35, 0]
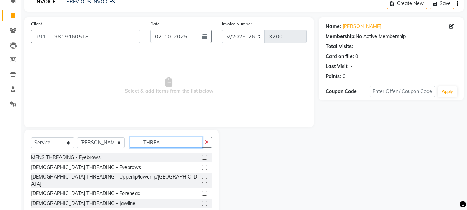
type input "THREA"
click at [202, 166] on label at bounding box center [204, 167] width 5 height 5
click at [202, 166] on input "checkbox" at bounding box center [204, 167] width 4 height 4
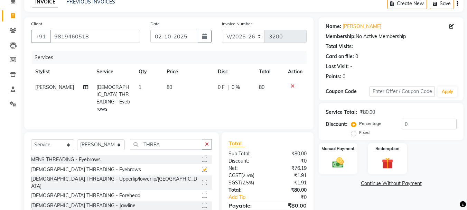
checkbox input "false"
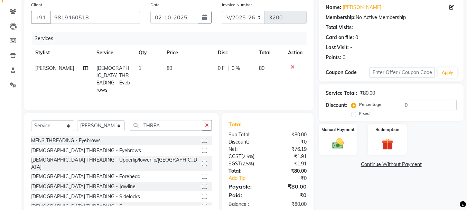
scroll to position [67, 0]
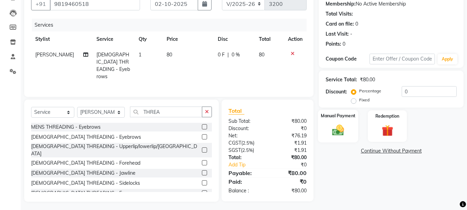
click at [335, 114] on label "Manual Payment" at bounding box center [338, 115] width 35 height 7
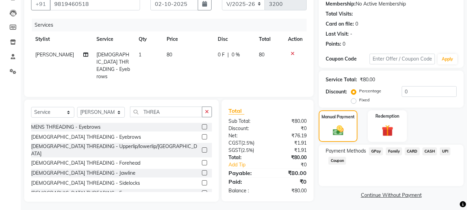
click at [442, 151] on span "UPI" at bounding box center [445, 151] width 11 height 8
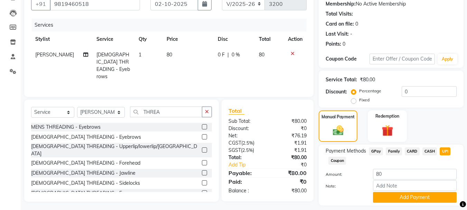
scroll to position [87, 0]
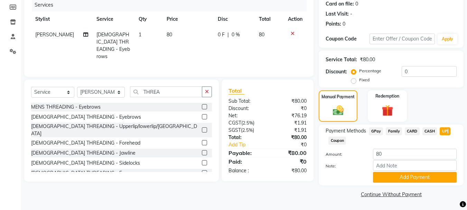
click at [447, 132] on span "UPI" at bounding box center [445, 131] width 11 height 8
click at [410, 177] on button "Add Payment" at bounding box center [415, 177] width 84 height 11
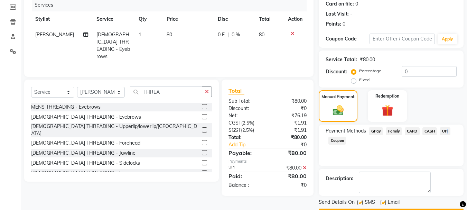
scroll to position [107, 0]
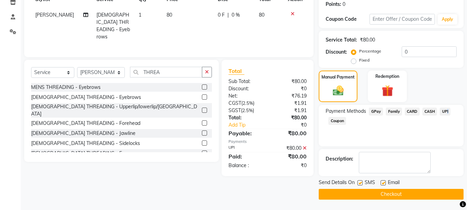
click at [389, 192] on button "Checkout" at bounding box center [391, 194] width 145 height 11
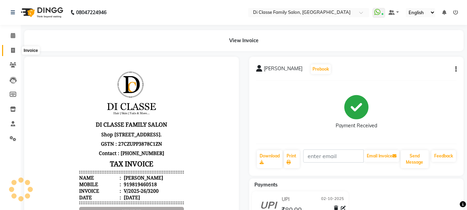
click at [15, 51] on span at bounding box center [13, 51] width 12 height 8
select select "service"
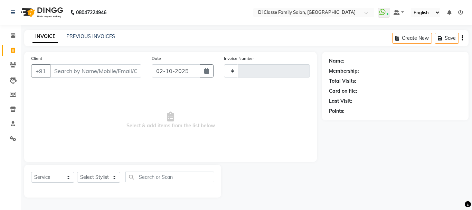
type input "3201"
select select "4704"
click at [91, 176] on select "Select Stylist ANAS Anu AYAZ KADRI Front Desk Javed KOMAL lalita Muskan Nidhi P…" at bounding box center [101, 177] width 48 height 11
select select "51560"
click at [77, 172] on select "Select Stylist ANAS Anu AYAZ KADRI Front Desk Javed KOMAL lalita Muskan Nidhi P…" at bounding box center [101, 177] width 48 height 11
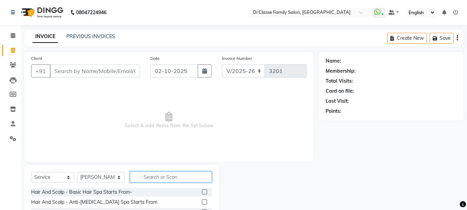
click at [149, 178] on input "text" at bounding box center [171, 177] width 82 height 11
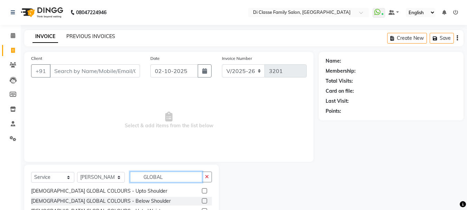
type input "GLOBAL"
click at [85, 36] on link "PREVIOUS INVOICES" at bounding box center [90, 36] width 49 height 6
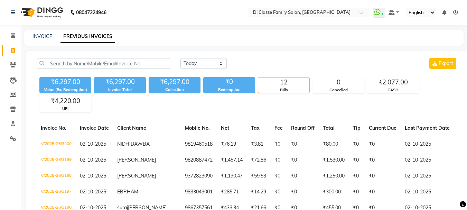
click at [121, 58] on div "Today Yesterday Custom Range Export ₹6,297.00 Value (Ex. Redemption) ₹6,297.00 …" at bounding box center [247, 202] width 443 height 303
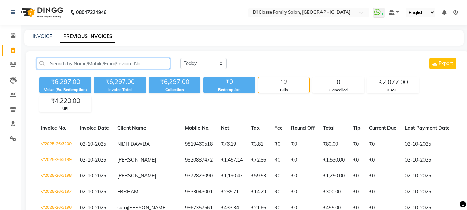
click at [121, 64] on input "text" at bounding box center [103, 63] width 133 height 11
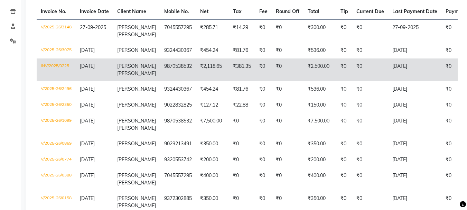
scroll to position [104, 0]
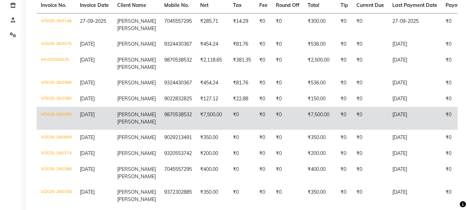
type input "OMKAR"
click at [56, 112] on td "V/2025-26/1099" at bounding box center [56, 118] width 39 height 23
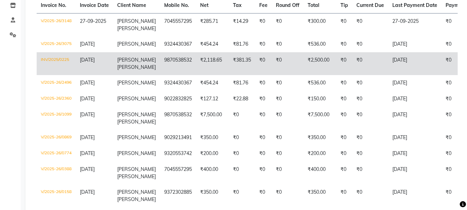
click at [57, 59] on td "INV/2025/0225" at bounding box center [56, 63] width 39 height 23
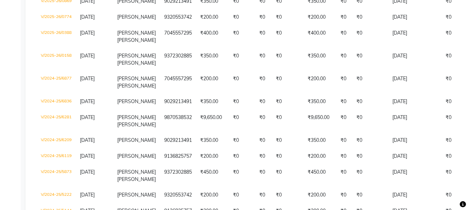
scroll to position [242, 0]
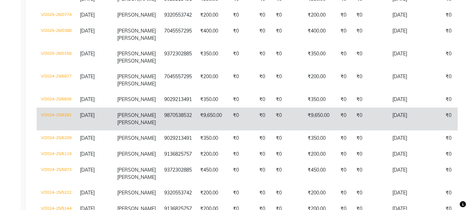
click at [61, 130] on td "V/2024-25/6281" at bounding box center [56, 119] width 39 height 23
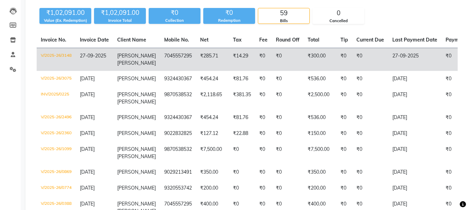
scroll to position [0, 0]
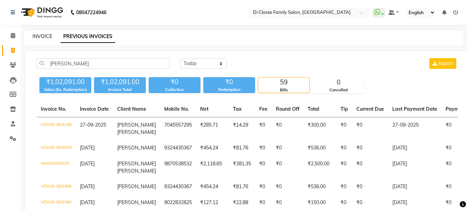
click at [40, 35] on link "INVOICE" at bounding box center [43, 36] width 20 height 6
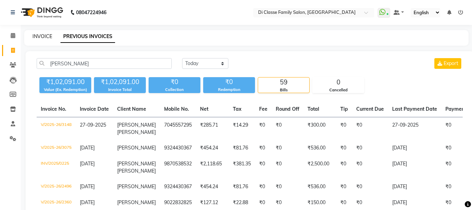
select select "4704"
select select "service"
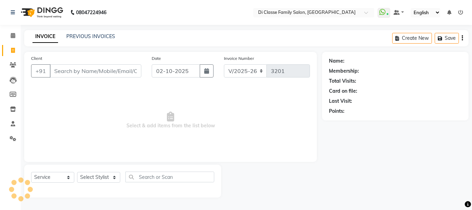
click at [74, 69] on input "Client" at bounding box center [96, 70] width 92 height 13
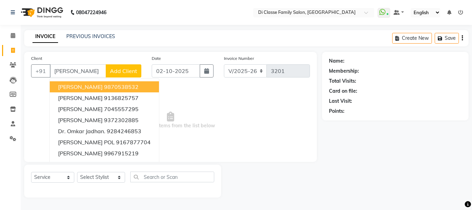
click at [118, 88] on ngb-highlight "9870538532" at bounding box center [121, 86] width 35 height 7
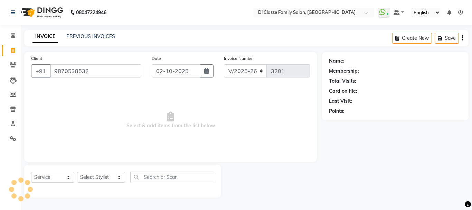
type input "9870538532"
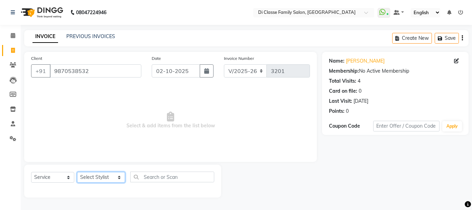
drag, startPoint x: 106, startPoint y: 177, endPoint x: 100, endPoint y: 173, distance: 7.2
click at [106, 177] on select "Select Stylist ANAS Anu AYAZ KADRI Front Desk Javed KOMAL lalita Muskan Nidhi P…" at bounding box center [101, 177] width 48 height 11
select select "51560"
click at [77, 172] on select "Select Stylist ANAS Anu AYAZ KADRI Front Desk Javed KOMAL lalita Muskan Nidhi P…" at bounding box center [101, 177] width 48 height 11
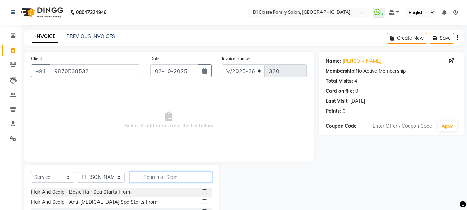
click at [157, 177] on input "text" at bounding box center [171, 177] width 82 height 11
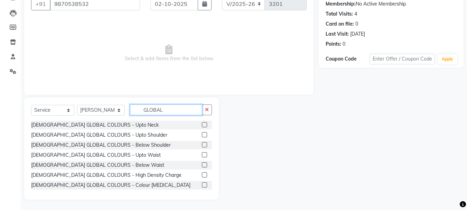
type input "GLOBAL"
click at [202, 133] on label at bounding box center [204, 134] width 5 height 5
click at [202, 133] on input "checkbox" at bounding box center [204, 135] width 4 height 4
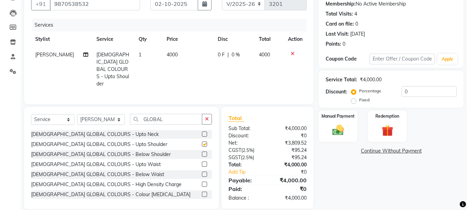
checkbox input "false"
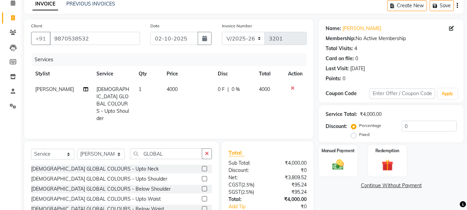
click at [176, 90] on td "4000" at bounding box center [188, 104] width 51 height 45
select select "51560"
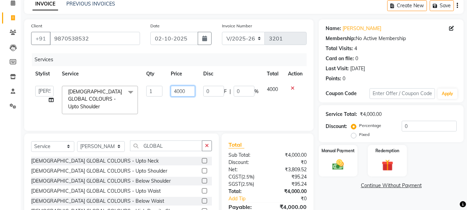
click at [191, 92] on input "4000" at bounding box center [183, 91] width 24 height 11
drag, startPoint x: 191, startPoint y: 92, endPoint x: 169, endPoint y: 91, distance: 21.8
click at [169, 91] on td "4000" at bounding box center [183, 100] width 32 height 37
type input "5000"
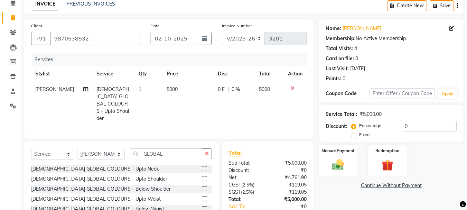
click at [220, 87] on span "0 F" at bounding box center [221, 89] width 7 height 7
select select "51560"
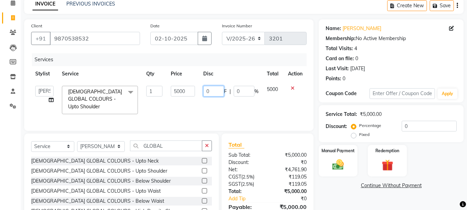
click at [214, 92] on input "0" at bounding box center [213, 91] width 21 height 11
type input "1000"
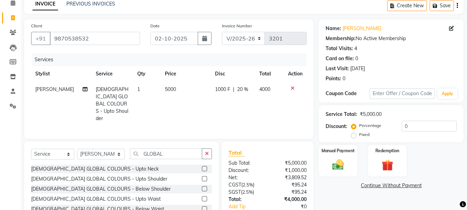
click at [214, 113] on div "Services Stylist Service Qty Price Disc Total Action SANU FEMALE GLOBAL COLOURS…" at bounding box center [169, 92] width 276 height 78
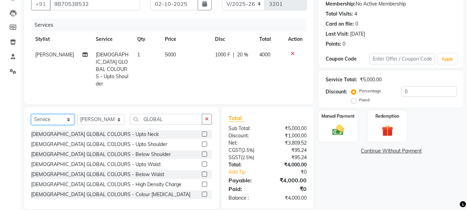
click at [47, 114] on select "Select Service Product Membership Package Voucher Prepaid Gift Card" at bounding box center [52, 119] width 43 height 11
select select "product"
click at [31, 114] on select "Select Service Product Membership Package Voucher Prepaid Gift Card" at bounding box center [52, 119] width 43 height 11
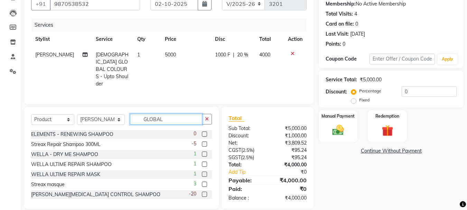
click at [165, 114] on input "GLOBAL" at bounding box center [166, 119] width 72 height 11
type input "G"
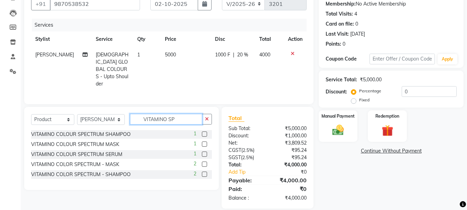
scroll to position [67, 0]
type input "VITAMINO SP"
click at [202, 172] on label at bounding box center [204, 174] width 5 height 5
click at [202, 173] on input "checkbox" at bounding box center [204, 175] width 4 height 4
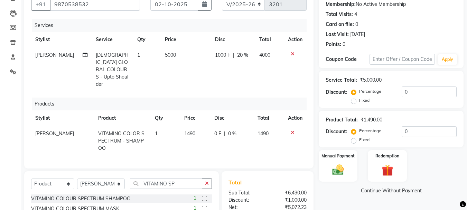
checkbox input "false"
click at [228, 130] on span "0 %" at bounding box center [232, 133] width 8 height 7
select select "51560"
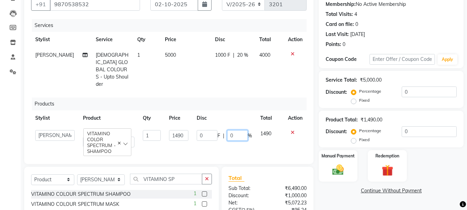
click at [236, 130] on input "0" at bounding box center [237, 135] width 21 height 11
type input "5"
click at [238, 110] on th "Disc" at bounding box center [225, 118] width 64 height 16
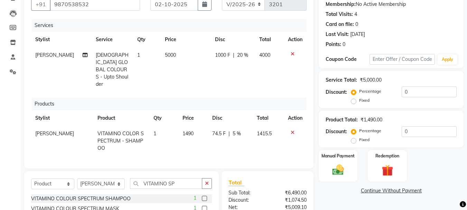
scroll to position [136, 0]
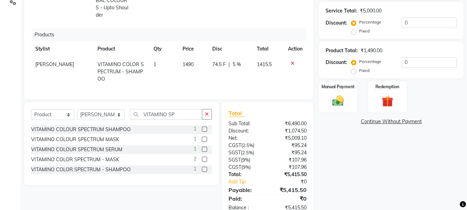
click at [205, 157] on label at bounding box center [204, 159] width 5 height 5
click at [205, 157] on input "checkbox" at bounding box center [204, 159] width 4 height 4
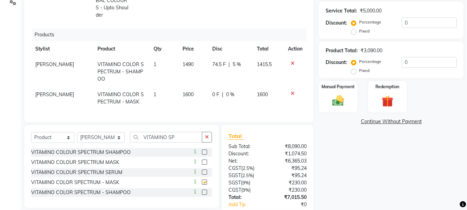
checkbox input "false"
click at [226, 91] on span "0 %" at bounding box center [230, 94] width 8 height 7
select select "51560"
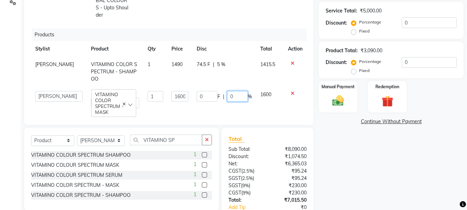
click at [232, 91] on input "0" at bounding box center [237, 96] width 21 height 11
type input "5"
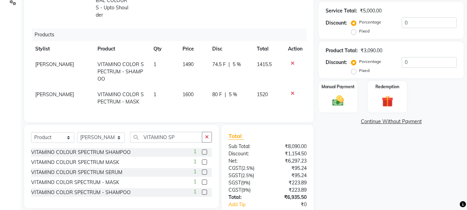
click at [251, 61] on td "74.5 F | 5 %" at bounding box center [230, 72] width 45 height 30
select select "51560"
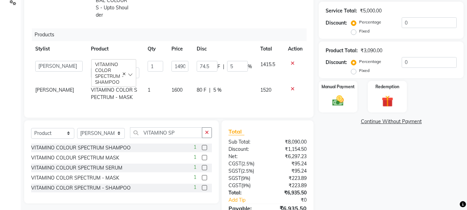
scroll to position [161, 0]
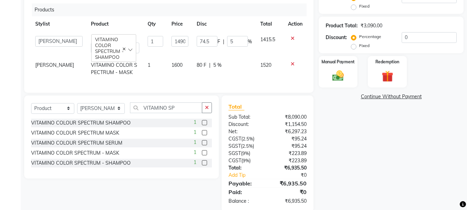
click at [204, 140] on label at bounding box center [204, 142] width 5 height 5
click at [204, 141] on input "checkbox" at bounding box center [204, 143] width 4 height 4
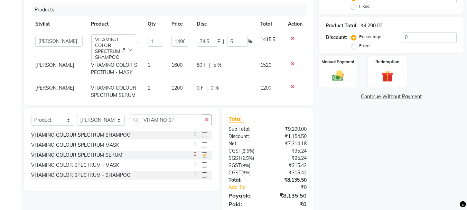
checkbox input "false"
click at [211, 84] on span "0 %" at bounding box center [215, 87] width 8 height 7
select select "51560"
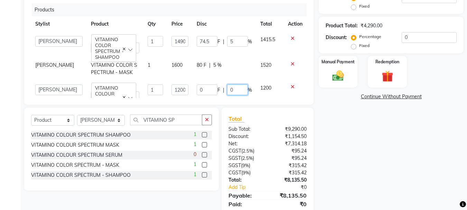
click at [227, 84] on input "0" at bounding box center [237, 89] width 21 height 11
click at [229, 84] on input "0" at bounding box center [237, 89] width 21 height 11
type input "5"
click at [232, 70] on td "80 F | 5 %" at bounding box center [225, 68] width 64 height 23
select select "51560"
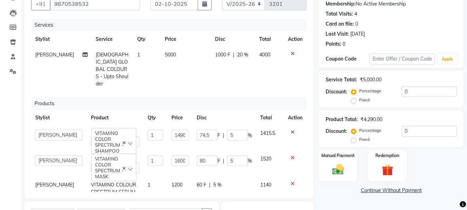
scroll to position [45, 0]
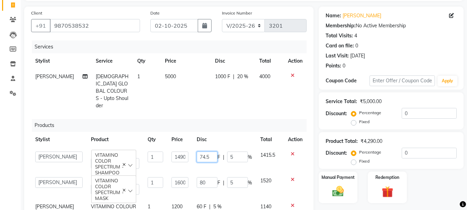
click at [206, 151] on input "74.5" at bounding box center [207, 156] width 21 height 11
click at [211, 151] on input "74.5" at bounding box center [207, 156] width 21 height 11
type input "75"
click at [228, 102] on div "Services Stylist Service Qty Price Disc Total Action SANU FEMALE GLOBAL COLOURS…" at bounding box center [169, 126] width 276 height 173
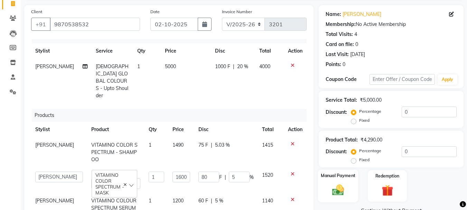
scroll to position [12, 0]
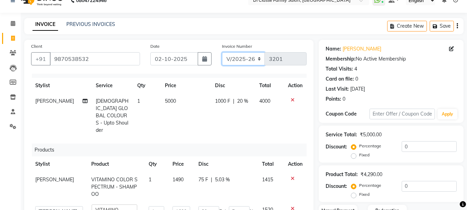
click at [252, 56] on select "INV/2025 V/2025-26" at bounding box center [243, 58] width 43 height 13
select select "8539"
click at [222, 52] on select "INV/2025 V/2025-26" at bounding box center [243, 58] width 43 height 13
type input "0295"
click at [231, 110] on td "1000 F | 20 %" at bounding box center [233, 115] width 44 height 45
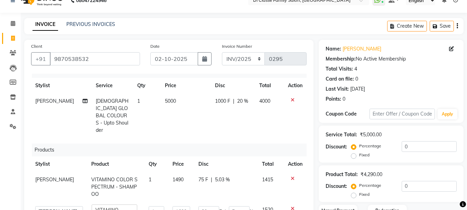
scroll to position [8, 0]
select select "51560"
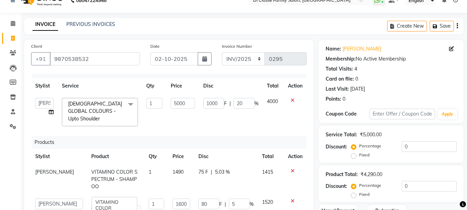
scroll to position [116, 0]
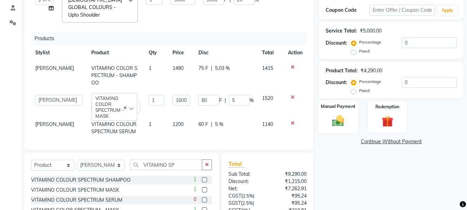
click at [344, 123] on img at bounding box center [338, 121] width 19 height 14
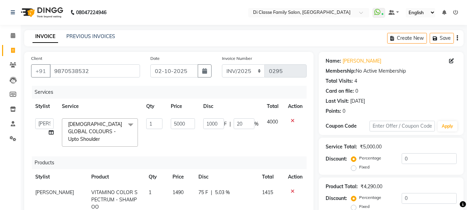
scroll to position [104, 0]
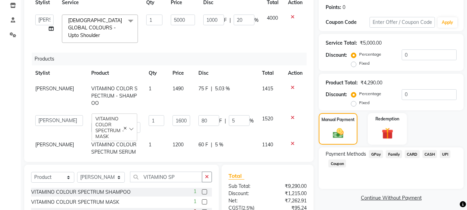
click at [428, 155] on span "CASH" at bounding box center [430, 154] width 15 height 8
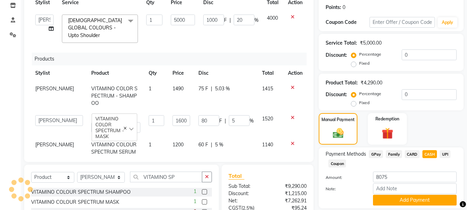
scroll to position [138, 0]
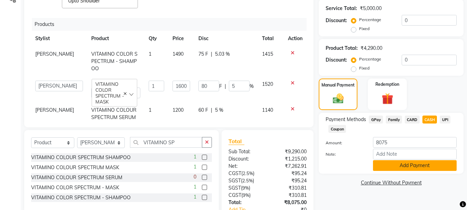
click at [399, 164] on button "Add Payment" at bounding box center [415, 165] width 84 height 11
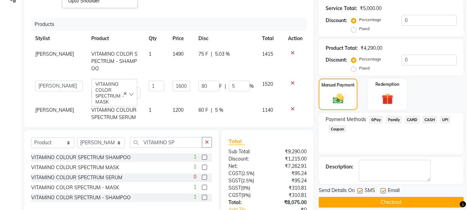
scroll to position [8, 0]
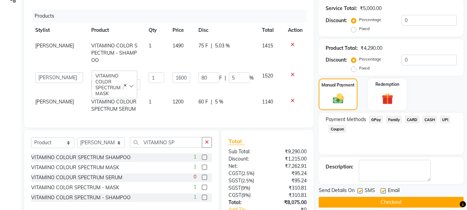
click at [374, 203] on button "Checkout" at bounding box center [391, 202] width 145 height 11
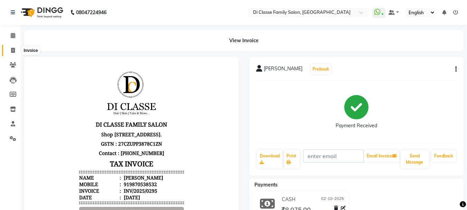
click at [13, 50] on icon at bounding box center [13, 50] width 4 height 5
select select "service"
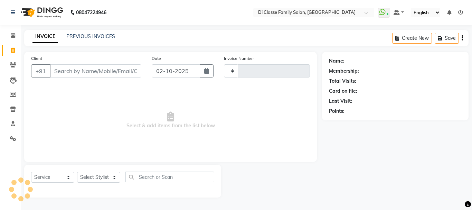
type input "3201"
select select "4704"
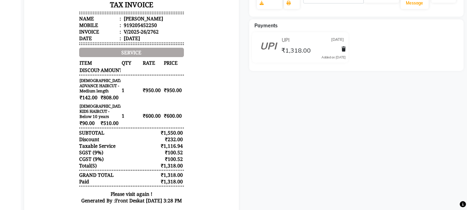
scroll to position [201, 0]
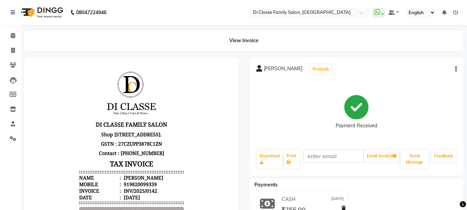
click at [457, 68] on div "[PERSON_NAME] Prebook Payment Received Download Print Email Invoice Send Messag…" at bounding box center [356, 116] width 215 height 119
click at [454, 70] on button "button" at bounding box center [455, 69] width 4 height 7
click at [427, 73] on div "Edit Invoice" at bounding box center [421, 73] width 47 height 9
select select "service"
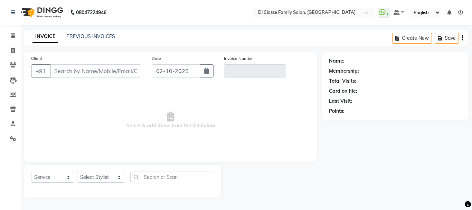
type input "9820099339"
type input "INV/2025/0142"
select select "2: Object"
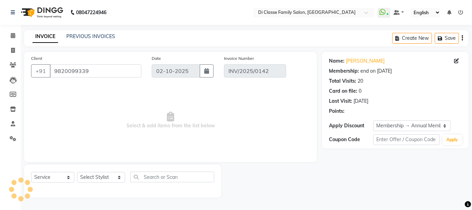
type input "[DATE]"
select select "select"
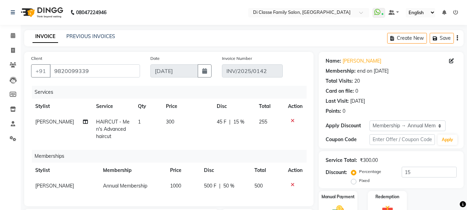
click at [448, 60] on div "Name: [PERSON_NAME]" at bounding box center [391, 60] width 131 height 7
click at [449, 61] on icon at bounding box center [451, 60] width 5 height 5
select select "[DEMOGRAPHIC_DATA]"
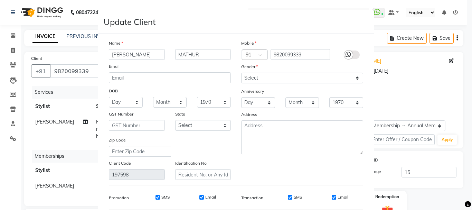
click at [354, 53] on label at bounding box center [352, 54] width 16 height 9
click at [0, 0] on input "checkbox" at bounding box center [0, 0] width 0 height 0
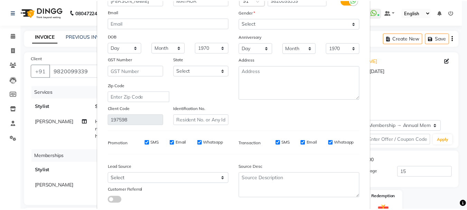
scroll to position [97, 0]
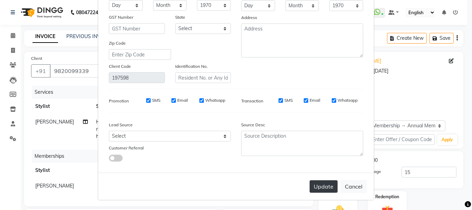
click at [326, 188] on button "Update" at bounding box center [324, 186] width 28 height 12
select select
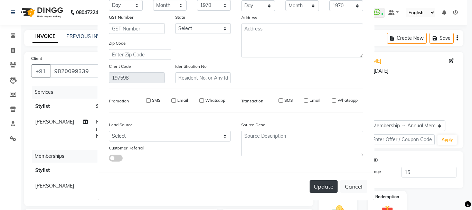
select select
checkbox input "false"
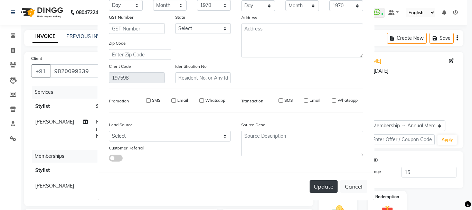
checkbox input "false"
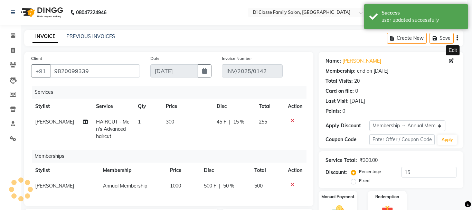
type input "0"
select select "3: Object"
type input "15"
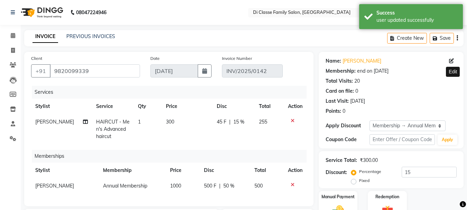
scroll to position [165, 0]
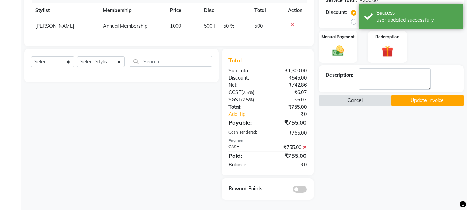
click at [425, 95] on button "Update Invoice" at bounding box center [427, 100] width 72 height 11
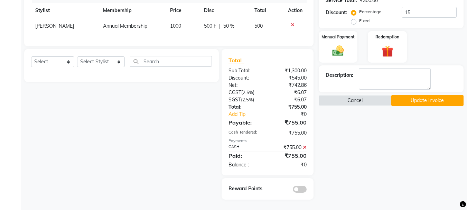
click at [417, 97] on button "Update Invoice" at bounding box center [427, 100] width 72 height 11
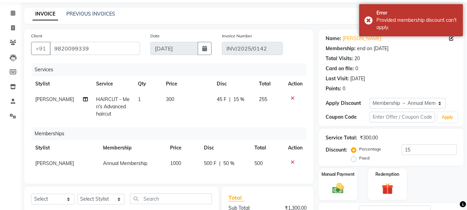
scroll to position [35, 0]
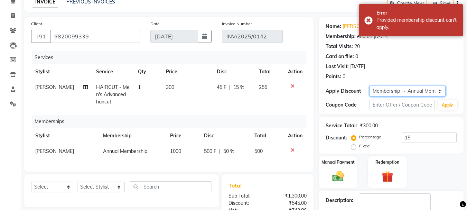
click at [412, 92] on select "Select Membership → Annual Membership Loyalty → All Members → Level 1" at bounding box center [408, 91] width 76 height 11
select select "1: Object"
click at [370, 86] on select "Select Membership → Annual Membership Loyalty → All Members → Level 1" at bounding box center [408, 91] width 76 height 11
type input "0"
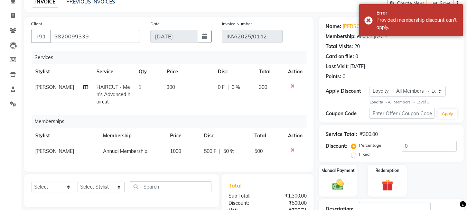
click at [269, 98] on td "300" at bounding box center [269, 95] width 29 height 30
select select "28413"
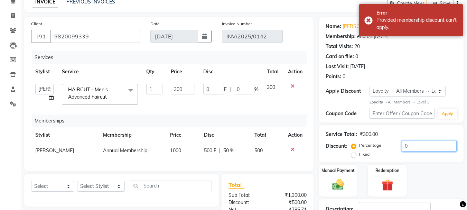
click at [429, 147] on input "0" at bounding box center [429, 146] width 55 height 11
type input "01"
type input "3"
type input "1"
type input "015"
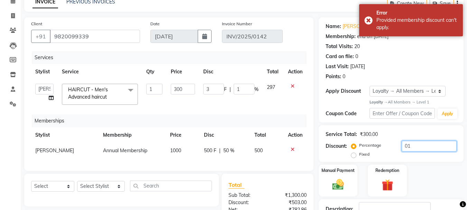
type input "45"
type input "15"
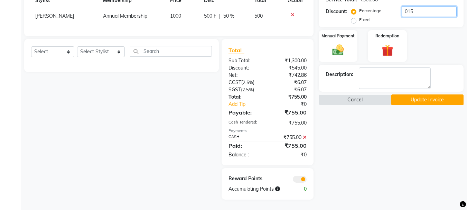
type input "015"
click at [450, 94] on button "Update Invoice" at bounding box center [427, 99] width 72 height 11
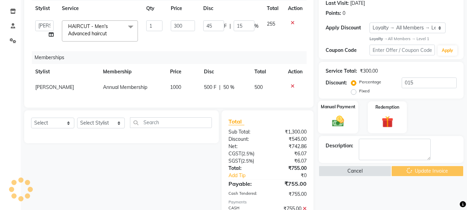
scroll to position [138, 0]
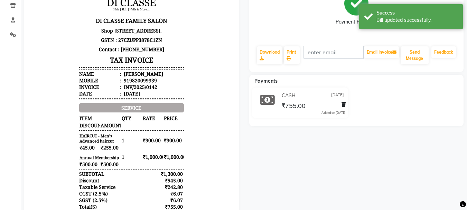
scroll to position [69, 0]
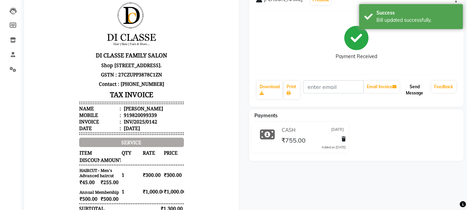
click at [413, 83] on button "Send Message" at bounding box center [415, 90] width 28 height 18
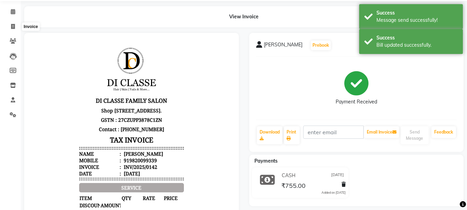
scroll to position [0, 0]
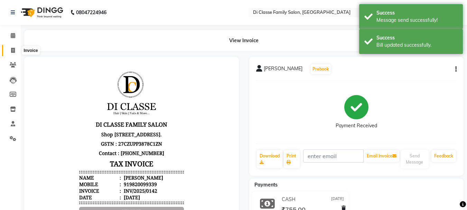
click at [16, 50] on span at bounding box center [13, 51] width 12 height 8
select select "service"
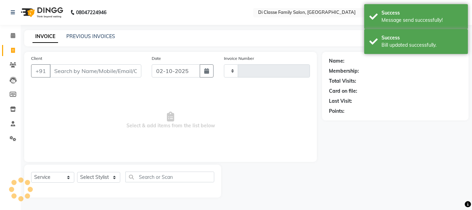
type input "3200"
select select "4704"
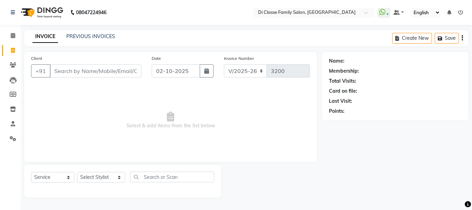
click at [97, 33] on div "INVOICE PREVIOUS INVOICES Create New Save" at bounding box center [246, 38] width 445 height 16
click at [96, 36] on link "PREVIOUS INVOICES" at bounding box center [90, 36] width 49 height 6
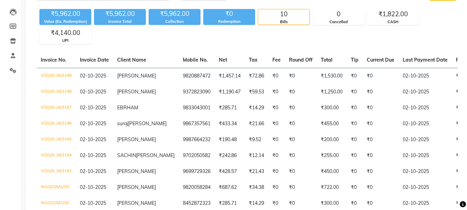
scroll to position [52, 0]
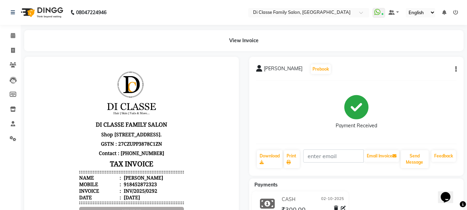
click at [456, 67] on button "button" at bounding box center [455, 69] width 4 height 7
click at [427, 65] on div "Edit Item Staff" at bounding box center [421, 65] width 47 height 9
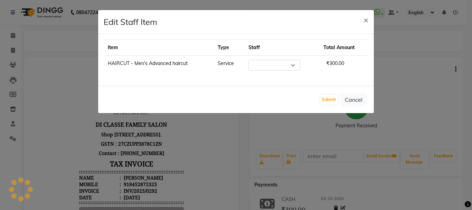
select select "60020"
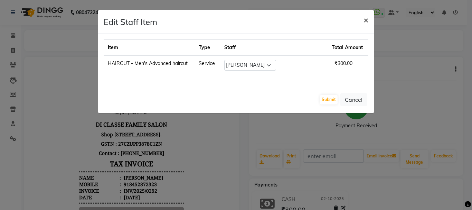
click at [363, 21] on button "×" at bounding box center [366, 19] width 16 height 19
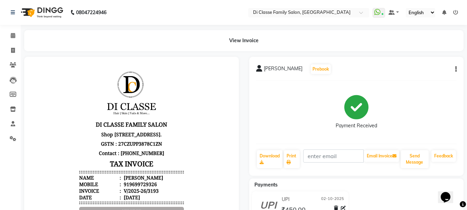
click at [456, 69] on icon "button" at bounding box center [455, 69] width 1 height 0
click at [431, 65] on div "Edit Item Staff" at bounding box center [421, 65] width 47 height 9
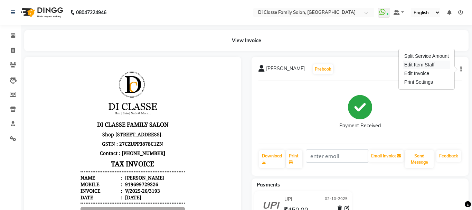
select select "92904"
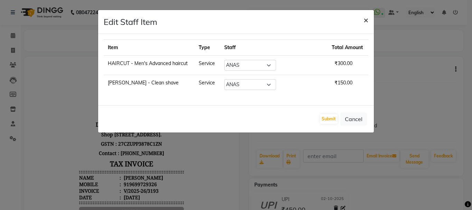
click at [367, 20] on span "×" at bounding box center [366, 20] width 5 height 10
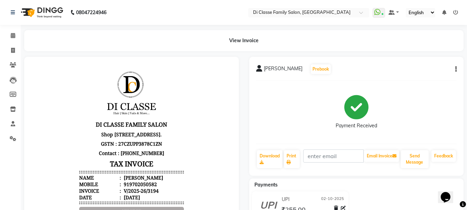
click at [456, 66] on button "button" at bounding box center [455, 69] width 4 height 7
click at [423, 66] on div "Edit Item Staff" at bounding box center [421, 65] width 47 height 9
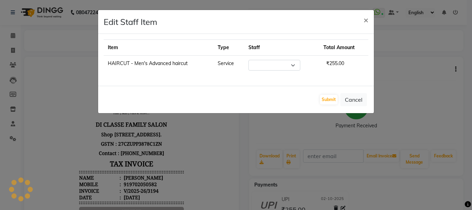
select select "91681"
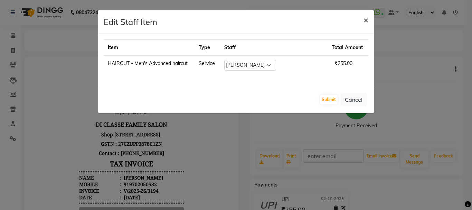
click at [366, 20] on span "×" at bounding box center [366, 20] width 5 height 10
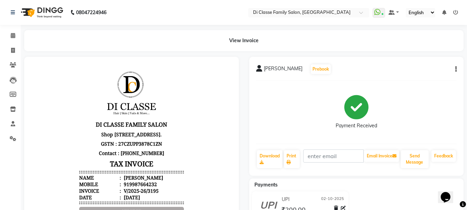
click at [455, 69] on icon "button" at bounding box center [455, 69] width 1 height 0
click at [434, 66] on div "Edit Item Staff" at bounding box center [421, 65] width 47 height 9
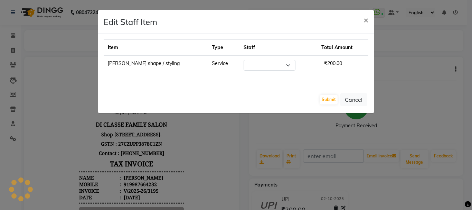
select select "51560"
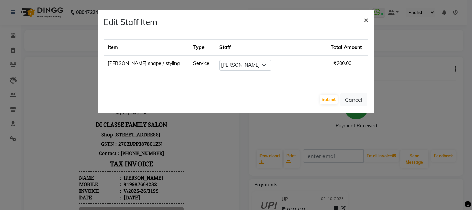
click at [366, 20] on span "×" at bounding box center [366, 20] width 5 height 10
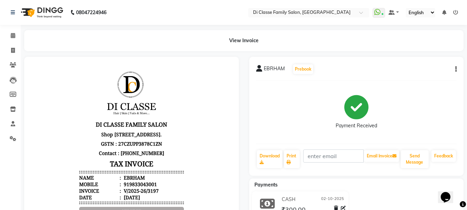
click at [459, 68] on div "EBRHAM Prebook Payment Received Download Print Email Invoice Send Message Feedb…" at bounding box center [356, 116] width 215 height 119
click at [455, 68] on button "button" at bounding box center [455, 69] width 4 height 7
click at [414, 66] on div "Edit Item Staff" at bounding box center [421, 65] width 47 height 9
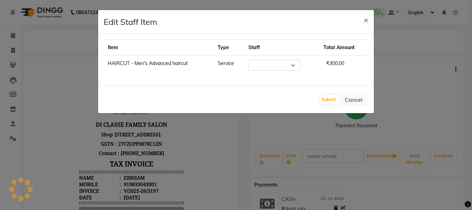
select select "75587"
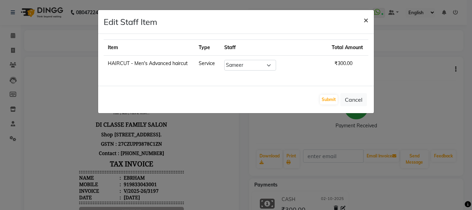
click at [364, 19] on span "×" at bounding box center [366, 20] width 5 height 10
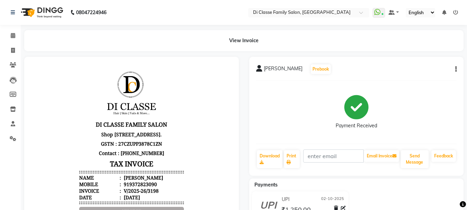
click at [454, 68] on button "button" at bounding box center [455, 69] width 4 height 7
drag, startPoint x: 426, startPoint y: 66, endPoint x: 427, endPoint y: 60, distance: 6.0
click at [426, 65] on div "Edit Item Staff" at bounding box center [421, 65] width 47 height 9
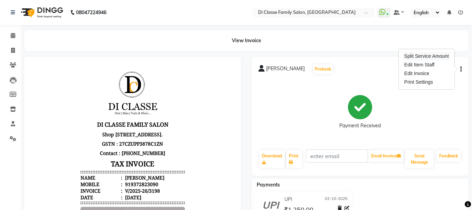
select select "92904"
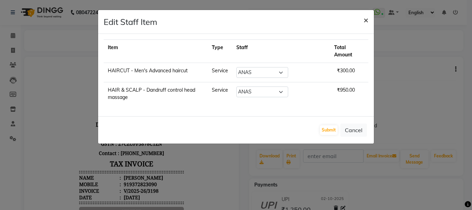
click at [367, 19] on span "×" at bounding box center [366, 20] width 5 height 10
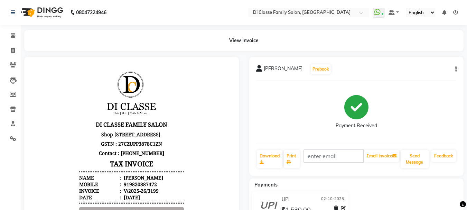
click at [457, 68] on div "[PERSON_NAME] Prebook Payment Received Download Print Email Invoice Send Messag…" at bounding box center [356, 116] width 215 height 119
click at [456, 69] on icon "button" at bounding box center [455, 69] width 1 height 0
click at [444, 64] on div "Edit Item Staff" at bounding box center [421, 65] width 47 height 9
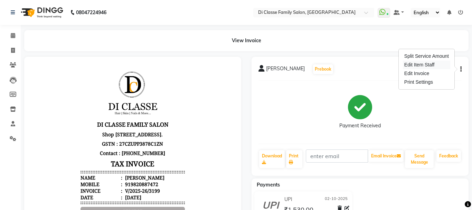
select select "59601"
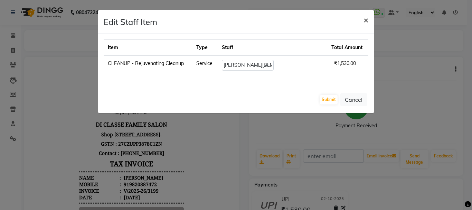
click at [366, 21] on span "×" at bounding box center [366, 20] width 5 height 10
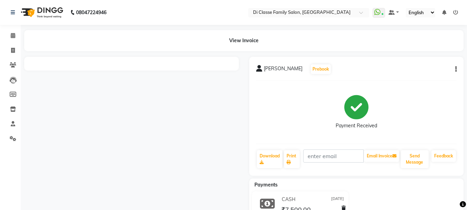
click at [456, 69] on icon "button" at bounding box center [455, 69] width 1 height 0
click at [431, 65] on div "Edit Item Staff" at bounding box center [421, 65] width 47 height 9
select select
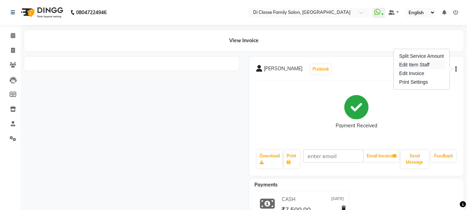
select select
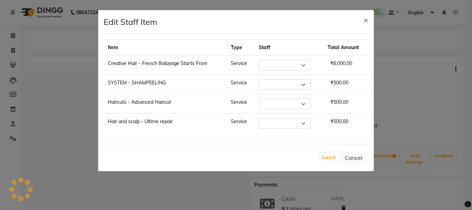
select select "31765"
select select "51560"
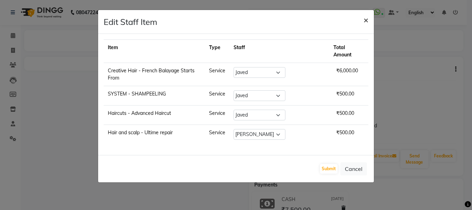
click at [364, 21] on span "×" at bounding box center [366, 20] width 5 height 10
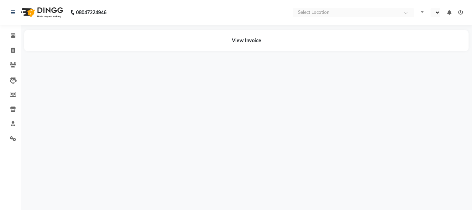
select select "en"
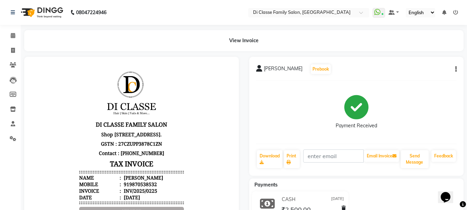
click at [454, 68] on button "button" at bounding box center [455, 69] width 4 height 7
click at [423, 65] on div "Edit Item Staff" at bounding box center [421, 65] width 47 height 9
select select
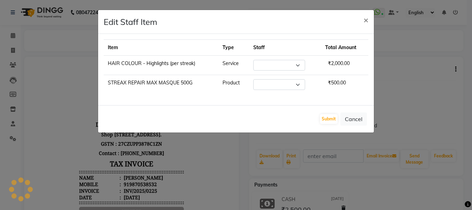
select select "51560"
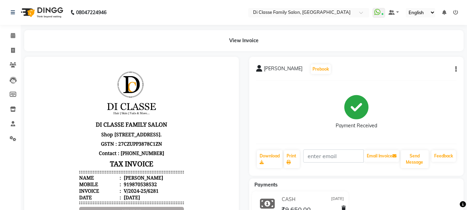
click at [456, 69] on icon "button" at bounding box center [455, 69] width 1 height 0
click at [427, 67] on div "Edit Item Staff" at bounding box center [421, 65] width 47 height 9
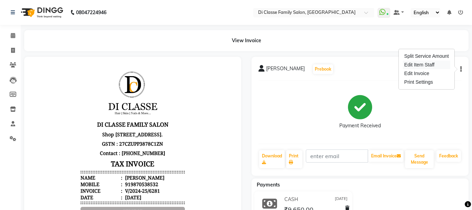
select select "51560"
select select "60020"
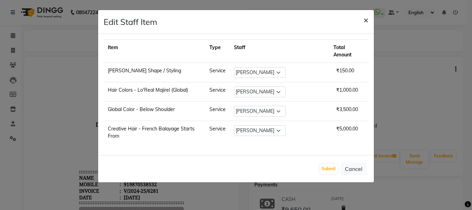
drag, startPoint x: 368, startPoint y: 22, endPoint x: 311, endPoint y: 5, distance: 59.5
click at [367, 22] on span "×" at bounding box center [366, 20] width 5 height 10
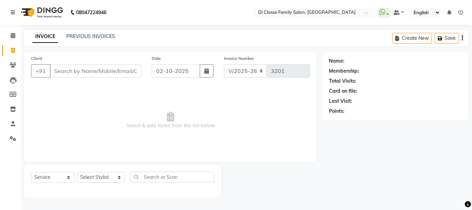
select select "4704"
select select "service"
click at [89, 36] on link "PREVIOUS INVOICES" at bounding box center [90, 36] width 49 height 6
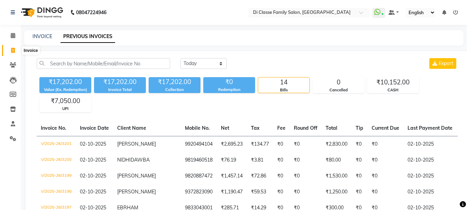
click at [8, 53] on span at bounding box center [13, 51] width 12 height 8
select select "4704"
select select "service"
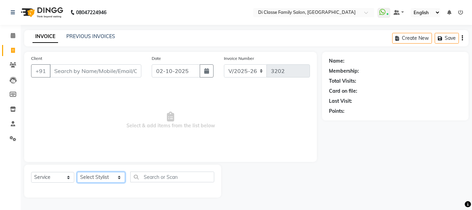
click at [114, 178] on select "Select Stylist [PERSON_NAME] [PERSON_NAME] Front Desk [PERSON_NAME] [PERSON_NAM…" at bounding box center [101, 177] width 48 height 11
click at [185, 135] on span "Select & add items from the list below" at bounding box center [170, 120] width 279 height 69
click at [107, 176] on select "Select Stylist [PERSON_NAME] [PERSON_NAME] Front Desk [PERSON_NAME] [PERSON_NAM…" at bounding box center [101, 177] width 48 height 11
select select "91681"
click at [77, 172] on select "Select Stylist [PERSON_NAME] [PERSON_NAME] Front Desk [PERSON_NAME] [PERSON_NAM…" at bounding box center [101, 177] width 48 height 11
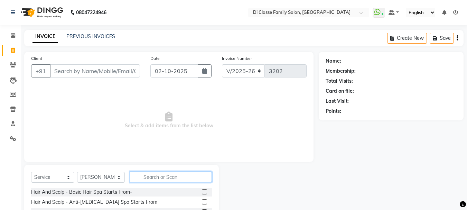
click at [161, 182] on input "text" at bounding box center [171, 177] width 82 height 11
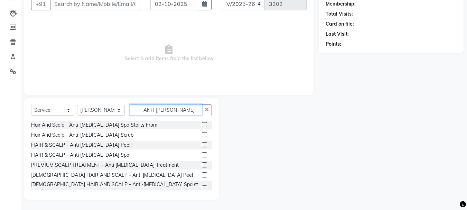
type input "ANTI [PERSON_NAME]"
click at [202, 124] on label at bounding box center [204, 124] width 5 height 5
click at [202, 124] on input "checkbox" at bounding box center [204, 125] width 4 height 4
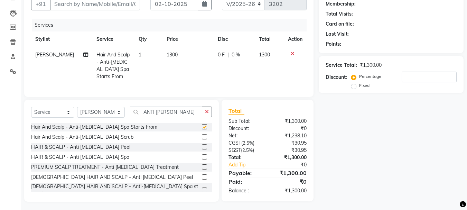
checkbox input "false"
click at [202, 159] on label at bounding box center [204, 156] width 5 height 5
click at [202, 159] on input "checkbox" at bounding box center [204, 157] width 4 height 4
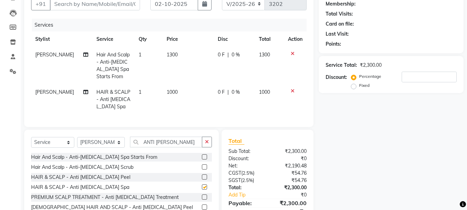
checkbox input "false"
click at [294, 54] on icon at bounding box center [293, 53] width 4 height 5
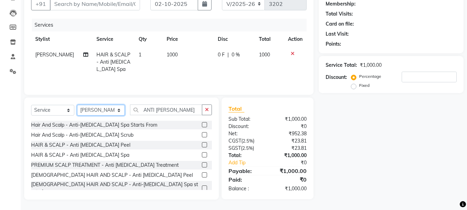
click at [115, 110] on select "Select Stylist [PERSON_NAME] [PERSON_NAME] Front Desk [PERSON_NAME] [PERSON_NAM…" at bounding box center [101, 110] width 48 height 11
select select "79582"
click at [77, 105] on select "Select Stylist [PERSON_NAME] [PERSON_NAME] Front Desk [PERSON_NAME] [PERSON_NAM…" at bounding box center [101, 110] width 48 height 11
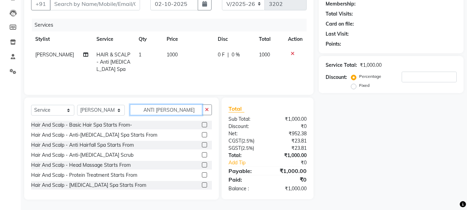
click at [171, 111] on input "ANTI [PERSON_NAME]" at bounding box center [166, 109] width 72 height 11
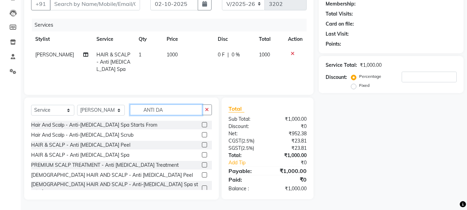
type input "ANTI [PERSON_NAME]"
click at [202, 155] on label at bounding box center [204, 154] width 5 height 5
click at [202, 155] on input "checkbox" at bounding box center [204, 155] width 4 height 4
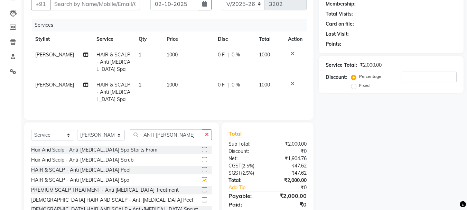
checkbox input "false"
click at [102, 140] on select "Select Stylist [PERSON_NAME] [PERSON_NAME] Front Desk [PERSON_NAME] [PERSON_NAM…" at bounding box center [101, 135] width 48 height 11
select select "75587"
click at [77, 135] on select "Select Stylist [PERSON_NAME] [PERSON_NAME] Front Desk [PERSON_NAME] [PERSON_NAM…" at bounding box center [101, 135] width 48 height 11
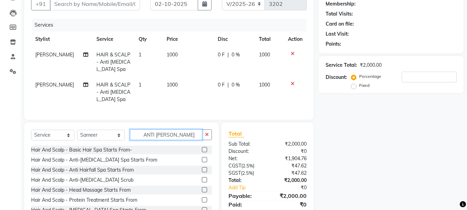
drag, startPoint x: 167, startPoint y: 140, endPoint x: 153, endPoint y: 143, distance: 14.4
click at [153, 140] on input "ANTI [PERSON_NAME]" at bounding box center [166, 134] width 72 height 11
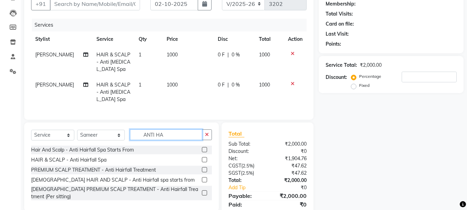
type input "ANTI HA"
click at [204, 162] on label at bounding box center [204, 159] width 5 height 5
click at [204, 162] on input "checkbox" at bounding box center [204, 160] width 4 height 4
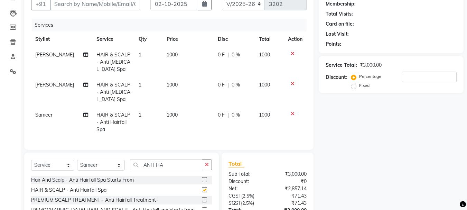
checkbox input "false"
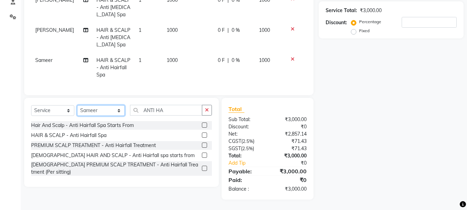
click at [96, 111] on select "Select Stylist [PERSON_NAME] [PERSON_NAME] Front Desk [PERSON_NAME] [PERSON_NAM…" at bounding box center [101, 110] width 48 height 11
select select "92904"
click at [77, 105] on select "Select Stylist [PERSON_NAME] [PERSON_NAME] Front Desk [PERSON_NAME] [PERSON_NAM…" at bounding box center [101, 110] width 48 height 11
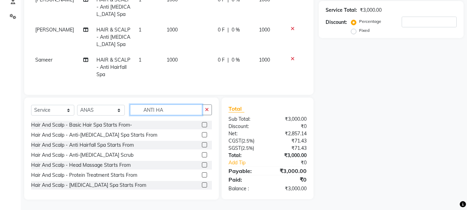
click at [172, 111] on input "ANTI HA" at bounding box center [166, 109] width 72 height 11
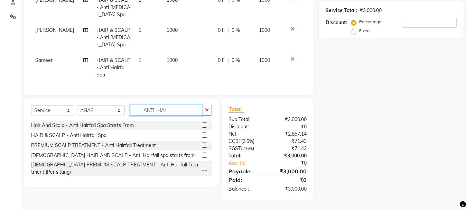
type input "ANTI HAI"
click at [206, 134] on label at bounding box center [204, 134] width 5 height 5
click at [206, 134] on input "checkbox" at bounding box center [204, 135] width 4 height 4
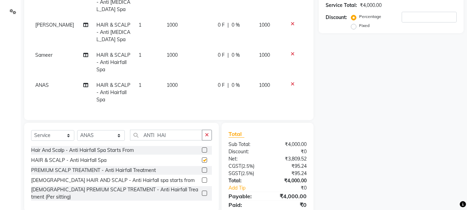
checkbox input "false"
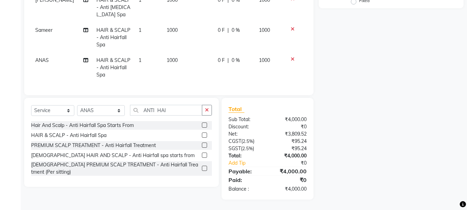
scroll to position [0, 0]
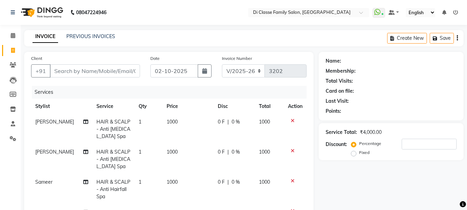
click at [219, 123] on span "0 F" at bounding box center [221, 121] width 7 height 7
select select "91681"
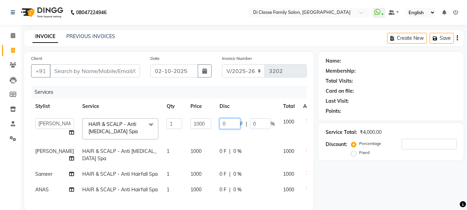
click at [220, 122] on input "0" at bounding box center [230, 123] width 21 height 11
type input "400"
click at [207, 162] on tr "[PERSON_NAME] HAIR & SCALP - Anti [MEDICAL_DATA] Spa 1 1000 0 F | 0 % 1000" at bounding box center [176, 155] width 291 height 23
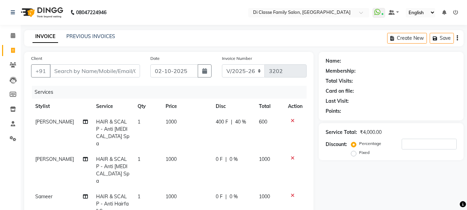
click at [220, 156] on span "0 F" at bounding box center [219, 159] width 7 height 7
select select "79582"
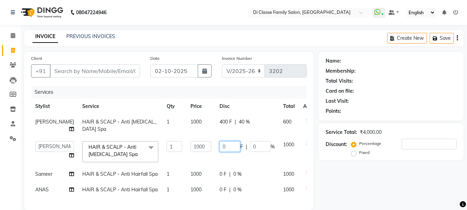
drag, startPoint x: 216, startPoint y: 152, endPoint x: 221, endPoint y: 152, distance: 4.8
click at [221, 152] on input "0" at bounding box center [230, 146] width 21 height 11
type input "400"
click at [209, 181] on tr "Sameer HAIR & SCALP - Anti Hairfall Spa 1 1000 0 F | 0 % 1000" at bounding box center [176, 174] width 291 height 16
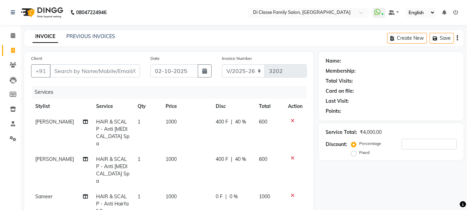
click at [216, 193] on span "0 F" at bounding box center [219, 196] width 7 height 7
select select "75587"
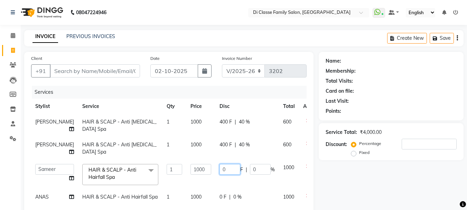
click at [220, 175] on input "0" at bounding box center [230, 169] width 21 height 11
type input "400"
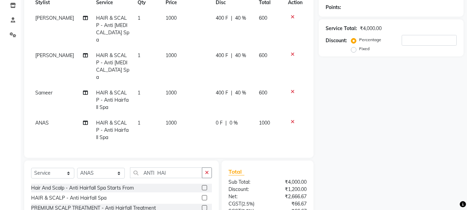
click at [209, 115] on tr "ANAS HAIR & SCALP - Anti Hairfall Spa 1 1000 0 F | 0 % 1000" at bounding box center [169, 130] width 276 height 30
click at [218, 119] on span "0 F" at bounding box center [219, 122] width 7 height 7
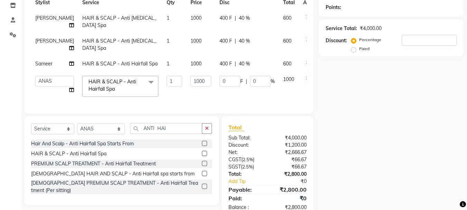
click at [220, 86] on input "0" at bounding box center [230, 81] width 21 height 11
type input "400"
click at [188, 101] on td "1000" at bounding box center [200, 86] width 29 height 29
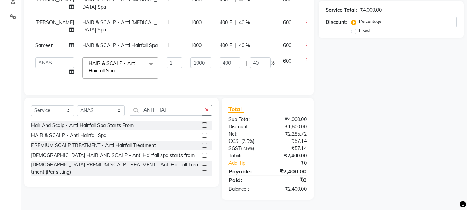
scroll to position [0, 0]
